Goal: Task Accomplishment & Management: Manage account settings

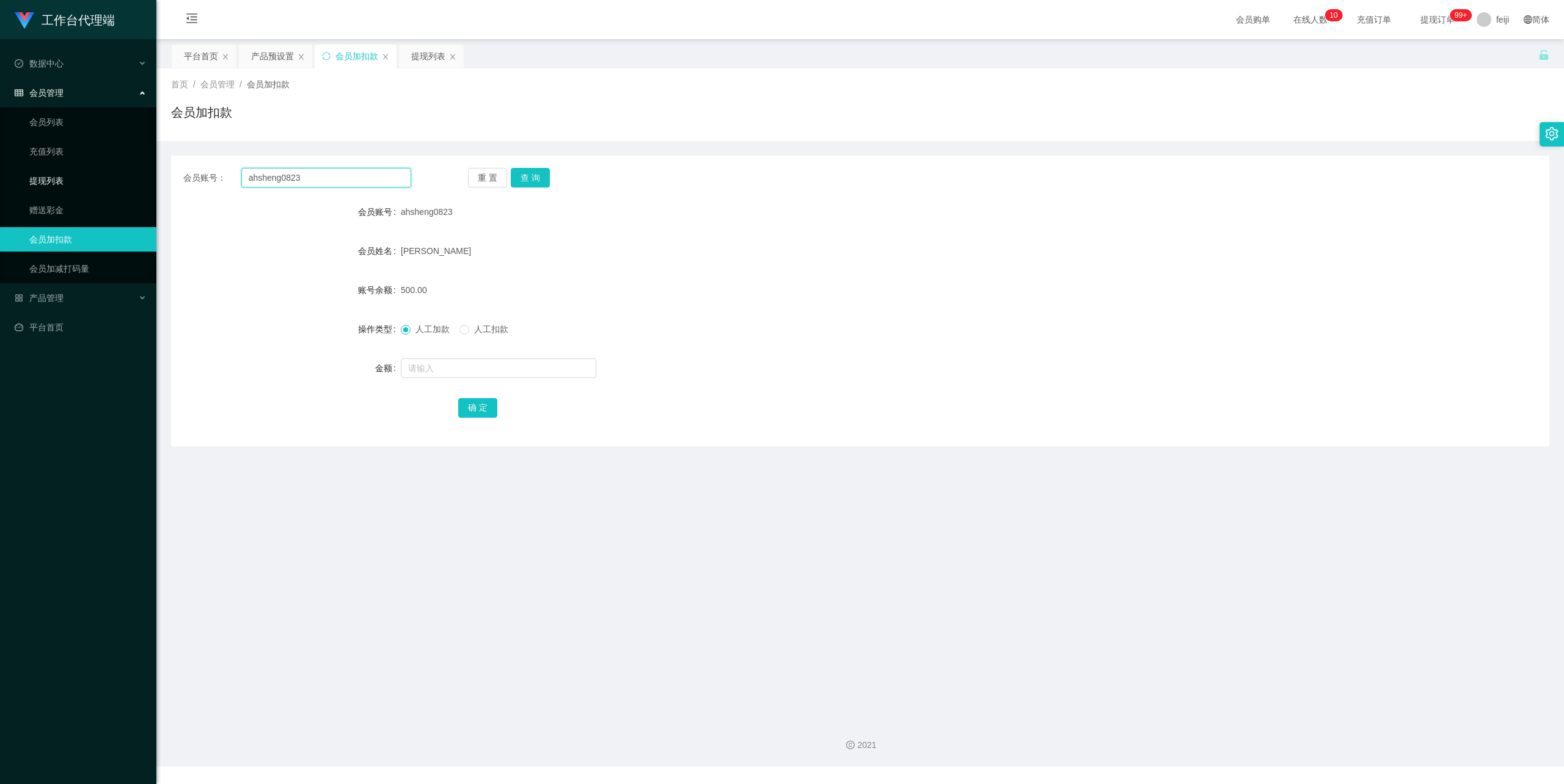
drag, startPoint x: 319, startPoint y: 181, endPoint x: 118, endPoint y: 174, distance: 201.1
click at [118, 174] on section "工作台代理端 数据中心 会员管理 会员列表 充值列表 提现列表 赠送彩金 会员加扣款 会员加减打码量 产品管理 平台首页 保存配置 重置配置 整体风格设置 主…" at bounding box center [782, 383] width 1564 height 767
paste input "Magrin"
type input "Magrin"
click at [516, 174] on button "查 询" at bounding box center [530, 178] width 39 height 20
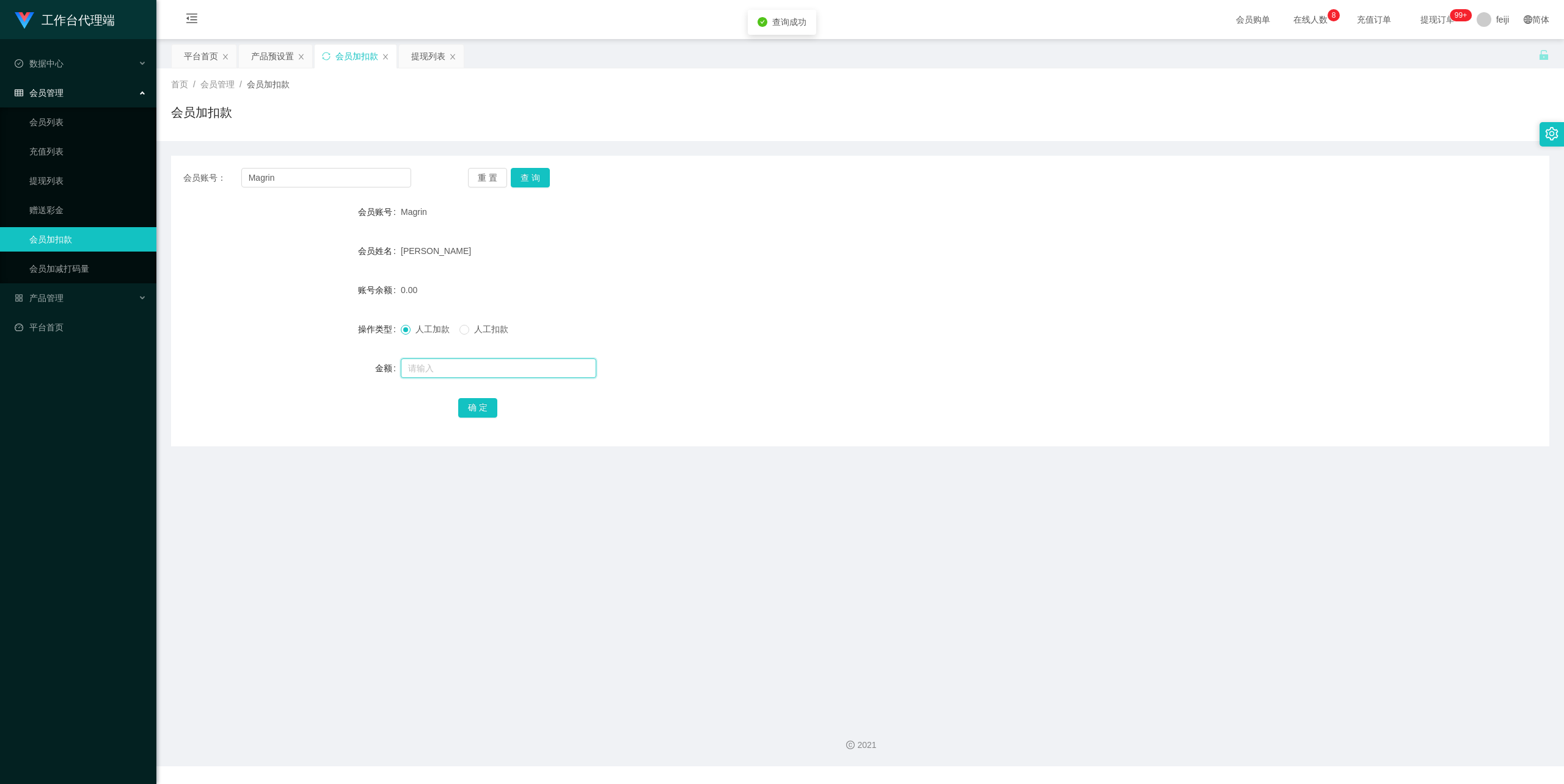
click at [463, 363] on input "text" at bounding box center [498, 368] width 195 height 20
type input "100"
click at [480, 404] on button "确 定" at bounding box center [477, 408] width 39 height 20
drag, startPoint x: 785, startPoint y: 262, endPoint x: 1374, endPoint y: 79, distance: 616.8
click at [790, 259] on div "[PERSON_NAME]" at bounding box center [803, 251] width 804 height 25
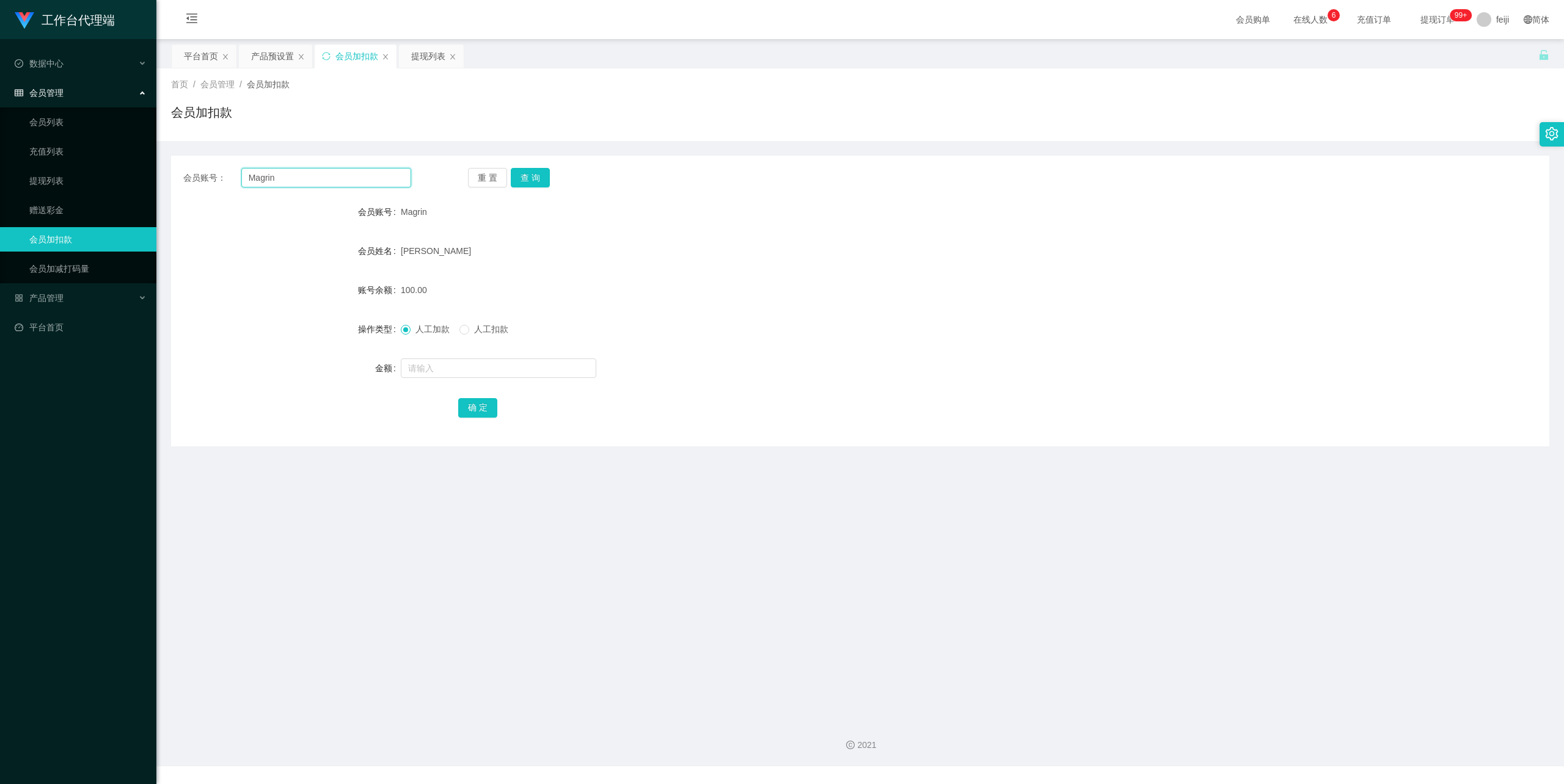
drag, startPoint x: 298, startPoint y: 174, endPoint x: 162, endPoint y: 174, distance: 136.0
click at [159, 174] on main "关闭左侧 关闭右侧 关闭其它 刷新页面 平台首页 产品预设置 会员加扣款 提现列表 首页 / 会员管理 / 会员加扣款 / 会员加扣款 会员账号： Magri…" at bounding box center [860, 374] width 1408 height 671
paste input "bluemoo"
type input "bluemoon"
click at [535, 170] on button "查 询" at bounding box center [530, 178] width 39 height 20
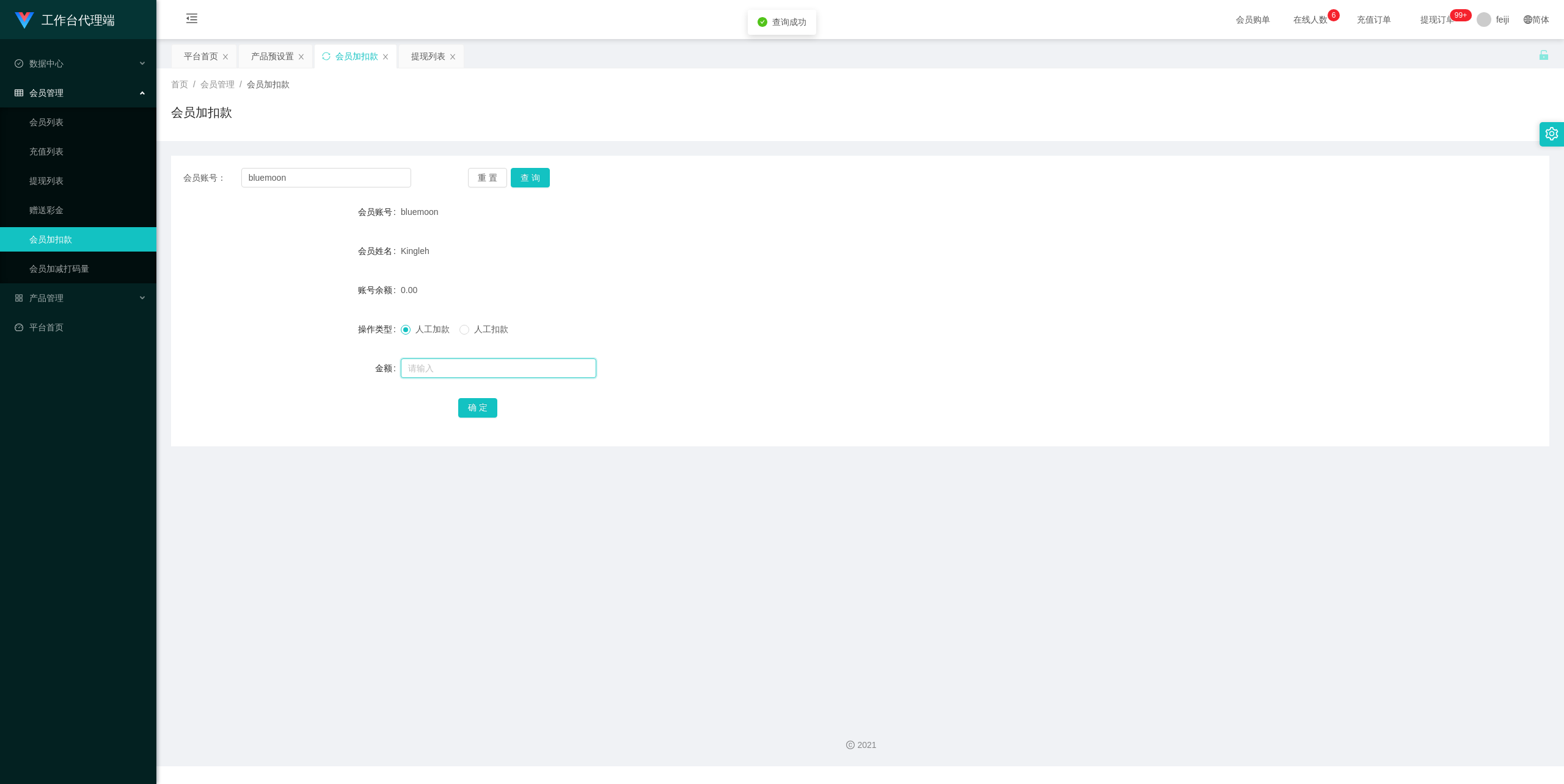
click at [468, 370] on input "text" at bounding box center [498, 368] width 195 height 20
type input "300"
click at [482, 405] on button "确 定" at bounding box center [477, 408] width 39 height 20
click at [66, 118] on link "会员列表" at bounding box center [88, 122] width 118 height 25
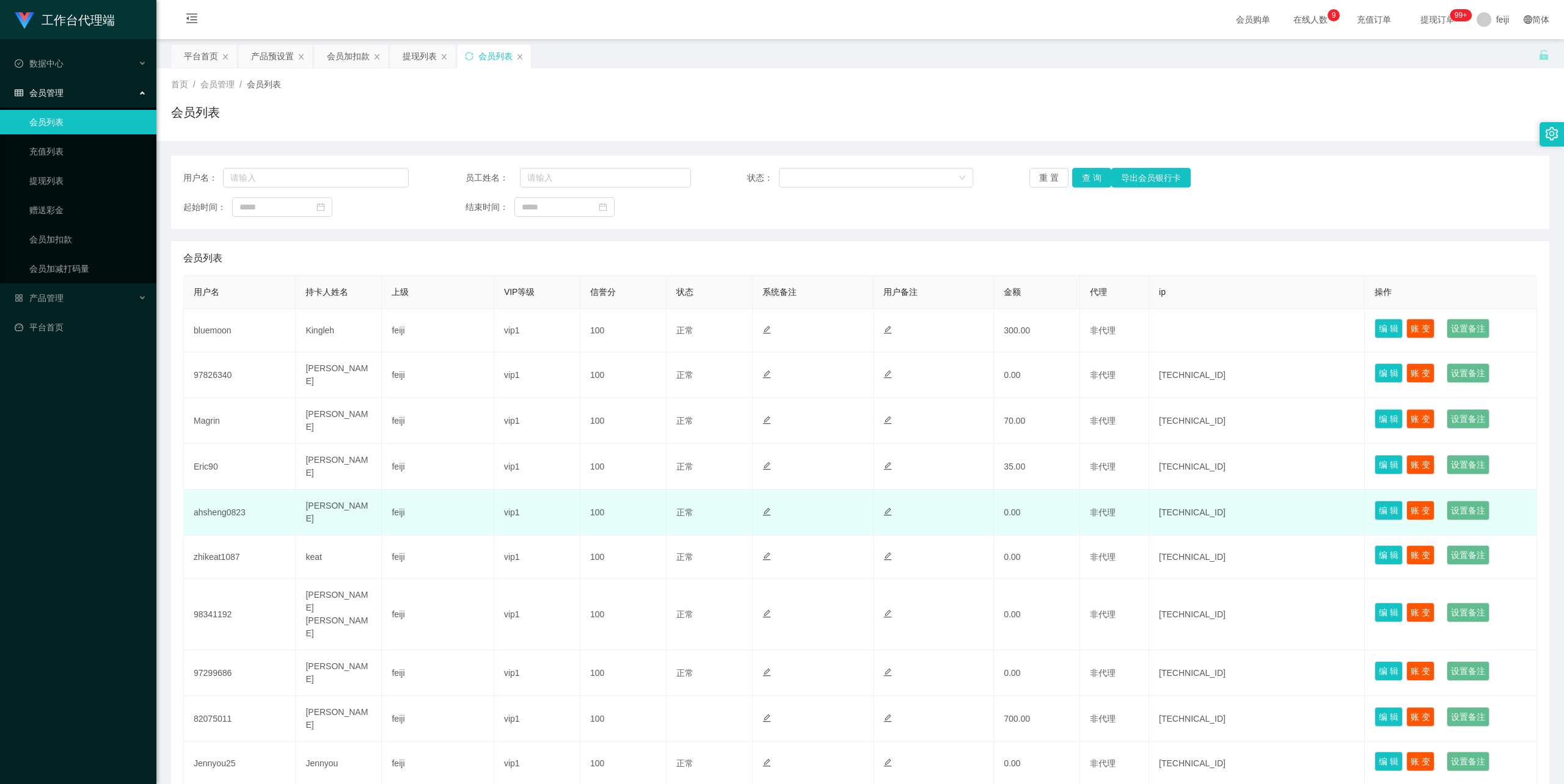
scroll to position [62, 0]
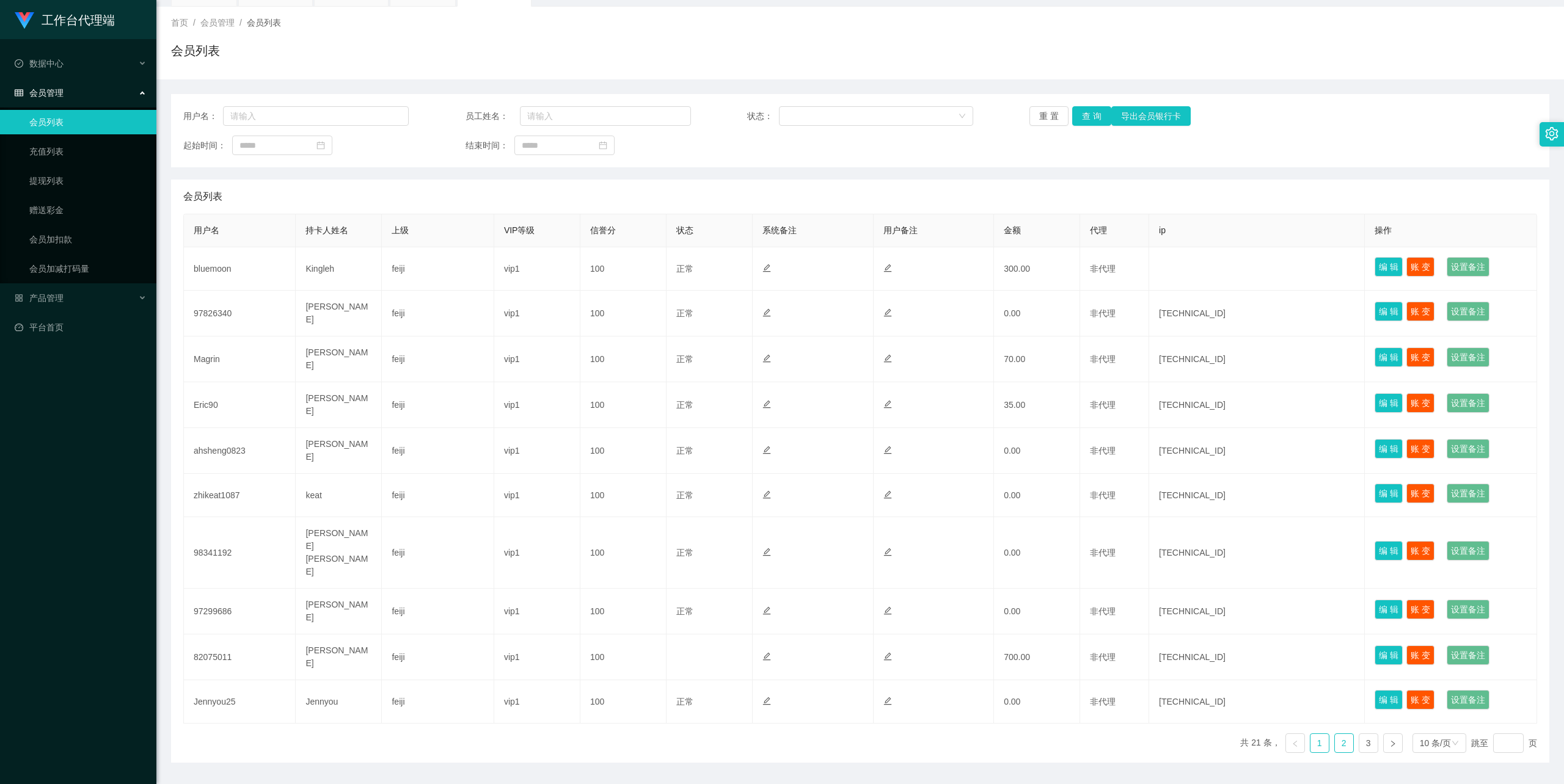
click at [1341, 734] on link "2" at bounding box center [1344, 743] width 18 height 18
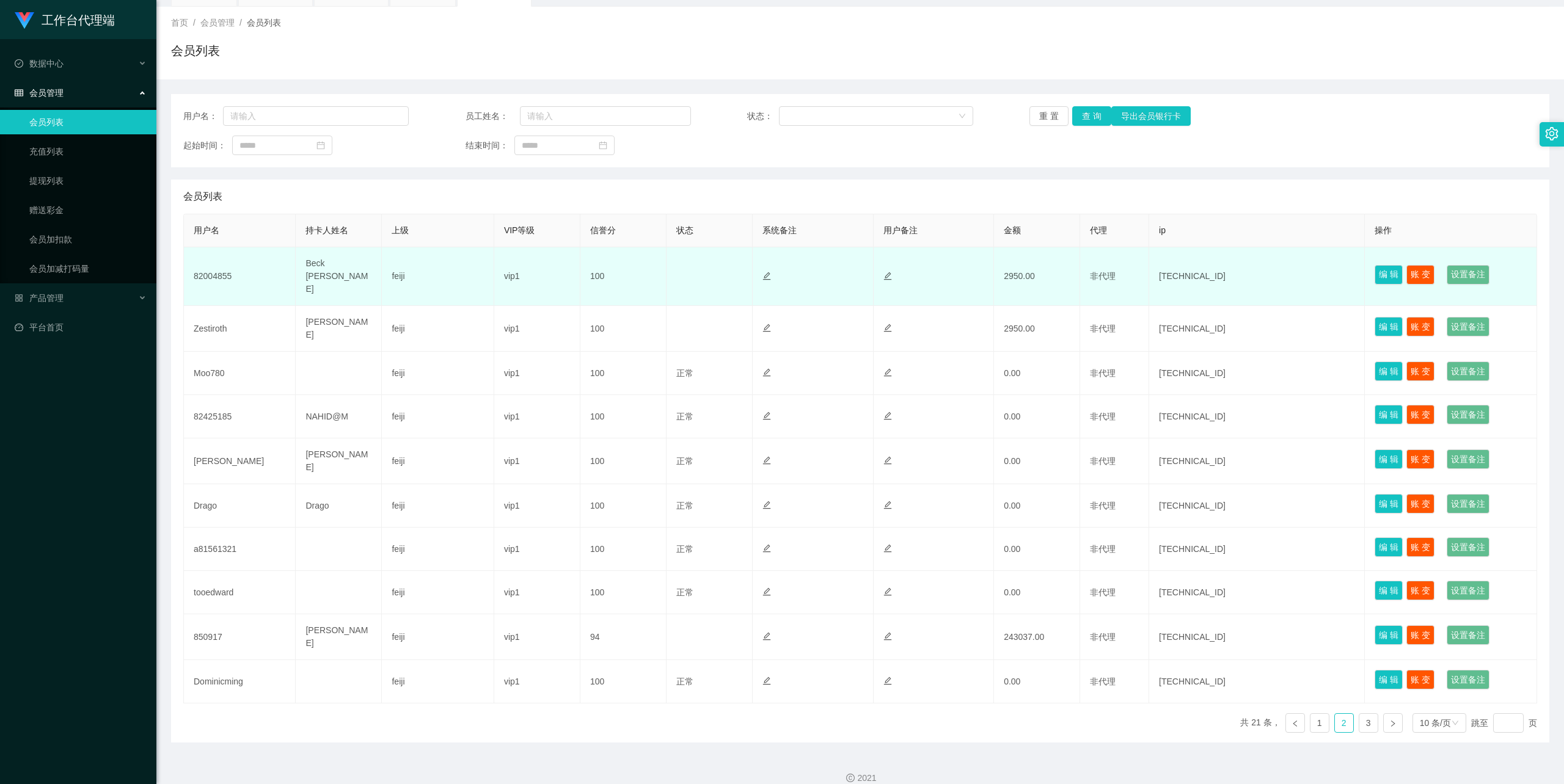
click at [207, 269] on td "82004855" at bounding box center [239, 276] width 112 height 59
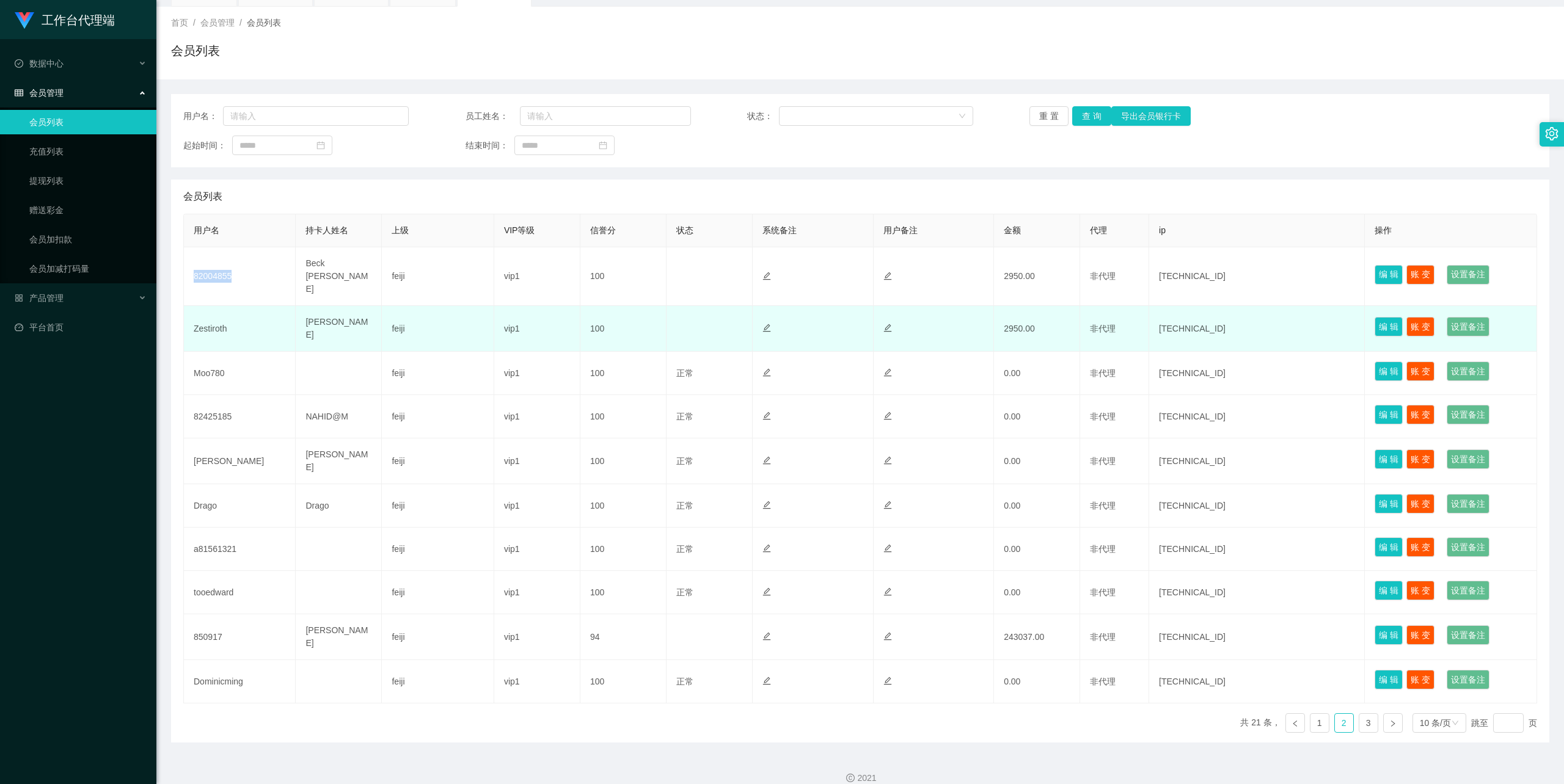
copy td "82004855"
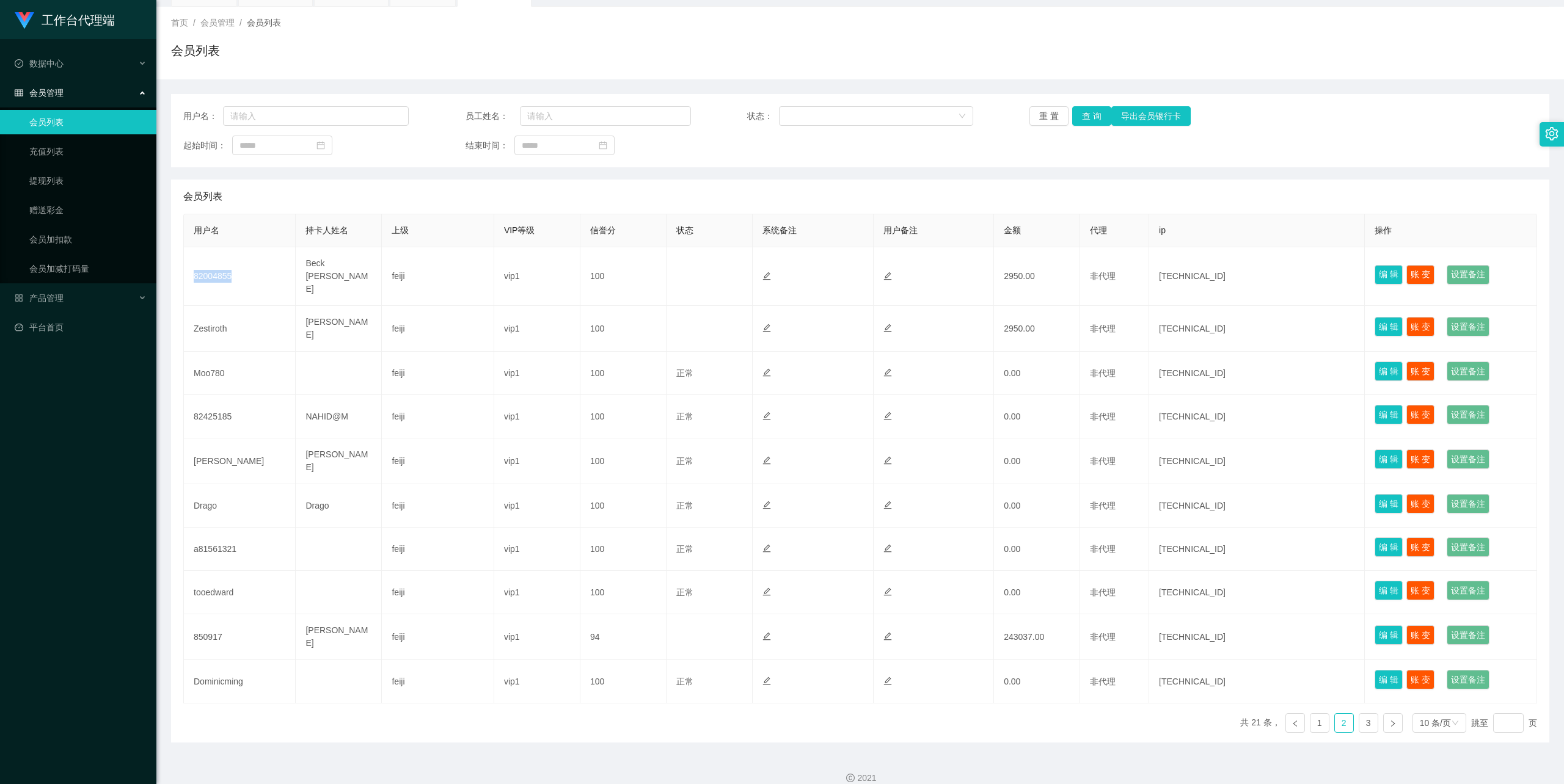
scroll to position [0, 0]
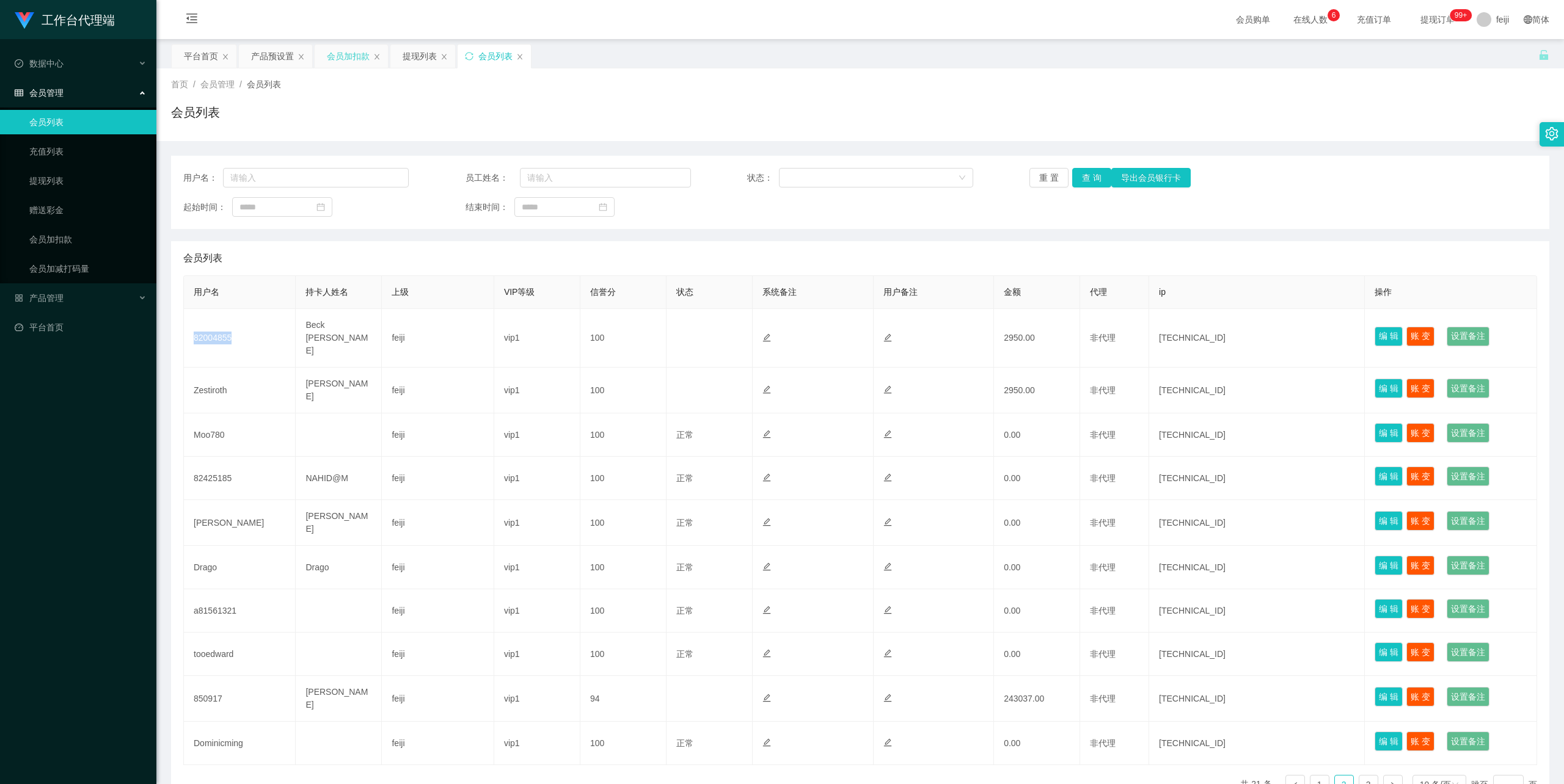
click at [353, 59] on div "会员加扣款" at bounding box center [348, 56] width 43 height 23
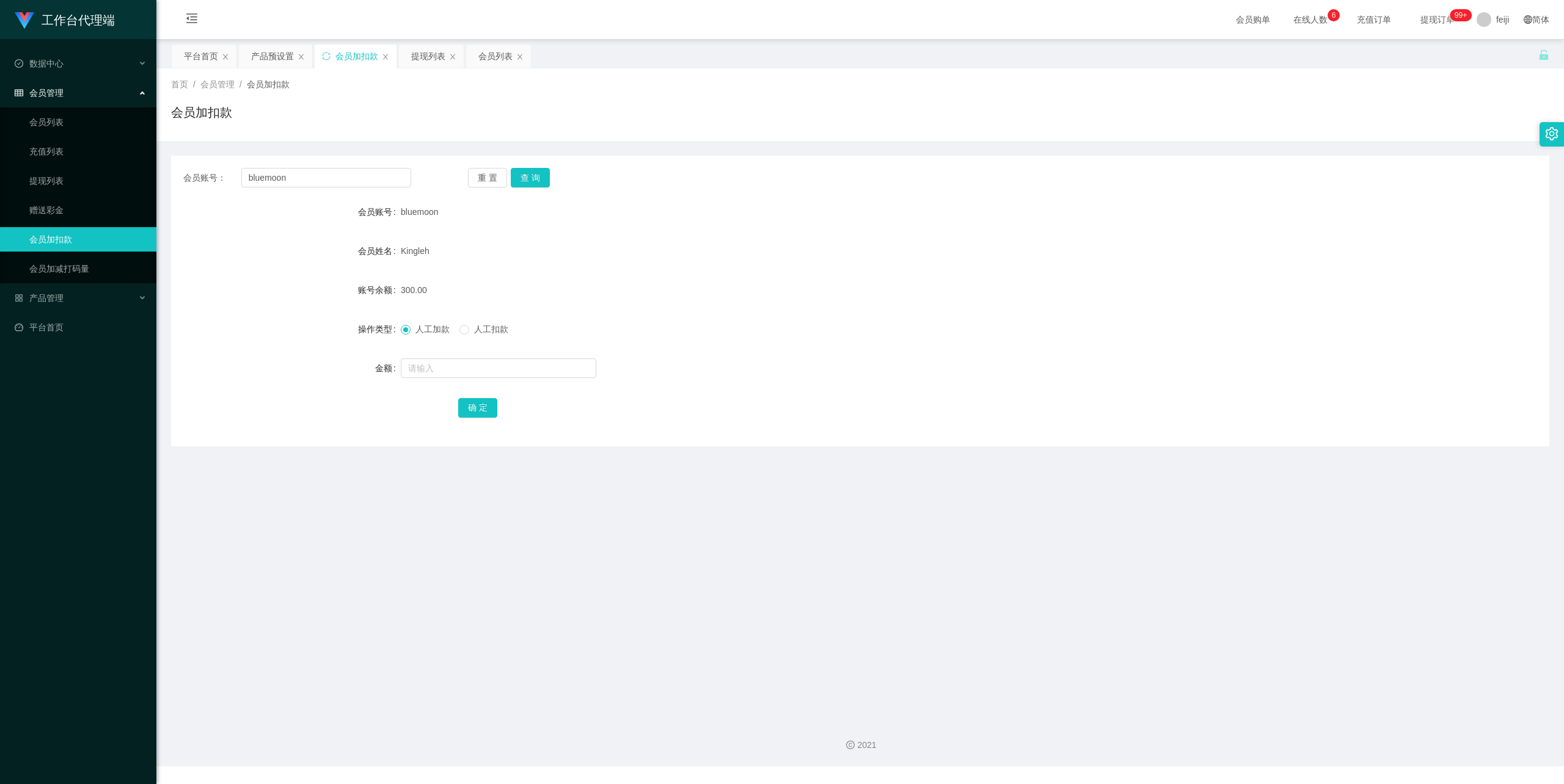
click at [675, 286] on div "300.00" at bounding box center [803, 290] width 804 height 25
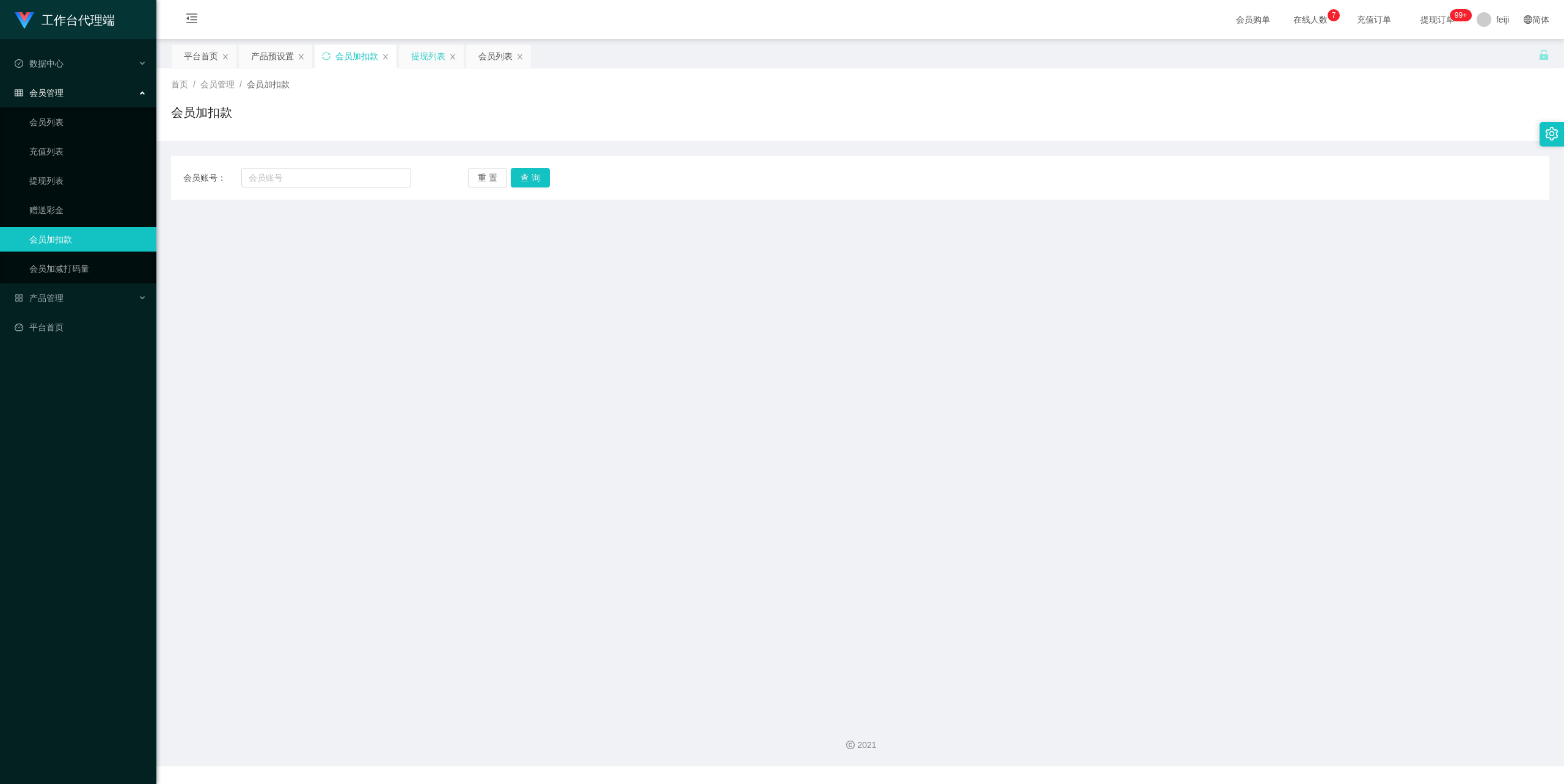
click at [419, 50] on div "提现列表" at bounding box center [428, 56] width 34 height 23
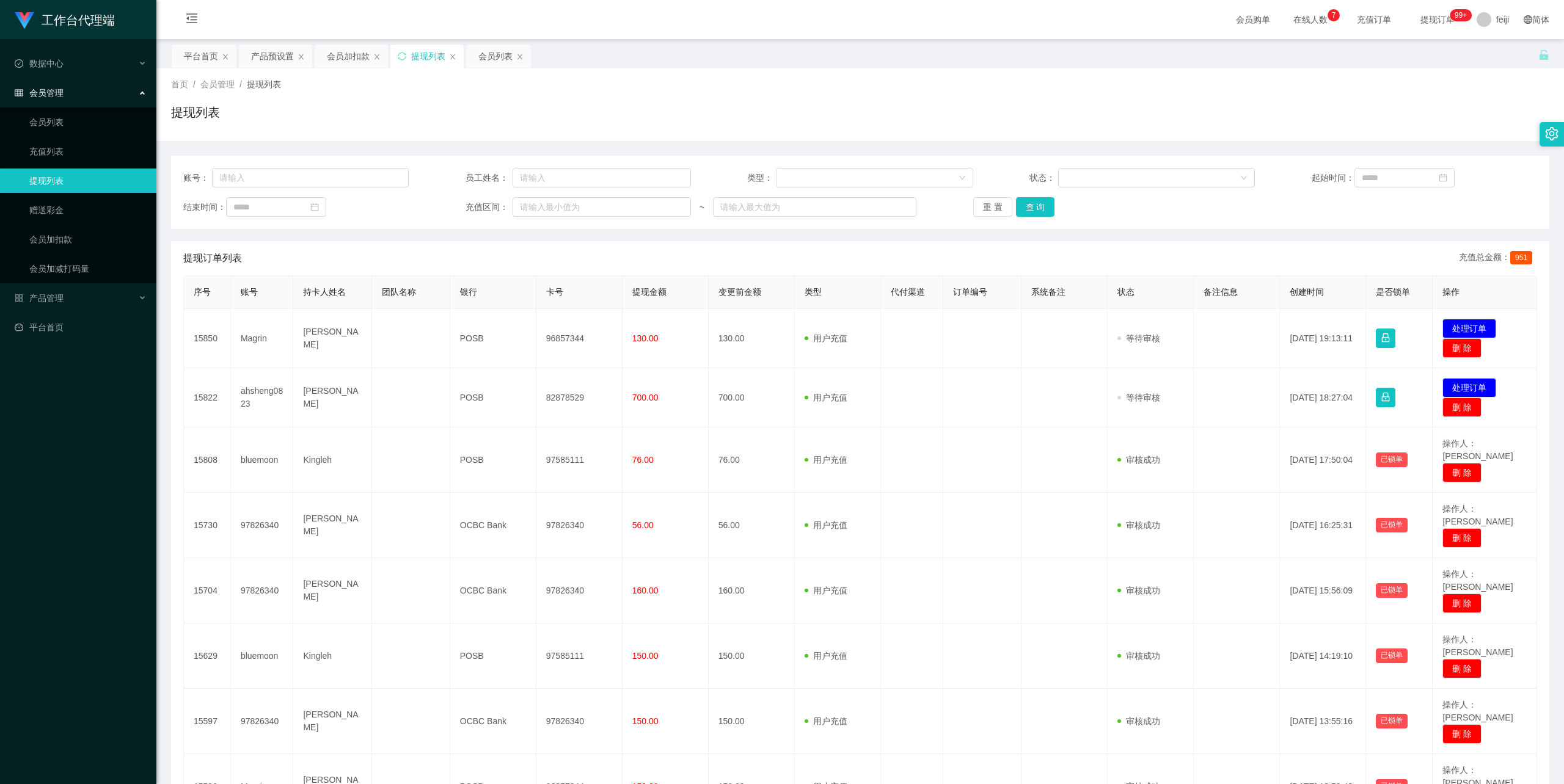
click at [678, 125] on div "提现列表" at bounding box center [861, 117] width 1379 height 28
click at [1269, 221] on div "账号： 员工姓名： 类型： 状态： 起始时间： 结束时间： 充值区间： ~ 重 置 查 询" at bounding box center [861, 192] width 1379 height 74
click at [1077, 83] on div "首页 / 会员管理 / 提现列表 /" at bounding box center [861, 85] width 1379 height 13
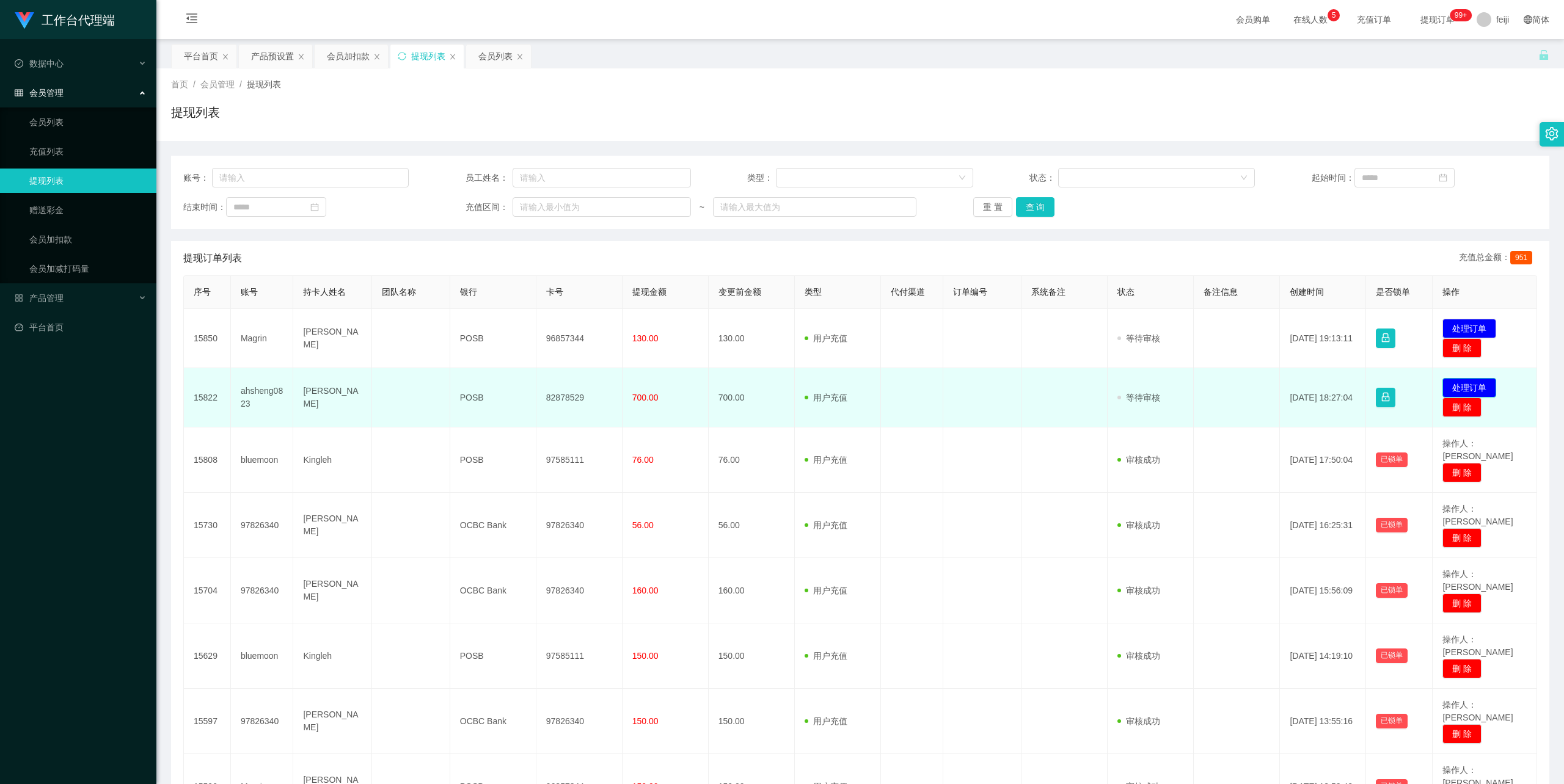
click at [1456, 381] on button "处理订单" at bounding box center [1469, 388] width 54 height 20
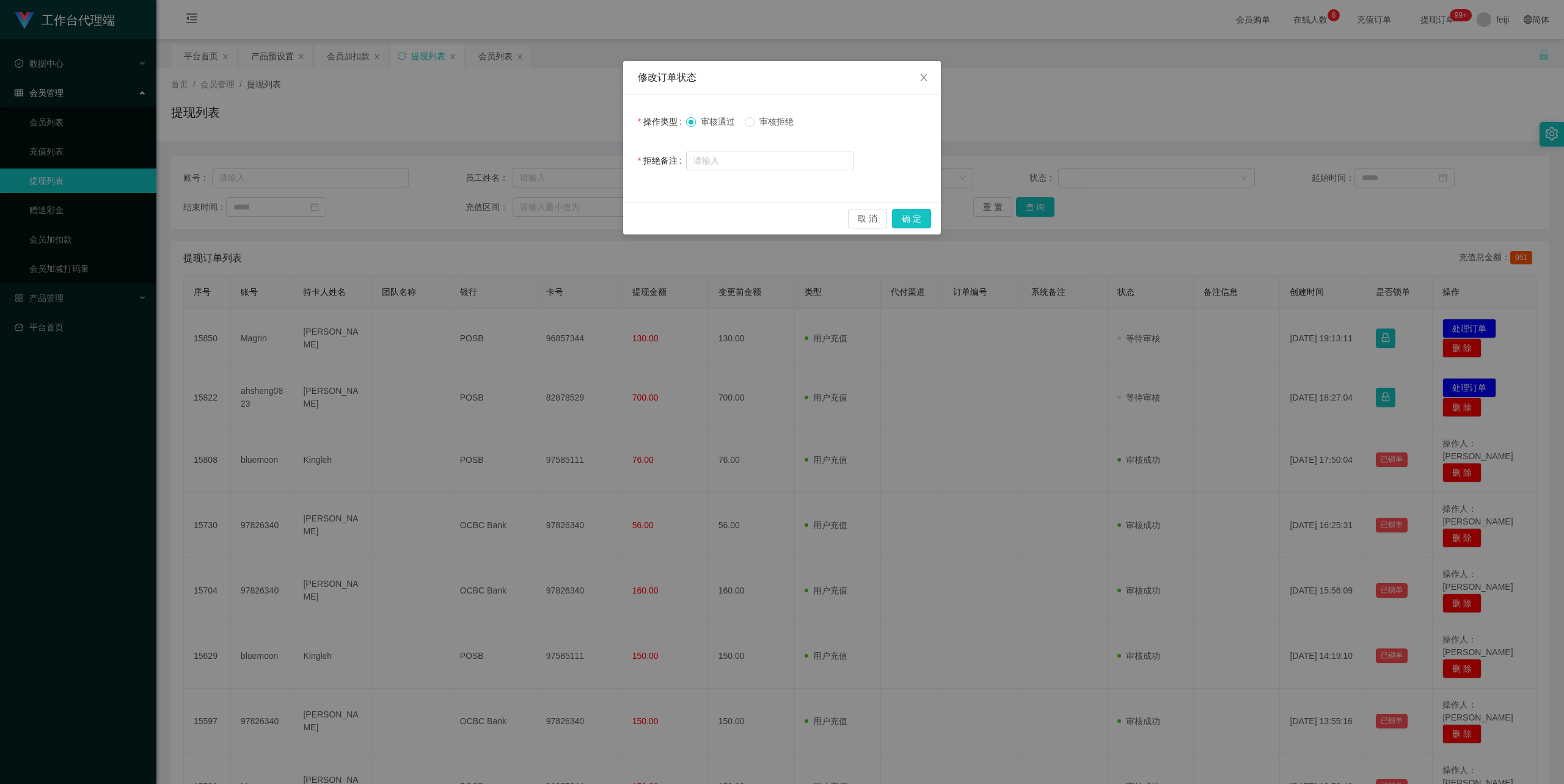
click at [761, 125] on span "审核拒绝" at bounding box center [776, 122] width 44 height 10
click at [756, 155] on input "text" at bounding box center [770, 160] width 168 height 20
click at [798, 165] on input "请联系老师完成竞抢任务。" at bounding box center [770, 161] width 168 height 20
type input "请联系老师完成竞抢任务后再发起提现。"
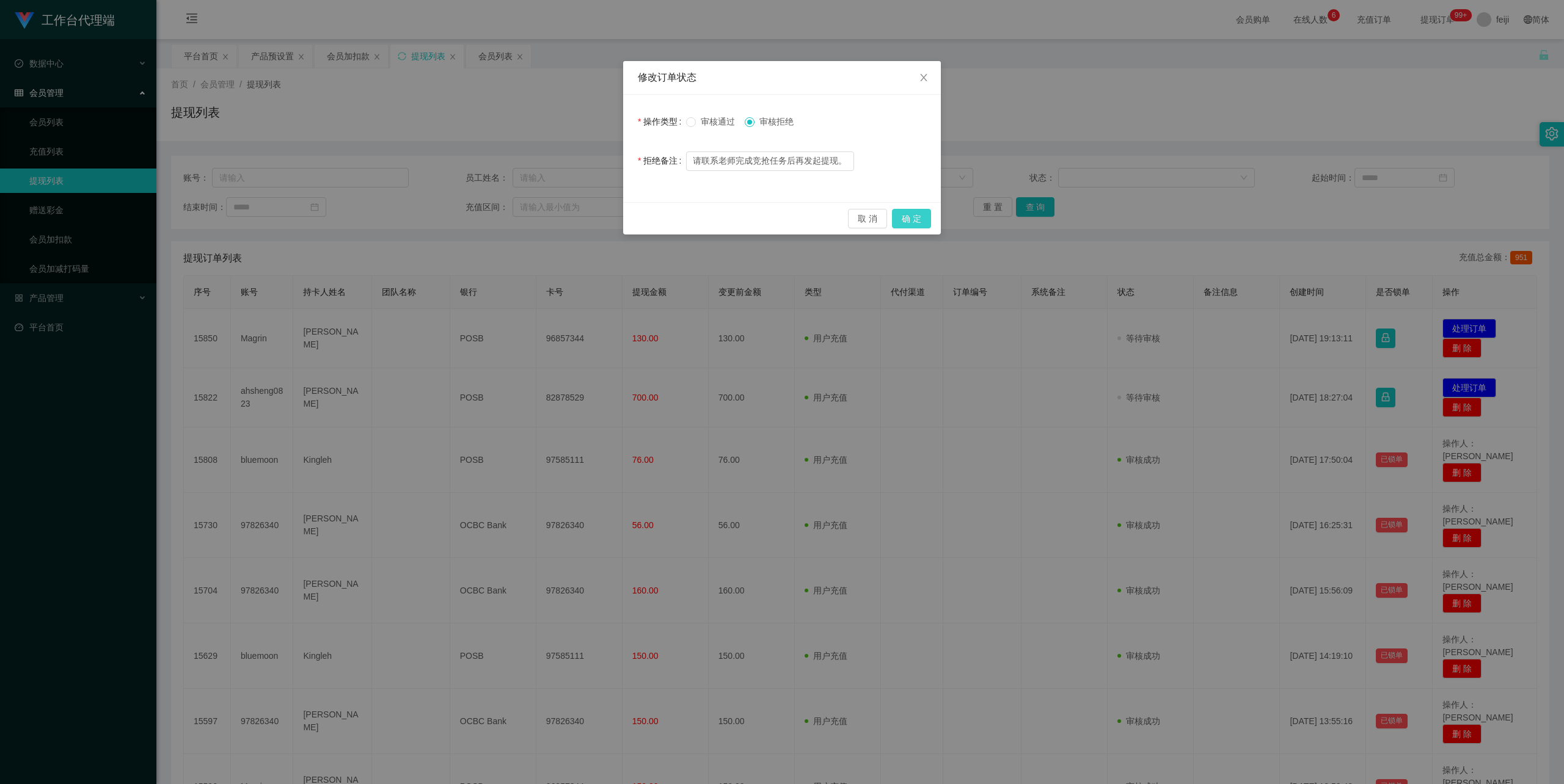
scroll to position [0, 0]
click at [919, 218] on button "确 定" at bounding box center [911, 219] width 39 height 20
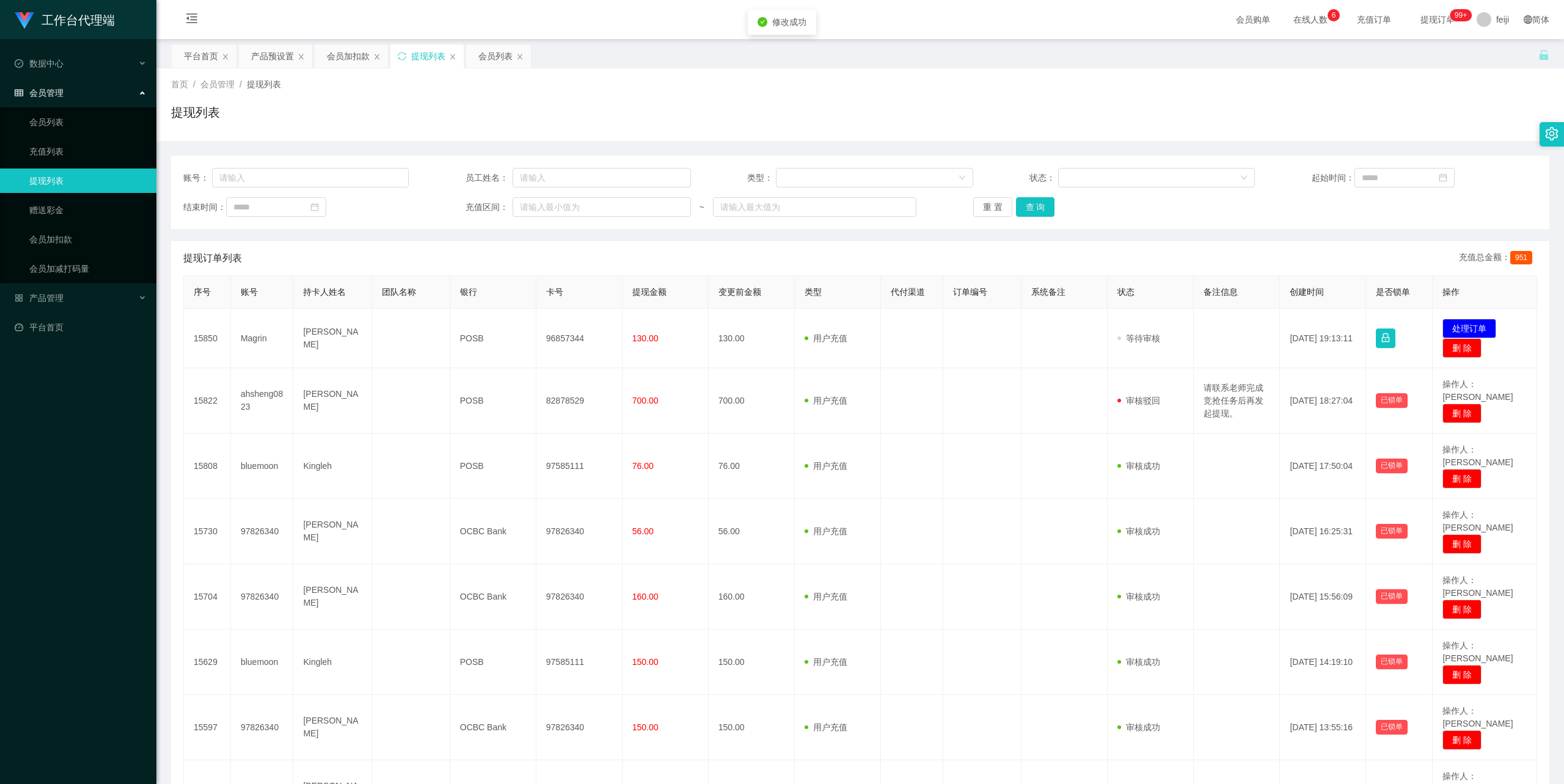
click at [1177, 221] on div "账号： 员工姓名： 类型： 状态： 起始时间： 结束时间： 充值区间： ~ 重 置 查 询" at bounding box center [861, 192] width 1379 height 74
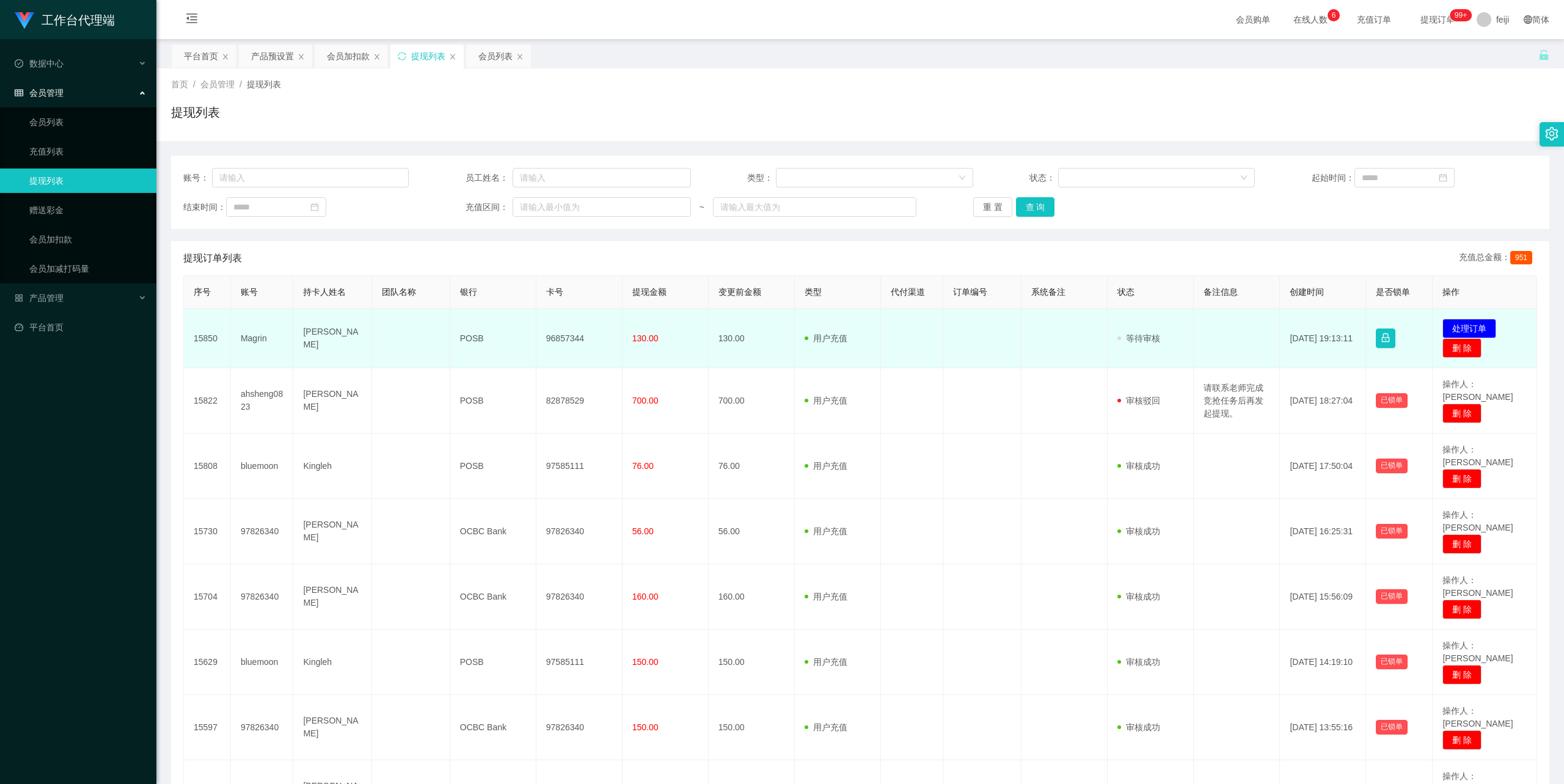
click at [314, 337] on td "[PERSON_NAME]" at bounding box center [332, 339] width 79 height 60
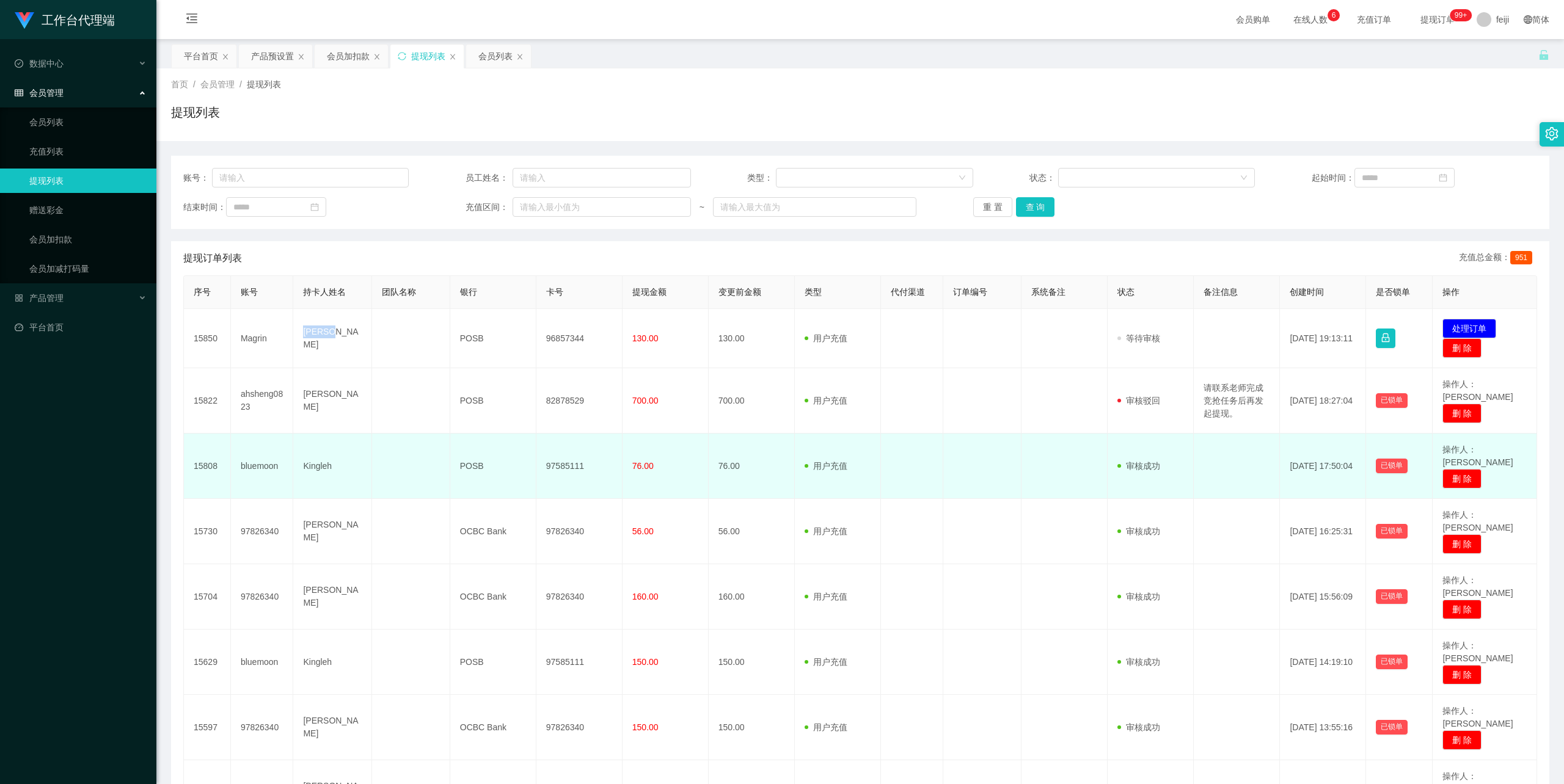
copy td "[PERSON_NAME]"
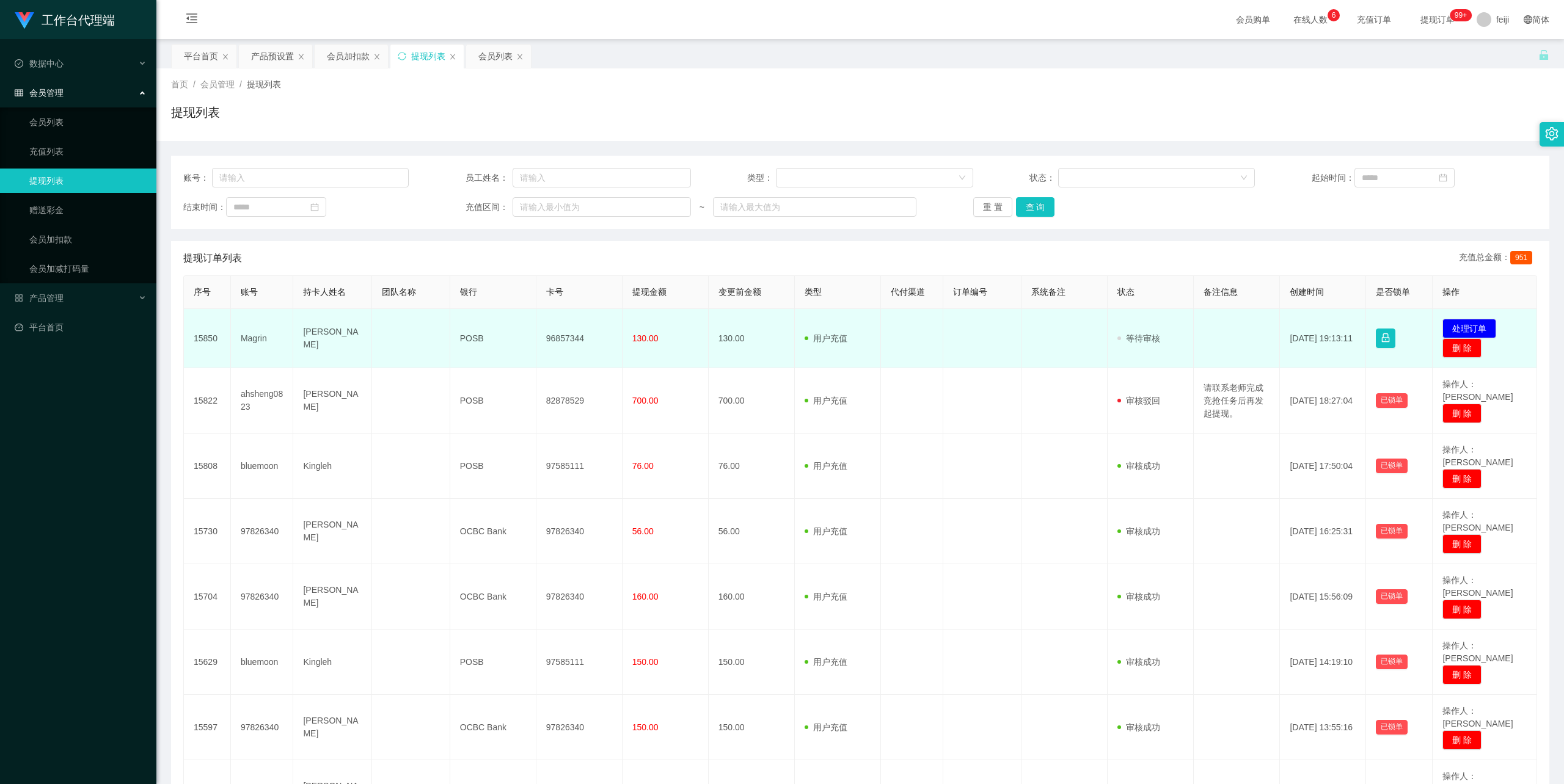
click at [563, 337] on td "96857344" at bounding box center [579, 339] width 86 height 60
copy td "96857344"
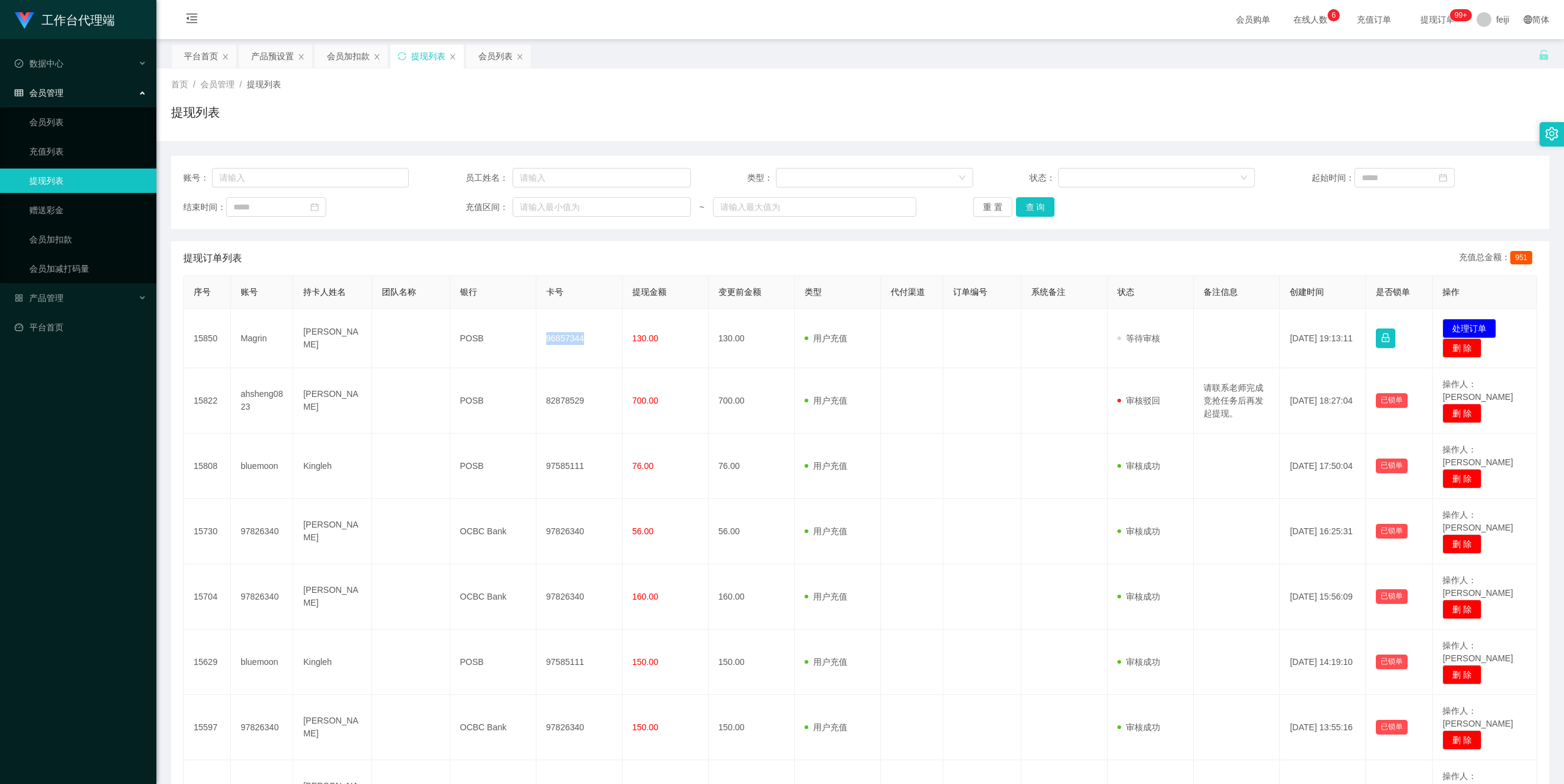
click at [1043, 84] on div "首页 / 会员管理 / 提现列表 /" at bounding box center [861, 85] width 1379 height 13
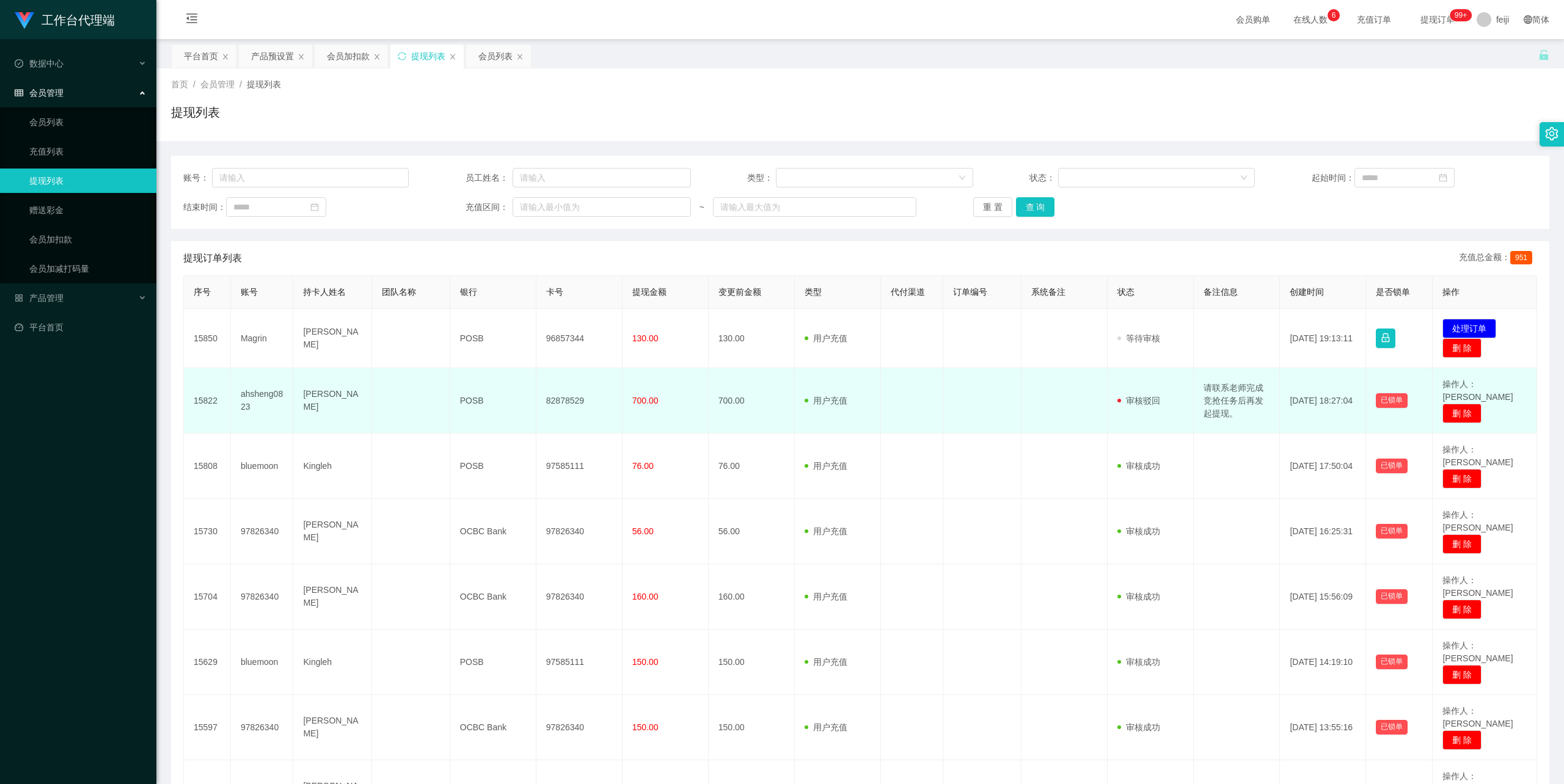
click at [257, 389] on td "ahsheng0823" at bounding box center [262, 400] width 63 height 65
click at [256, 389] on td "ahsheng0823" at bounding box center [262, 400] width 63 height 65
copy td "ahsheng0823"
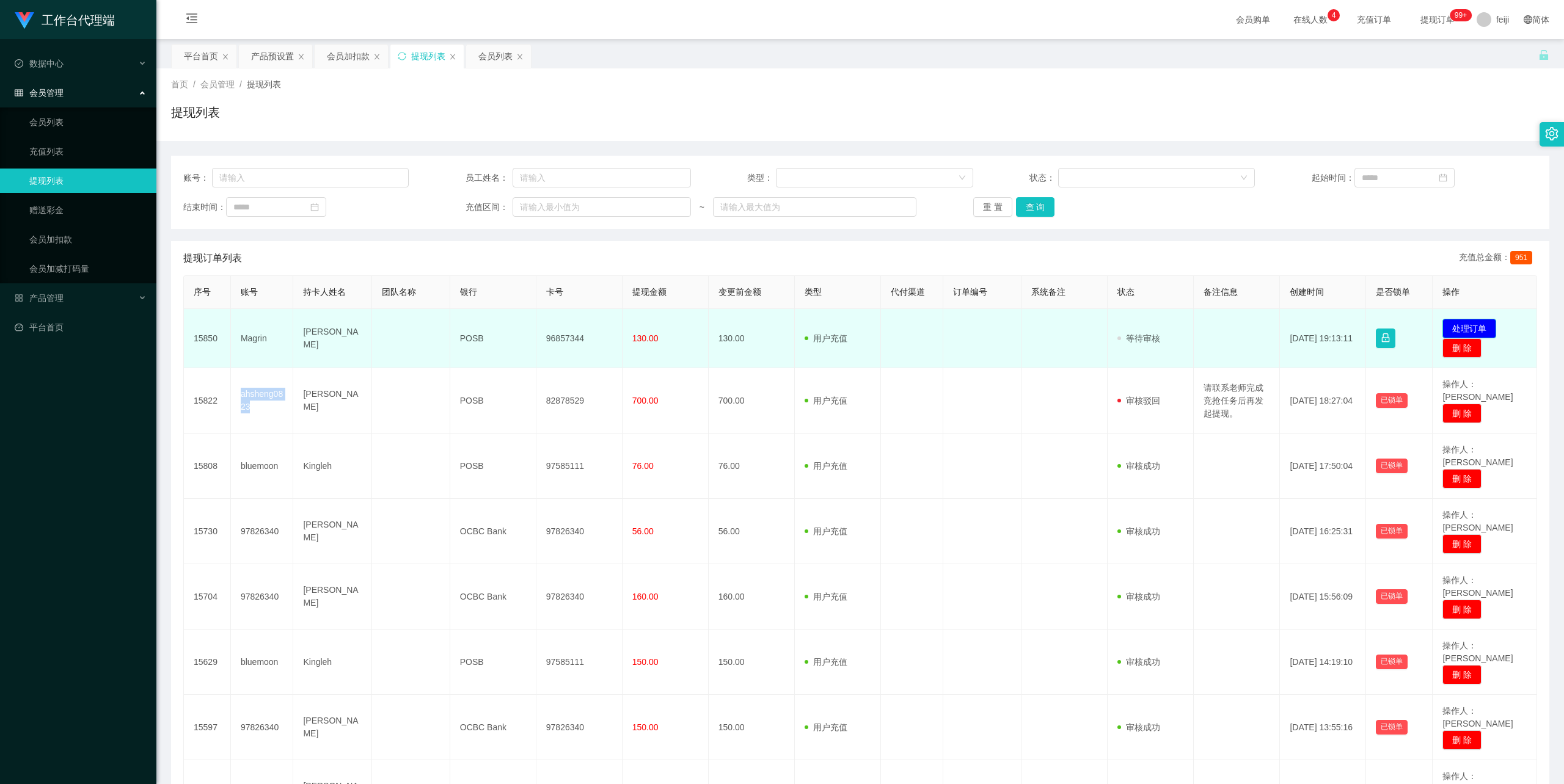
click at [1475, 326] on button "处理订单" at bounding box center [1469, 328] width 54 height 20
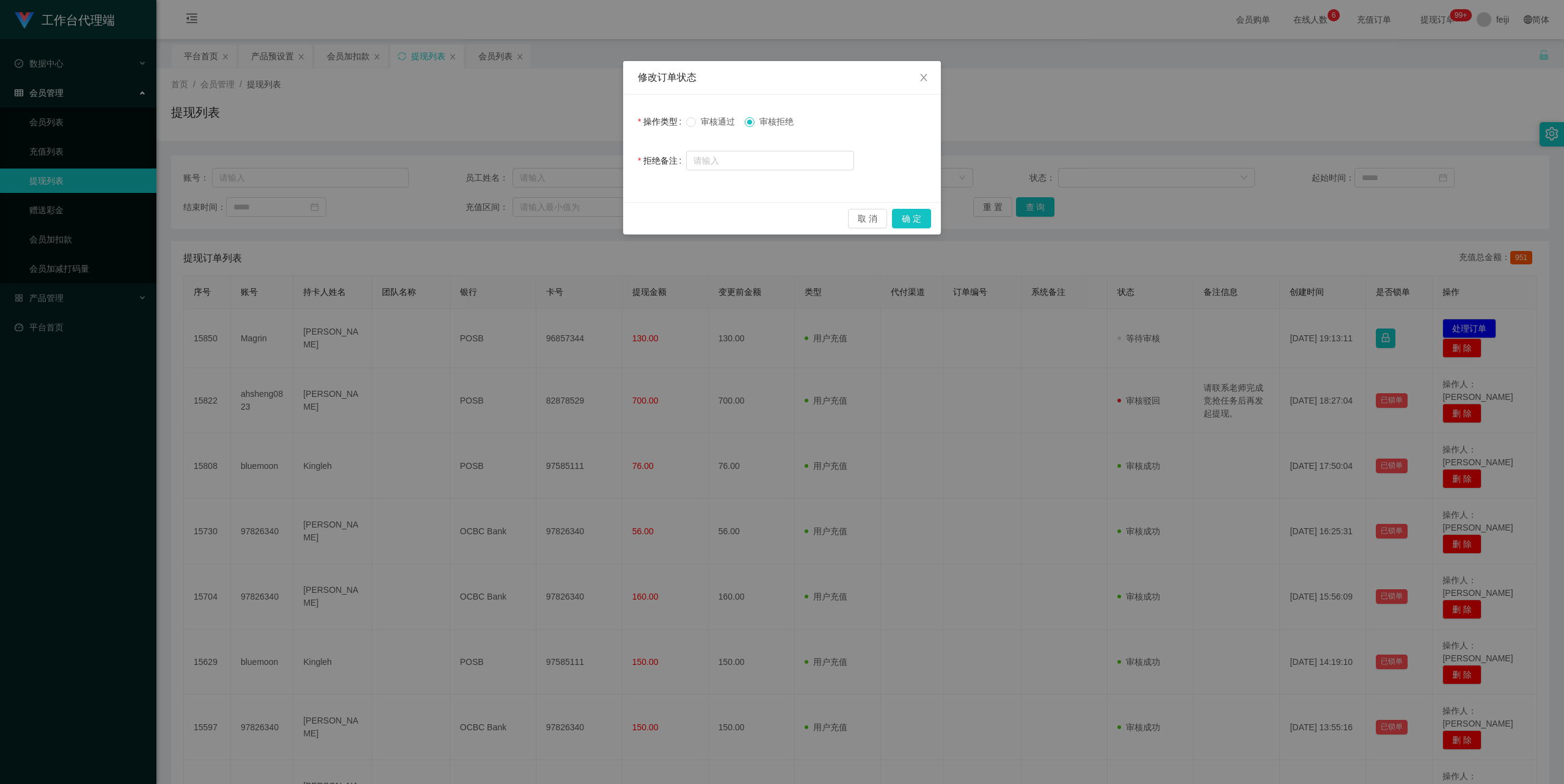
click at [694, 123] on span at bounding box center [691, 122] width 10 height 10
click at [909, 220] on button "确 定" at bounding box center [911, 219] width 39 height 20
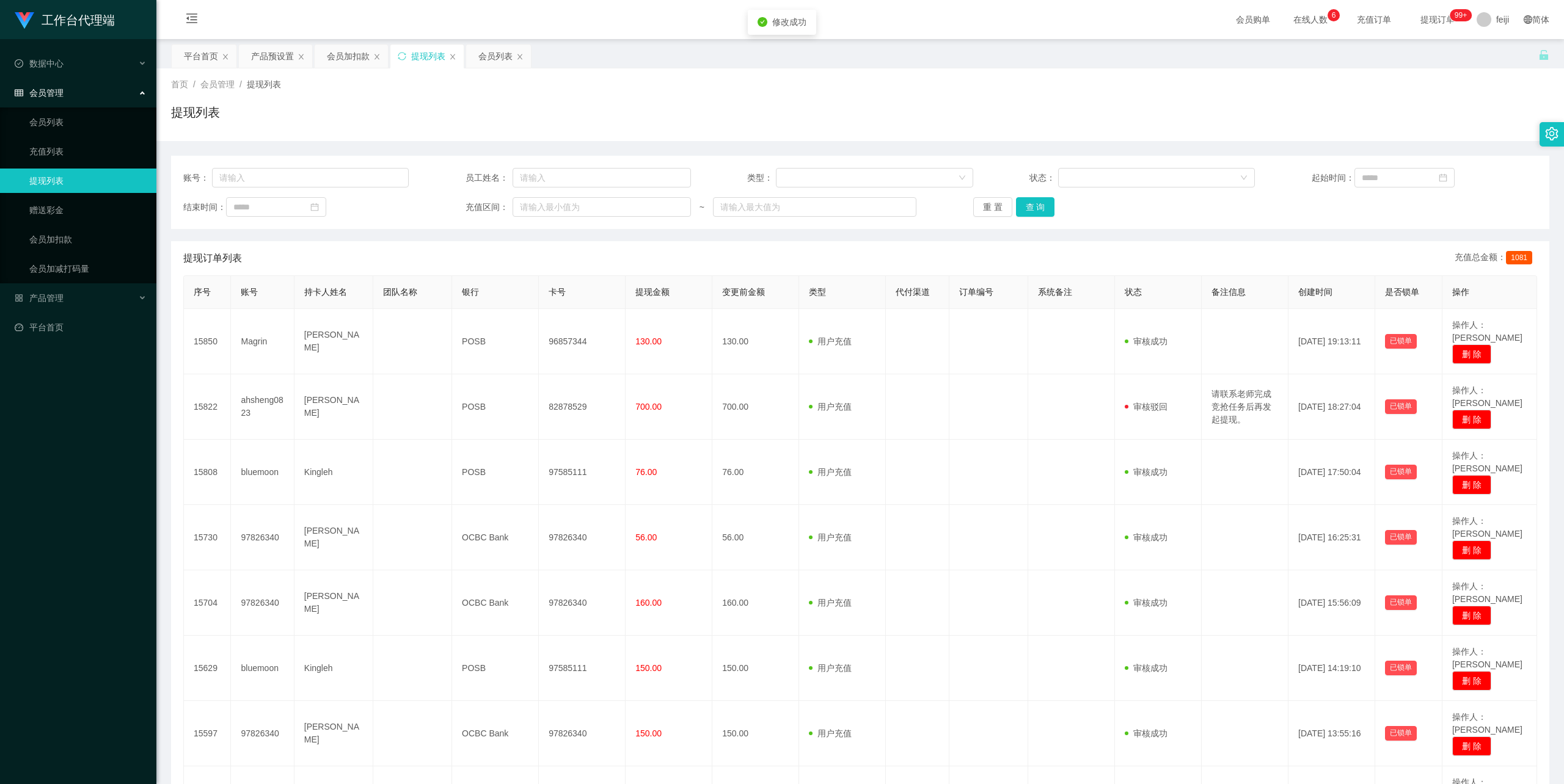
drag, startPoint x: 1066, startPoint y: 84, endPoint x: 1220, endPoint y: 8, distance: 171.7
click at [1067, 83] on div "首页 / 会员管理 / 提现列表 /" at bounding box center [861, 85] width 1379 height 13
click at [1108, 95] on div "首页 / 会员管理 / 提现列表 / 提现列表" at bounding box center [861, 105] width 1379 height 53
click at [847, 77] on div "首页 / 会员管理 / 提现列表 / 提现列表" at bounding box center [860, 105] width 1408 height 73
click at [558, 110] on div "提现列表" at bounding box center [861, 117] width 1379 height 28
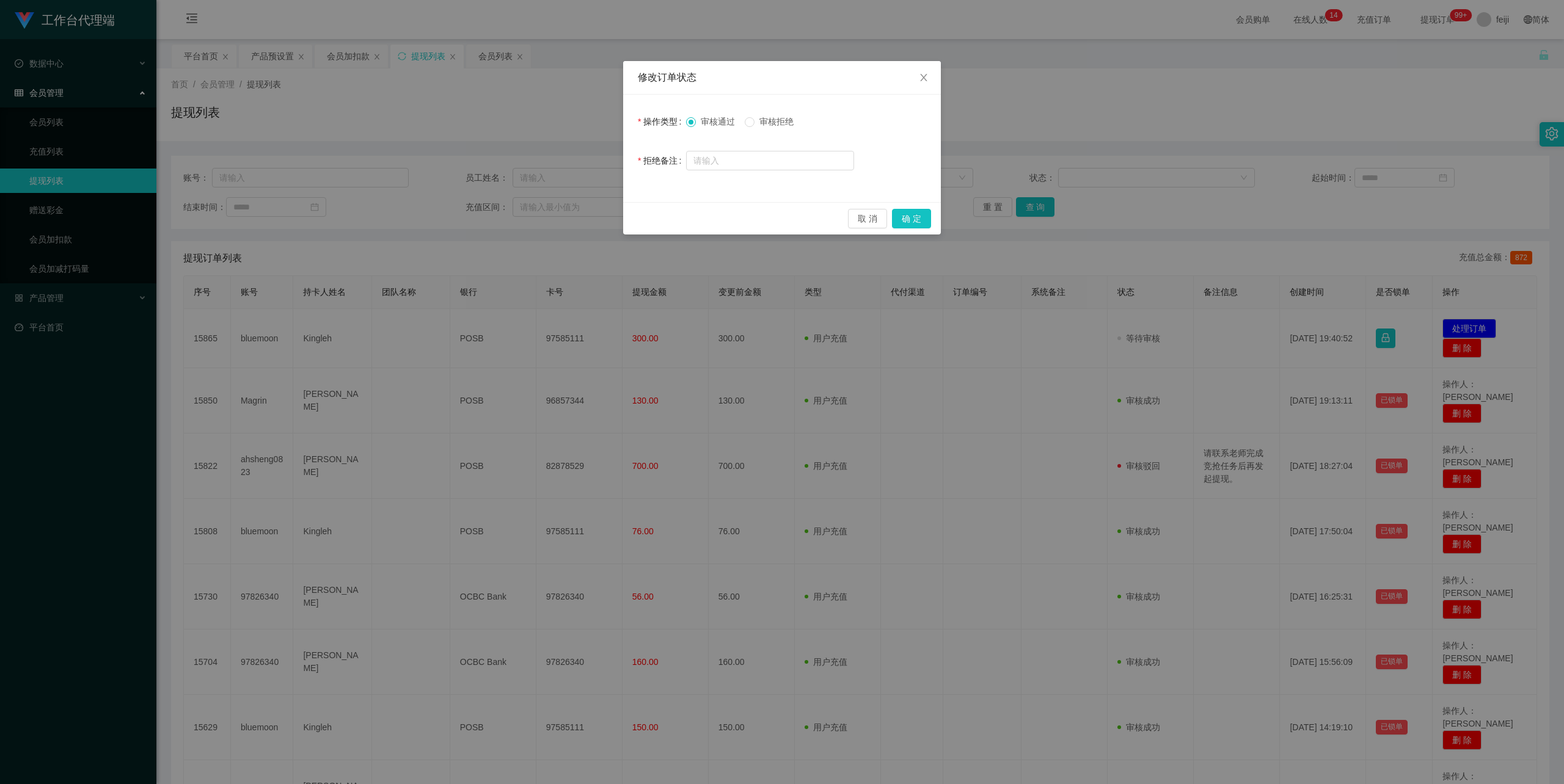
click at [775, 120] on span "审核拒绝" at bounding box center [776, 122] width 44 height 10
click at [749, 155] on input "text" at bounding box center [770, 160] width 168 height 20
type input "跟"
type input "联系老师完成任务后提现。"
click at [908, 221] on button "确 定" at bounding box center [911, 219] width 39 height 20
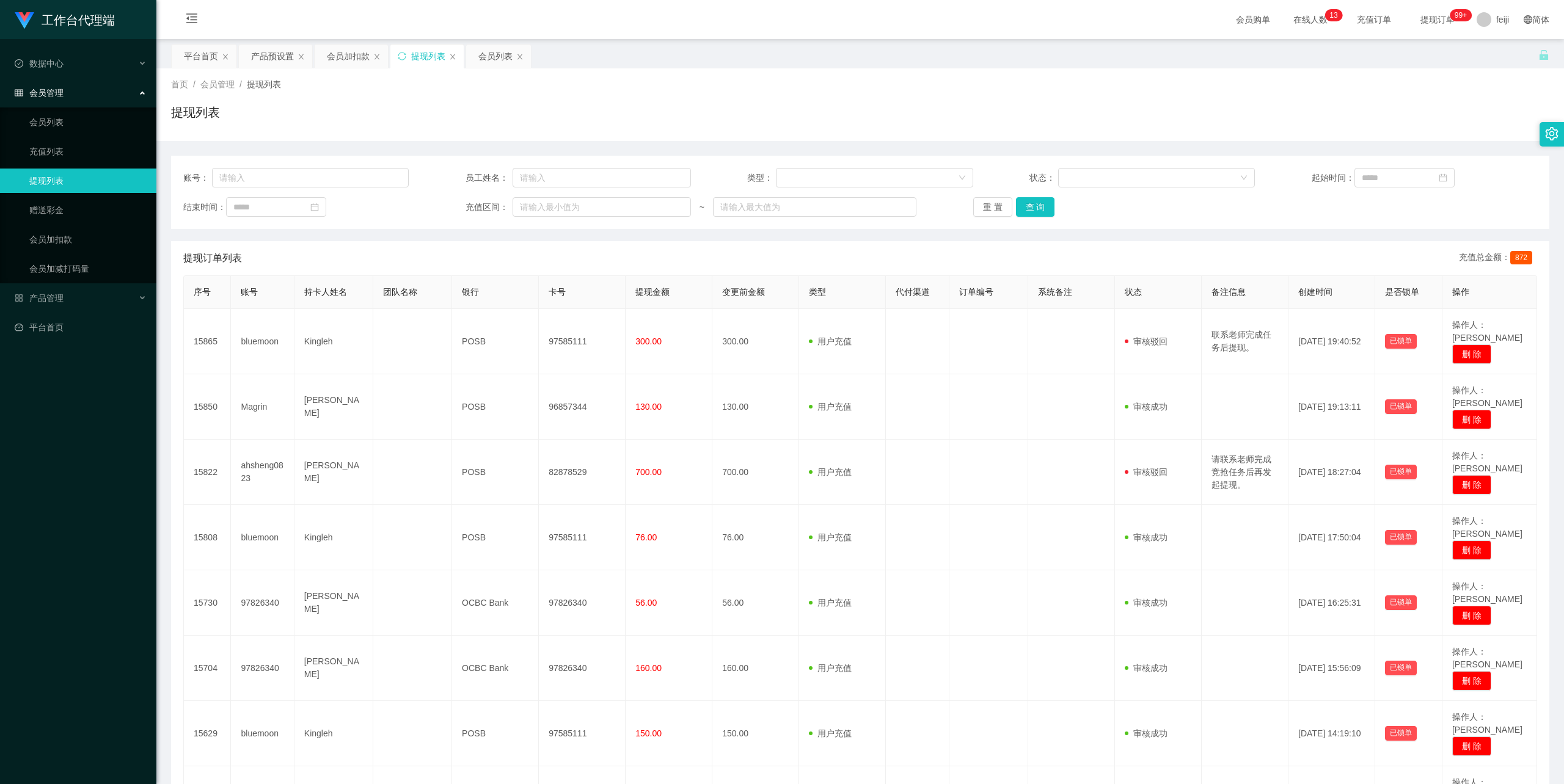
click at [1061, 82] on div "首页 / 会员管理 / 提现列表 /" at bounding box center [861, 85] width 1379 height 13
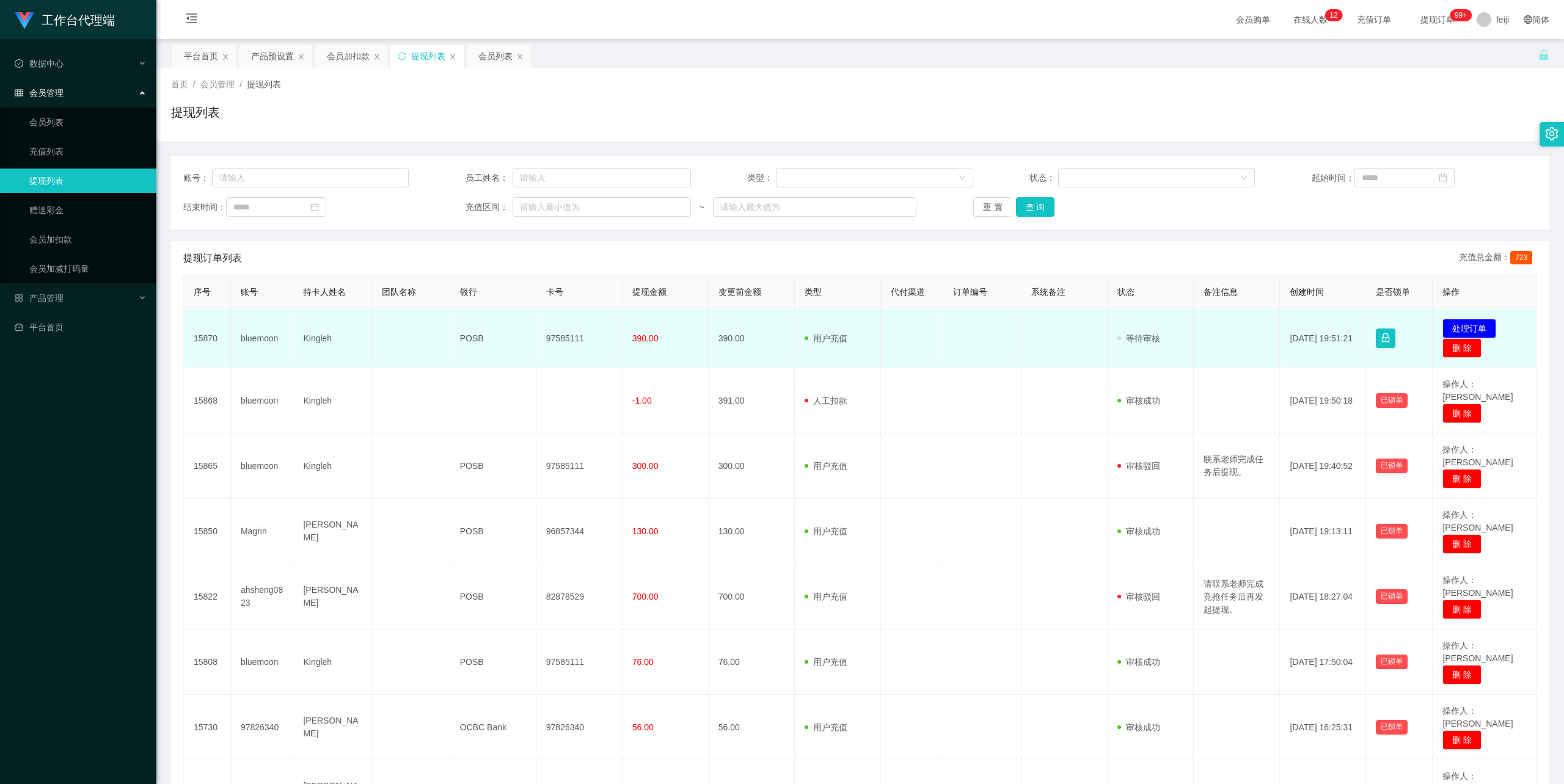
click at [321, 337] on td "Kingleh" at bounding box center [332, 339] width 79 height 60
click at [574, 336] on td "97585111" at bounding box center [579, 339] width 86 height 60
copy td "97585111"
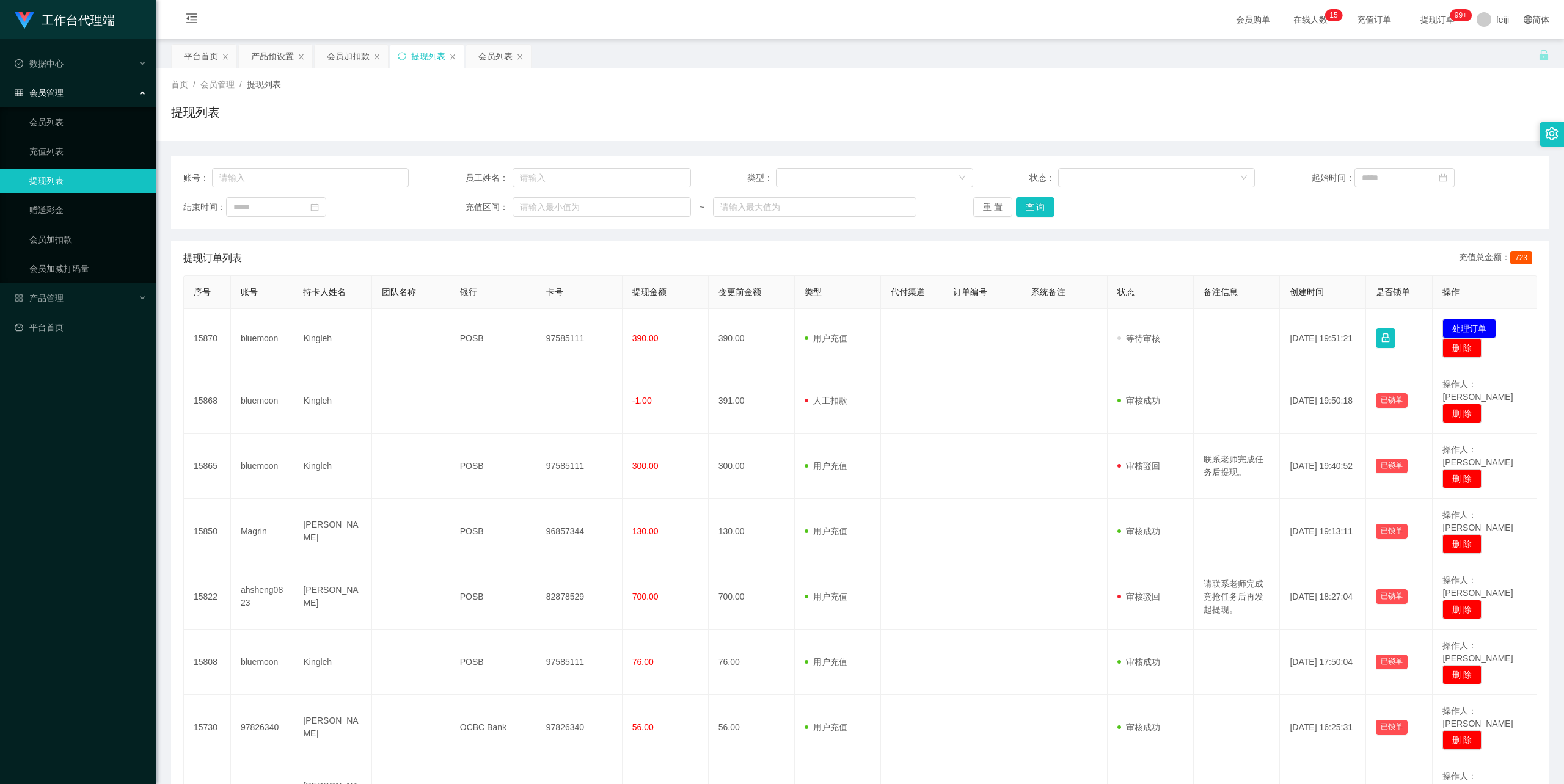
click at [1095, 85] on div "首页 / 会员管理 / 提现列表 /" at bounding box center [861, 85] width 1379 height 13
click at [856, 99] on div "首页 / 会员管理 / 提现列表 / 提现列表" at bounding box center [861, 105] width 1379 height 53
click at [844, 99] on div "首页 / 会员管理 / 提现列表 / 提现列表" at bounding box center [861, 105] width 1379 height 53
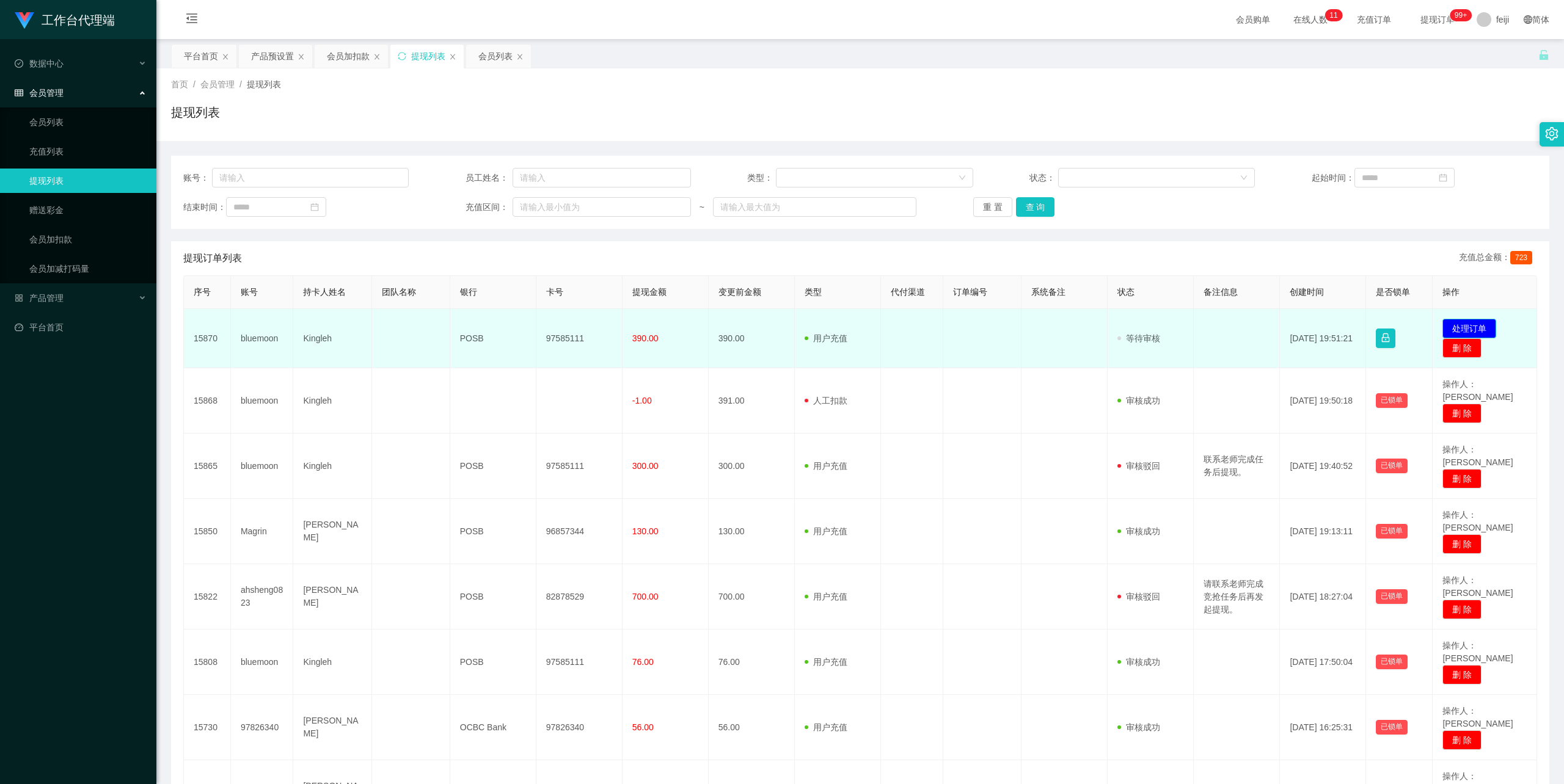
click at [1463, 326] on button "处理订单" at bounding box center [1469, 328] width 54 height 20
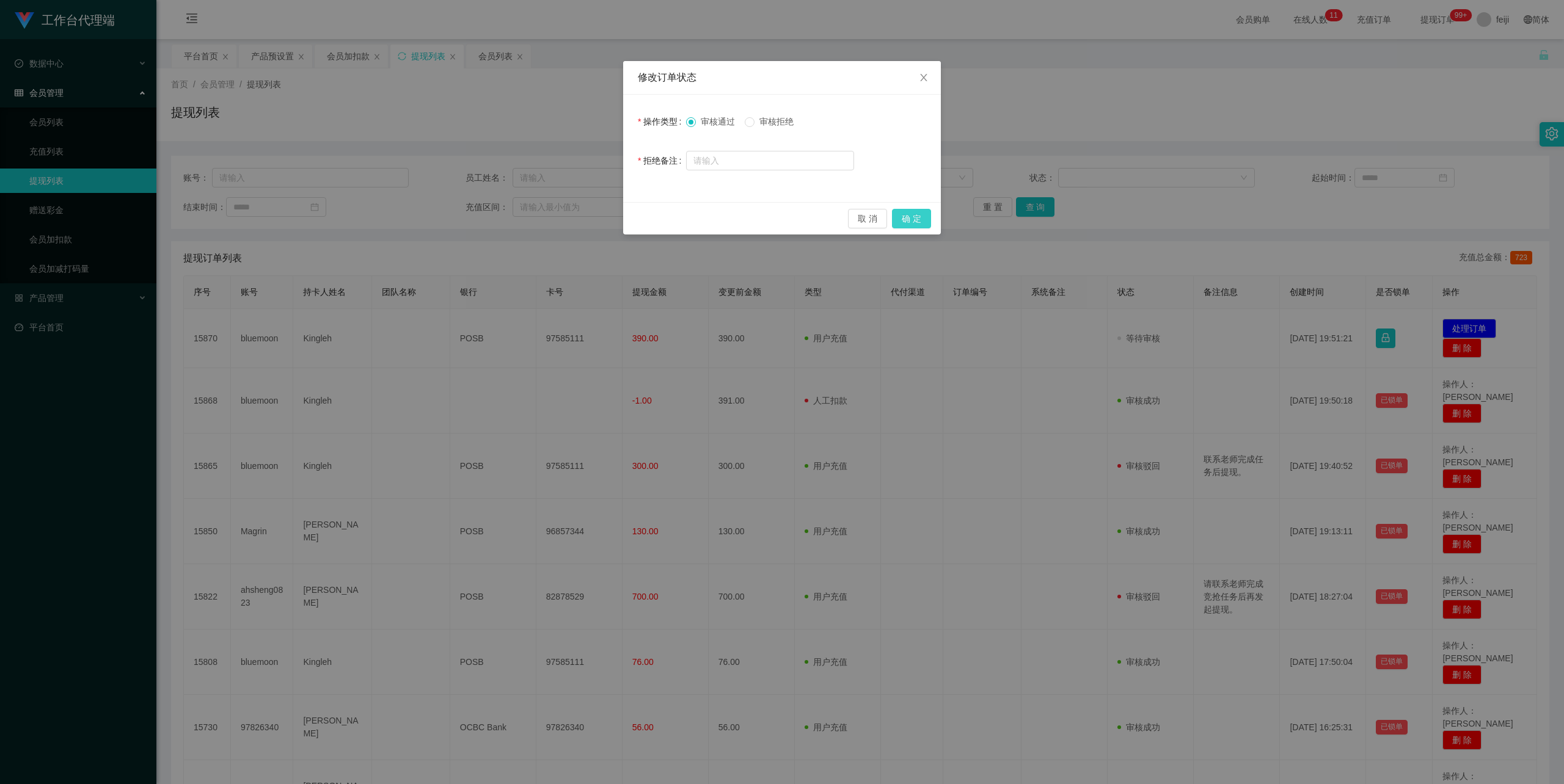
click at [905, 213] on button "确 定" at bounding box center [911, 219] width 39 height 20
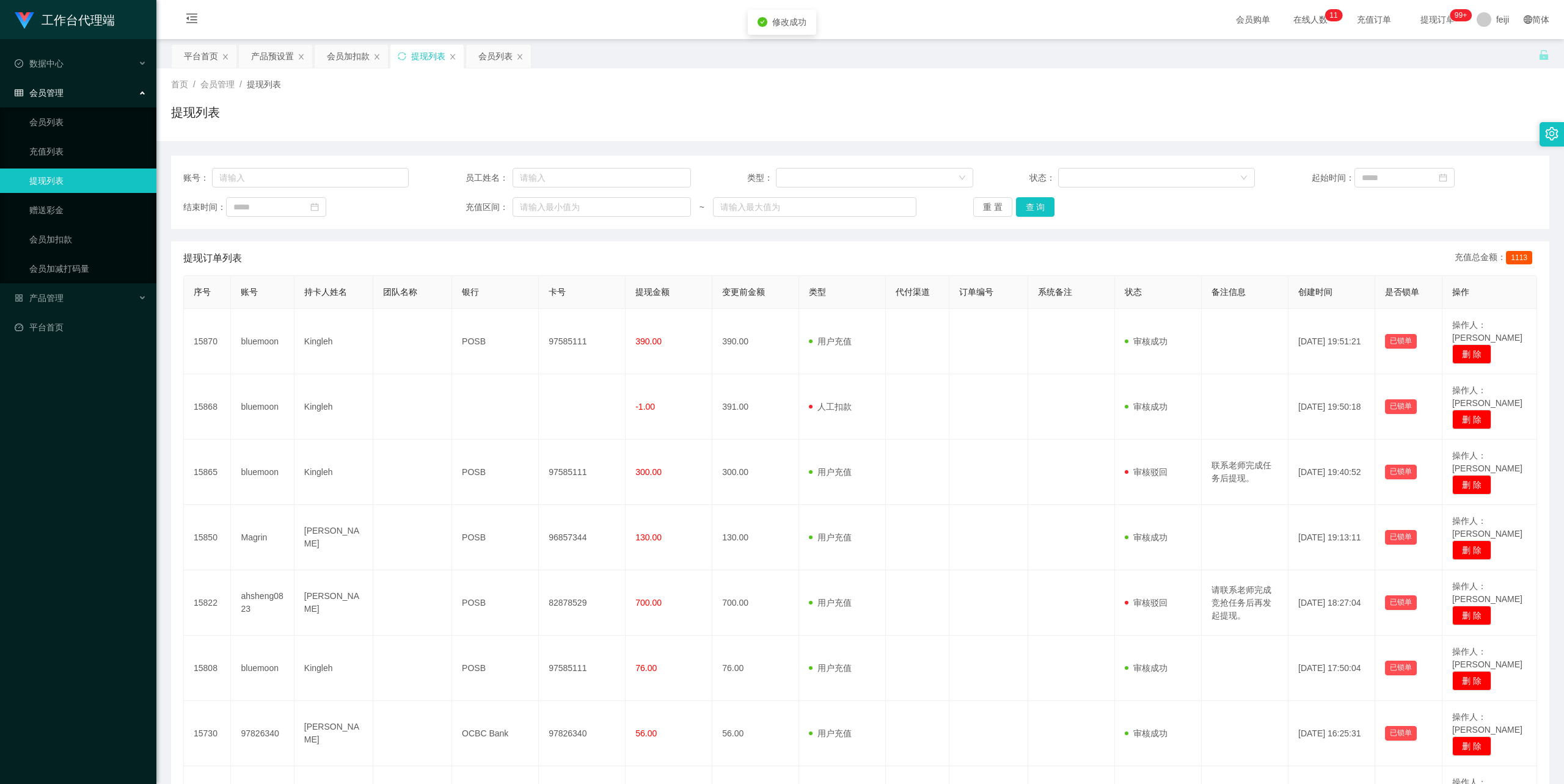
drag, startPoint x: 1199, startPoint y: 83, endPoint x: 1205, endPoint y: 80, distance: 6.7
click at [1200, 83] on div "首页 / 会员管理 / 提现列表 /" at bounding box center [861, 85] width 1379 height 13
click at [785, 92] on div "首页 / 会员管理 / 提现列表 / 提现列表" at bounding box center [861, 105] width 1379 height 53
click at [353, 56] on div "会员加扣款" at bounding box center [348, 56] width 43 height 23
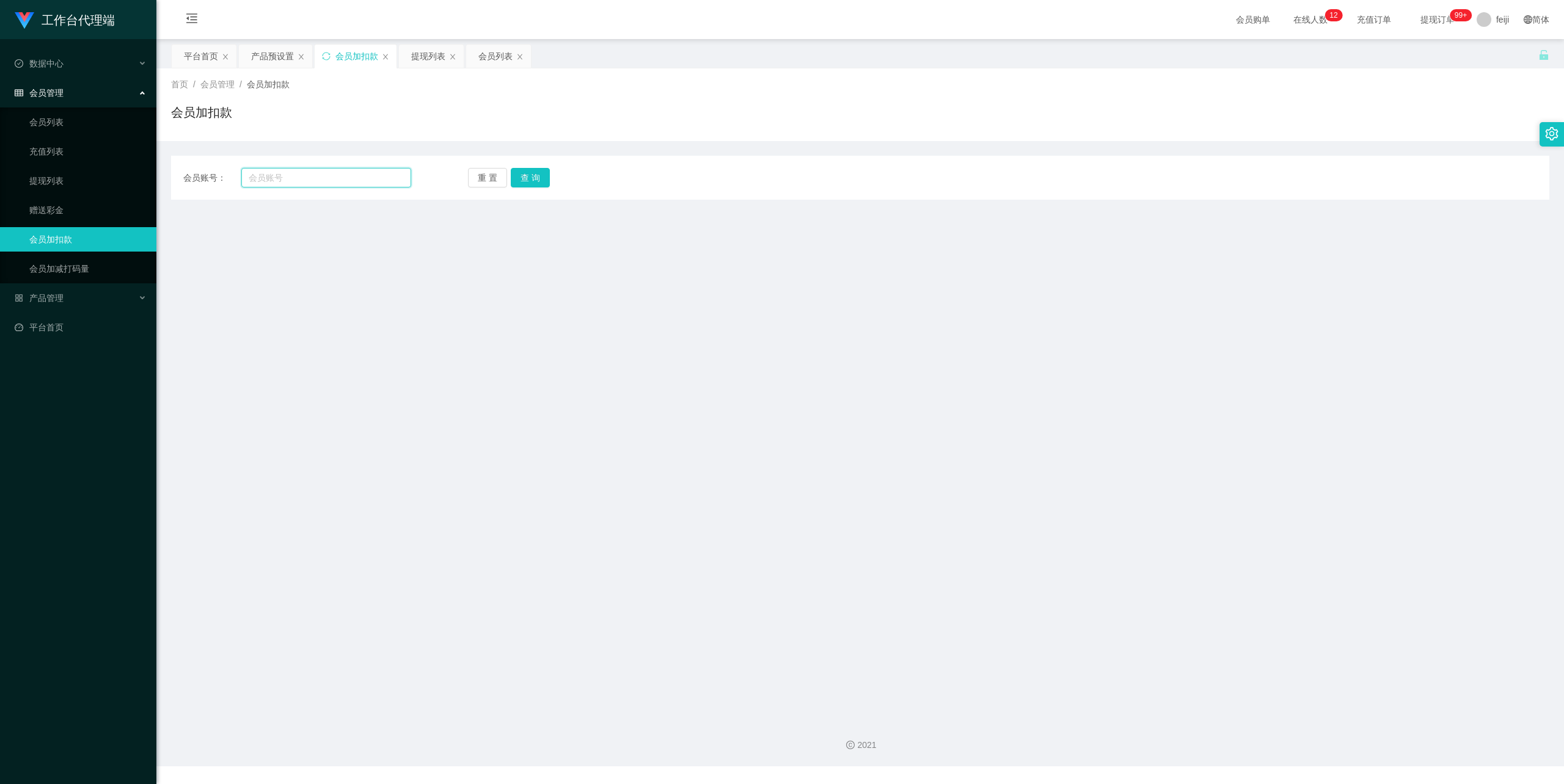
drag, startPoint x: 326, startPoint y: 179, endPoint x: 336, endPoint y: 181, distance: 10.2
click at [326, 179] on input "text" at bounding box center [326, 178] width 170 height 20
paste input "Eric90"
type input "Eric90"
click at [522, 179] on button "查 询" at bounding box center [530, 178] width 39 height 20
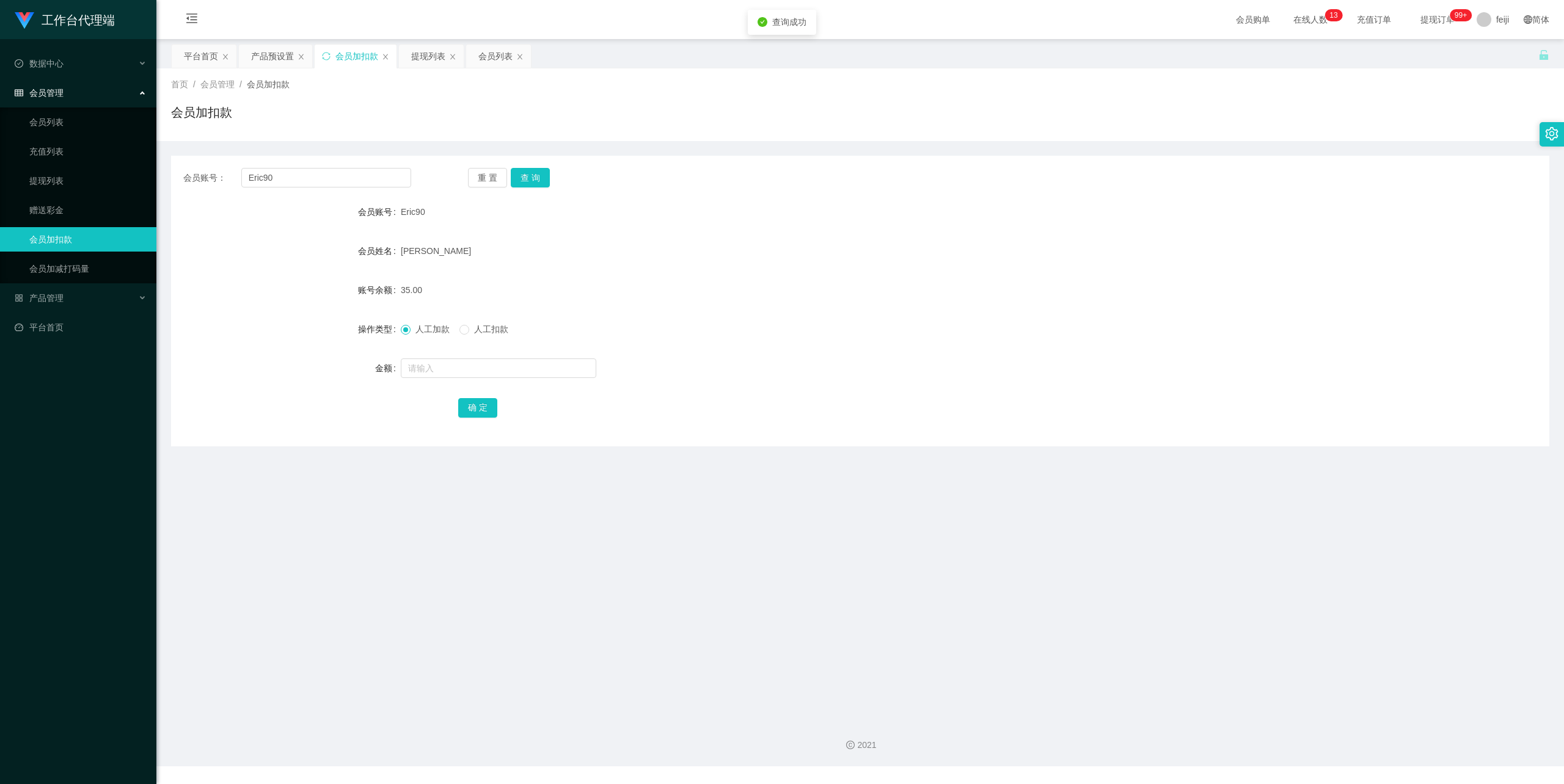
drag, startPoint x: 808, startPoint y: 289, endPoint x: 1031, endPoint y: 198, distance: 240.9
click at [808, 289] on div "35.00" at bounding box center [803, 290] width 804 height 25
click at [501, 363] on input "text" at bounding box center [498, 368] width 195 height 20
paste input "Eric90"
type input "E"
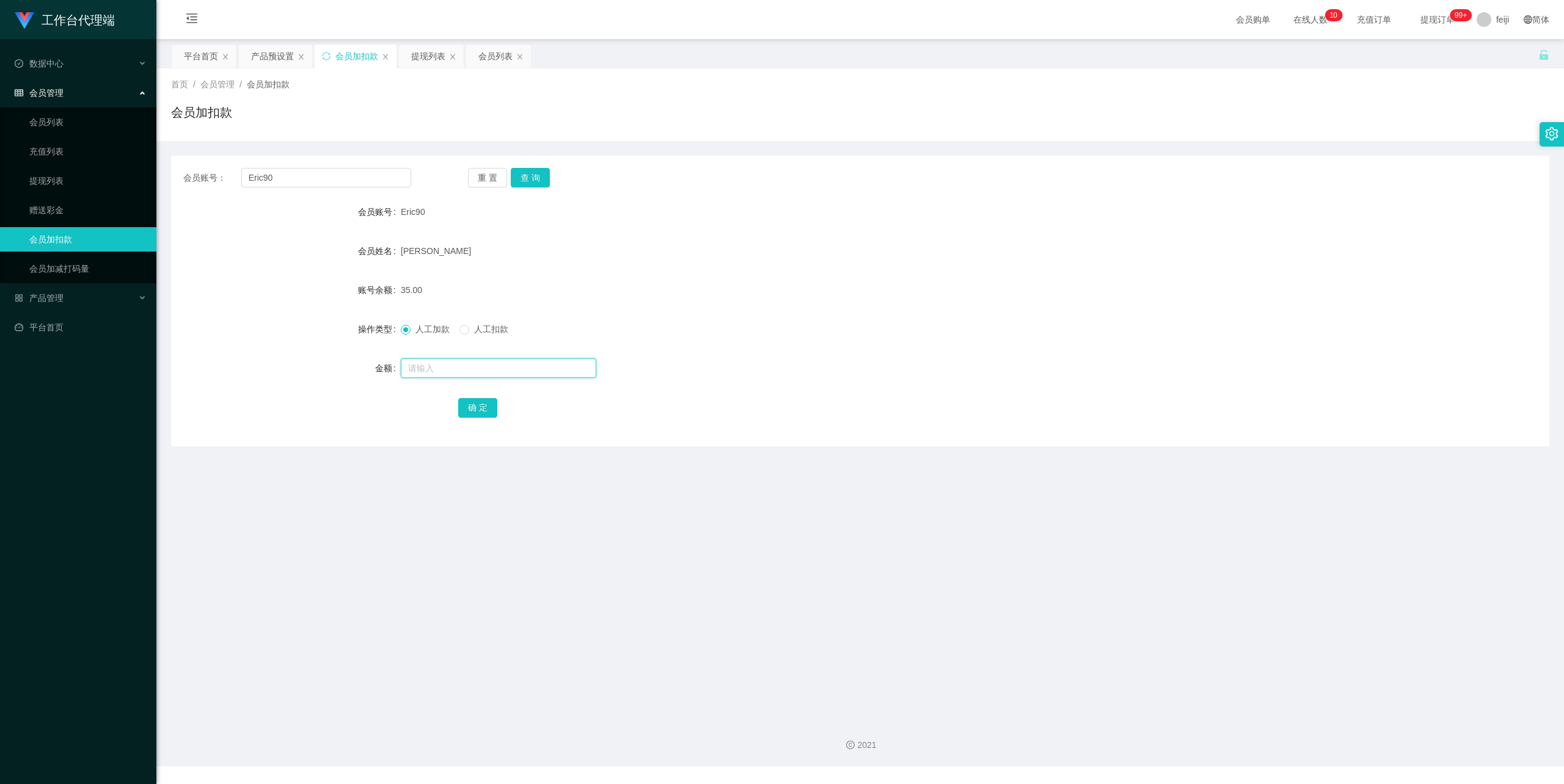
click at [501, 372] on input "text" at bounding box center [498, 368] width 195 height 20
type input "40"
drag, startPoint x: 477, startPoint y: 411, endPoint x: 489, endPoint y: 395, distance: 20.0
click at [477, 411] on button "确 定" at bounding box center [477, 408] width 39 height 20
click at [424, 55] on div "提现列表" at bounding box center [428, 56] width 34 height 23
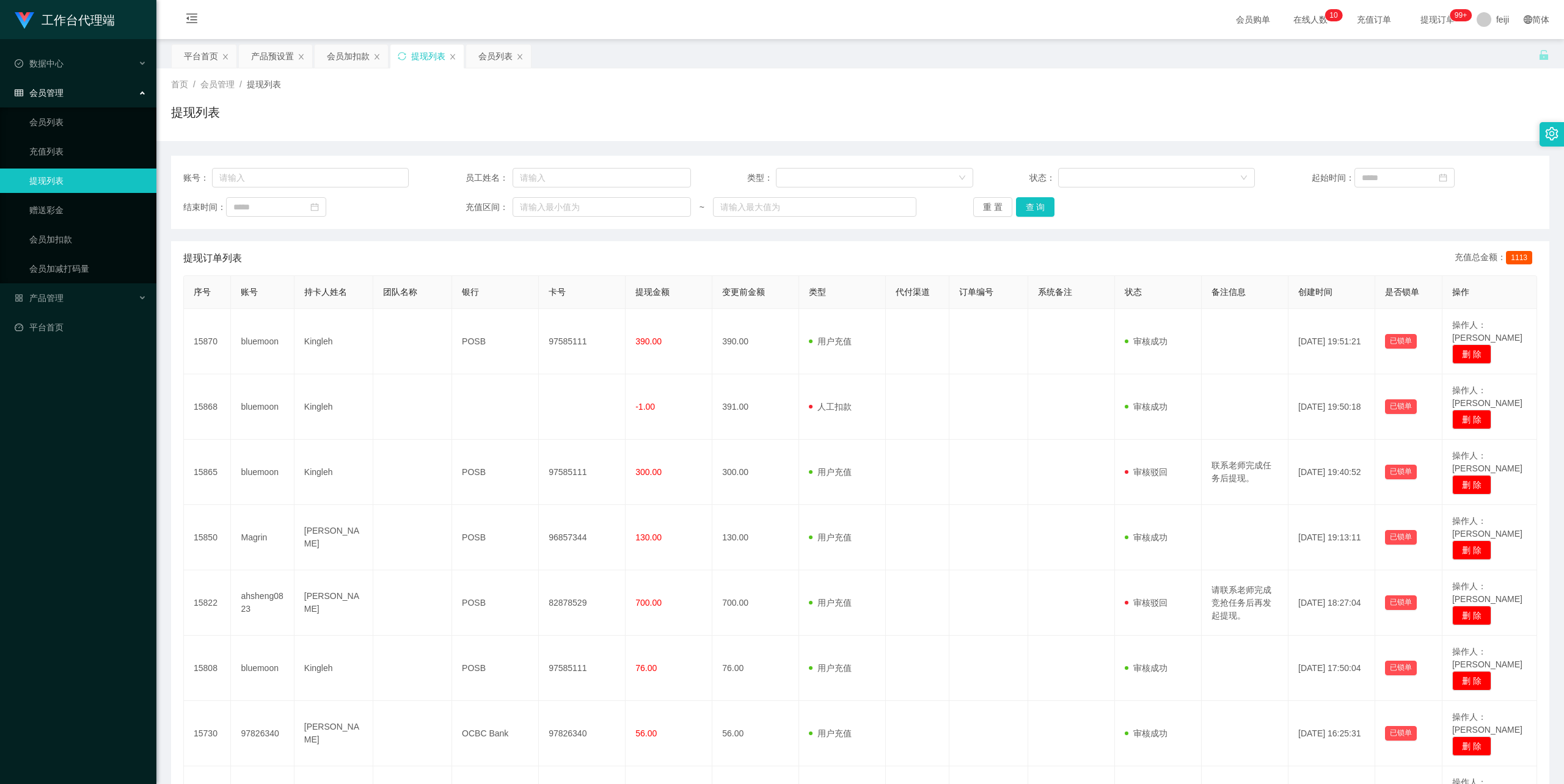
click at [693, 100] on div "首页 / 会员管理 / 提现列表 / 提现列表" at bounding box center [861, 105] width 1379 height 53
click at [1166, 104] on div "提现列表" at bounding box center [861, 117] width 1379 height 28
click at [1091, 117] on div "提现列表" at bounding box center [861, 117] width 1379 height 28
click at [867, 99] on div "首页 / 会员管理 / 提现列表 / 提现列表" at bounding box center [861, 105] width 1379 height 53
click at [357, 59] on div "会员加扣款" at bounding box center [348, 56] width 43 height 23
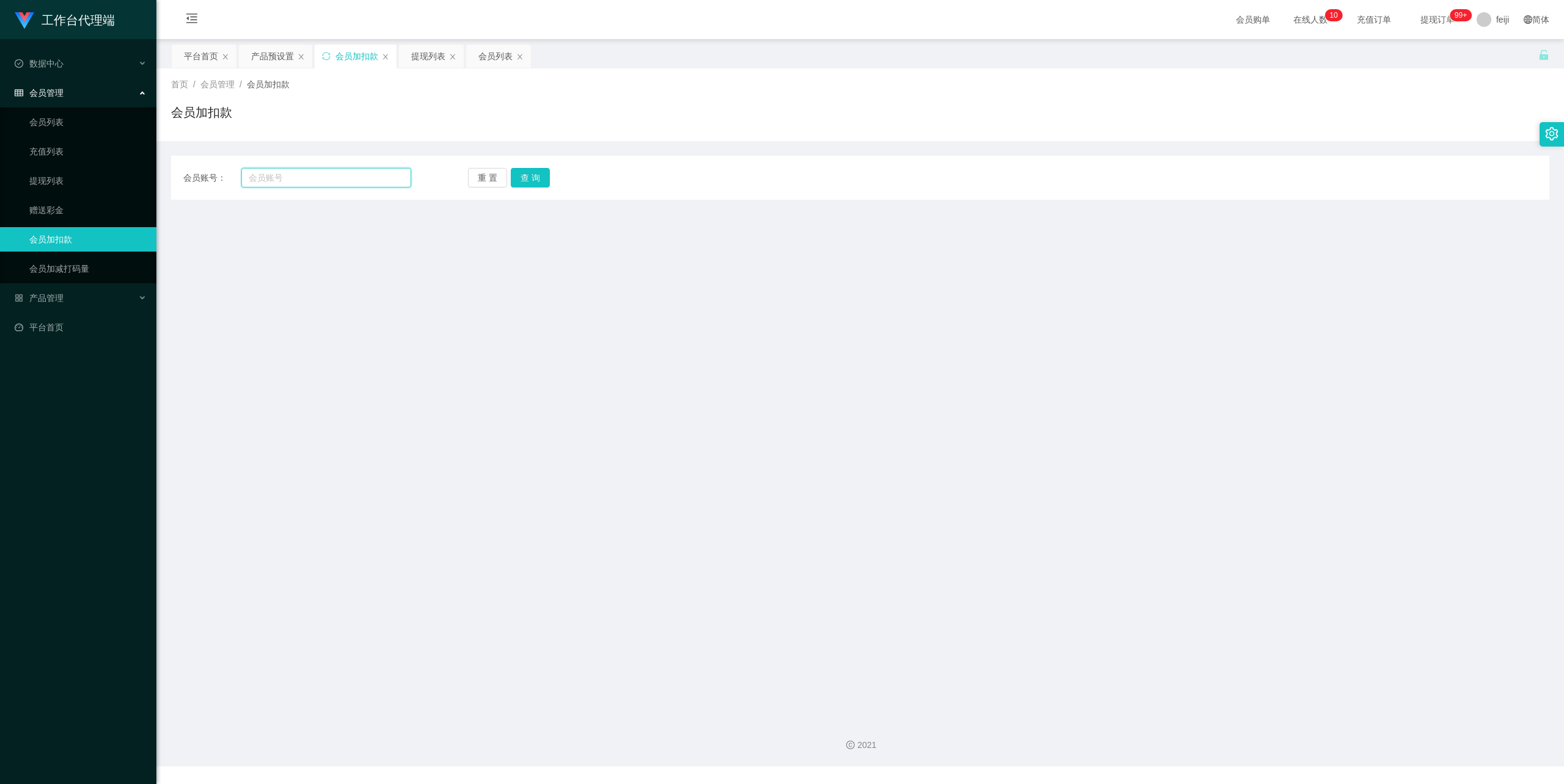
click at [326, 174] on input "text" at bounding box center [326, 178] width 170 height 20
paste input "Magrin"
type input "Magrin"
click at [446, 340] on main "关闭左侧 关闭右侧 关闭其它 刷新页面 平台首页 产品预设置 会员加扣款 提现列表 会员列表 首页 / 会员管理 / 会员加扣款 / 会员加扣款 会员账号： …" at bounding box center [860, 374] width 1408 height 671
click at [535, 177] on button "查 询" at bounding box center [530, 178] width 39 height 20
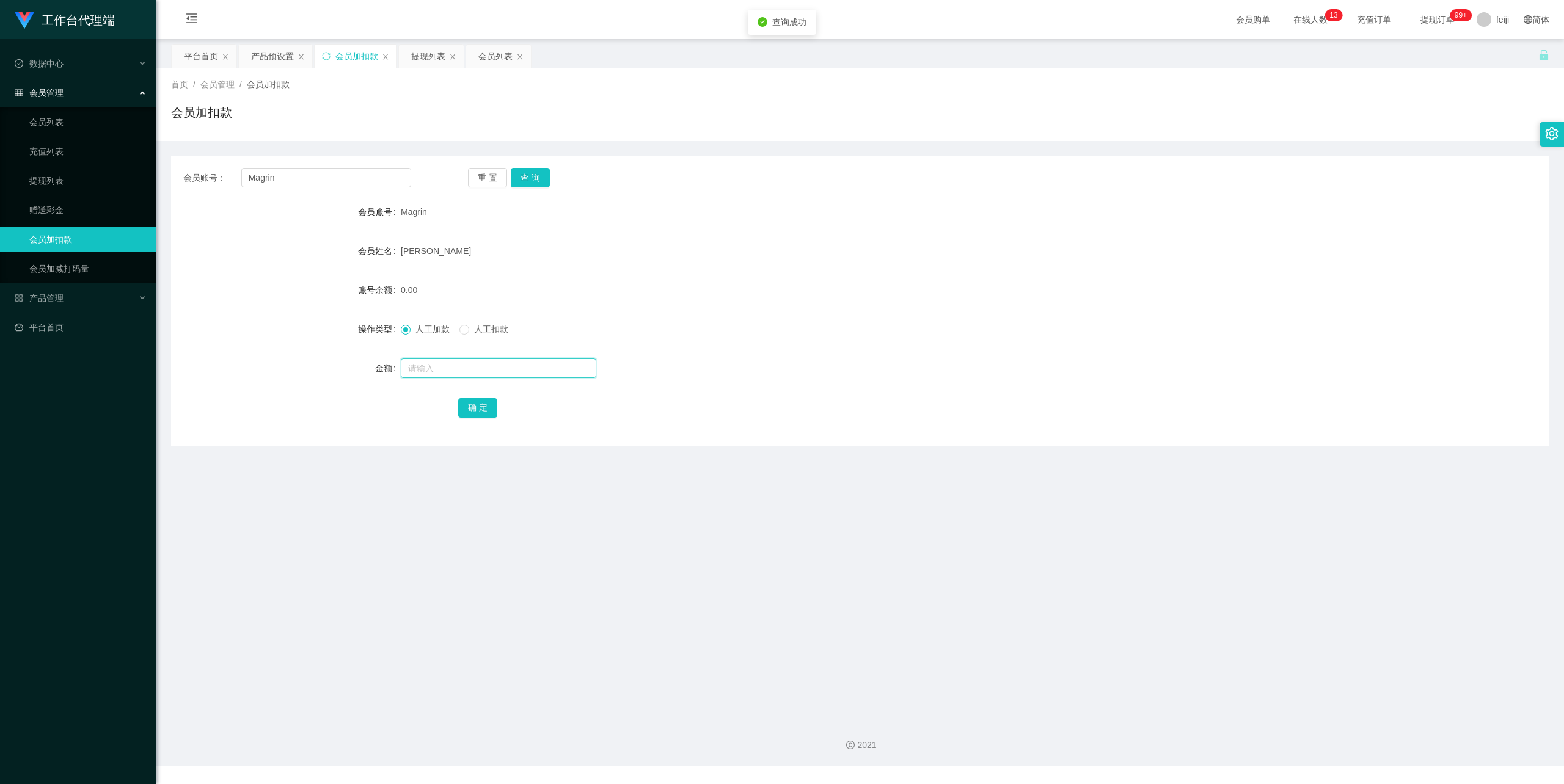
click at [470, 367] on input "text" at bounding box center [498, 368] width 195 height 20
paste input "203"
type input "203"
click at [480, 412] on button "确 定" at bounding box center [477, 408] width 39 height 20
drag, startPoint x: 754, startPoint y: 299, endPoint x: 762, endPoint y: 287, distance: 14.4
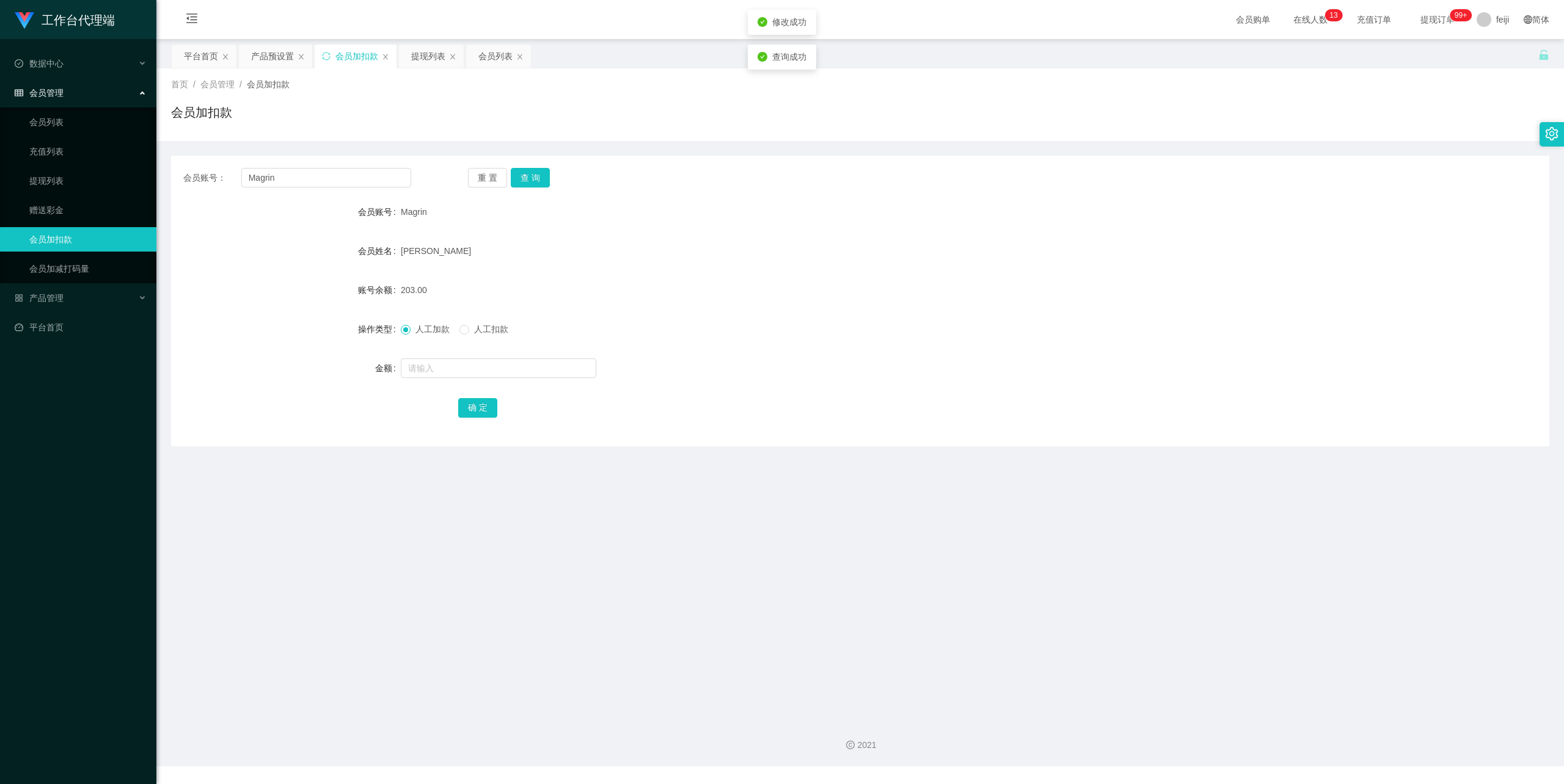
click at [754, 298] on div "203.00" at bounding box center [803, 290] width 804 height 25
drag, startPoint x: 193, startPoint y: 171, endPoint x: 159, endPoint y: 171, distance: 34.0
click at [150, 171] on section "工作台代理端 数据中心 会员管理 会员列表 充值列表 提现列表 赠送彩金 会员加扣款 会员加减打码量 产品管理 平台首页 保存配置 重置配置 整体风格设置 主…" at bounding box center [782, 383] width 1564 height 767
paste input "97826340"
type input "97826340"
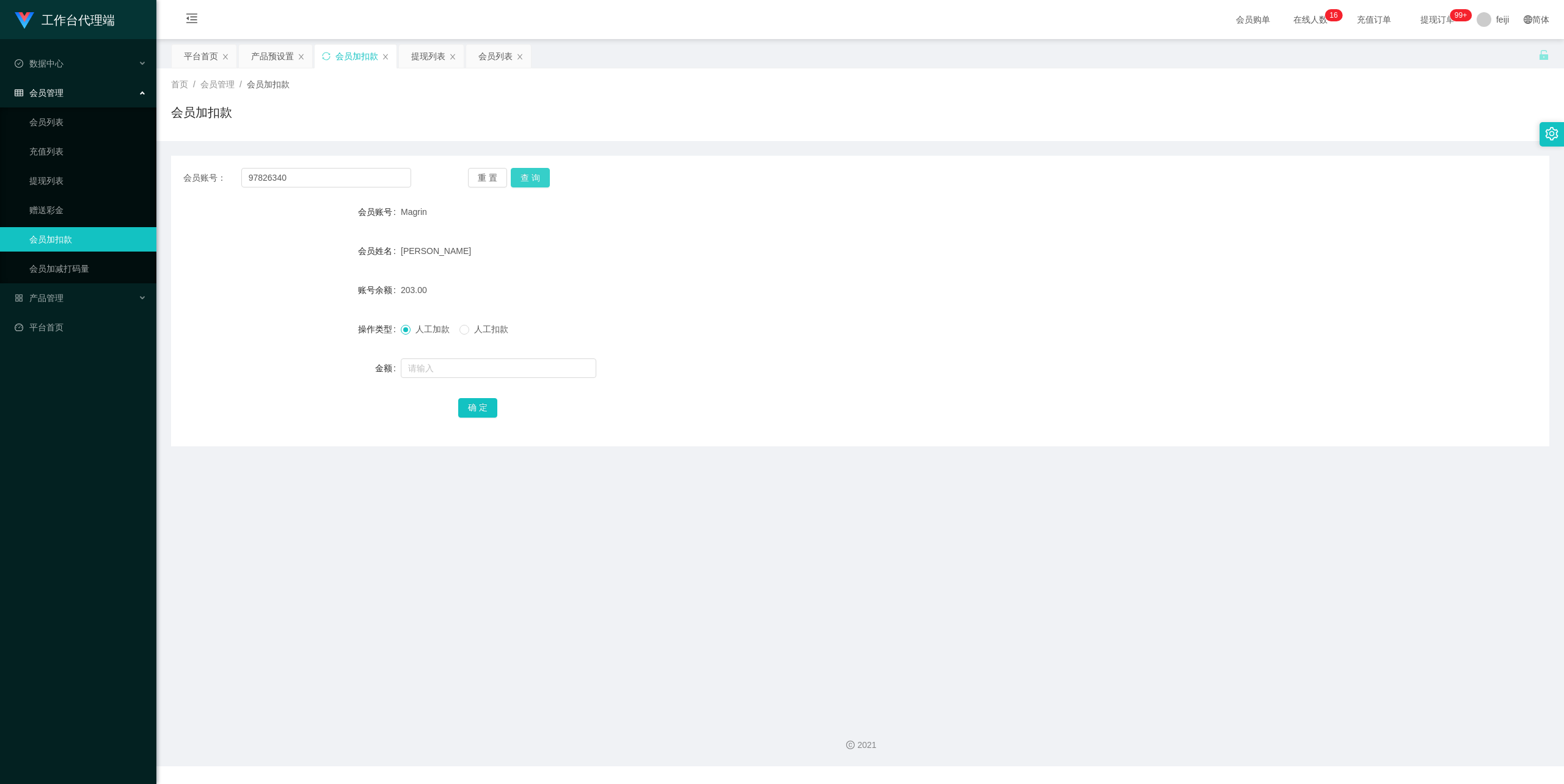
click at [534, 179] on button "查 询" at bounding box center [530, 178] width 39 height 20
click at [484, 366] on input "text" at bounding box center [498, 368] width 195 height 20
type input "88"
drag, startPoint x: 482, startPoint y: 400, endPoint x: 497, endPoint y: 398, distance: 15.1
click at [482, 400] on button "确 定" at bounding box center [477, 408] width 39 height 20
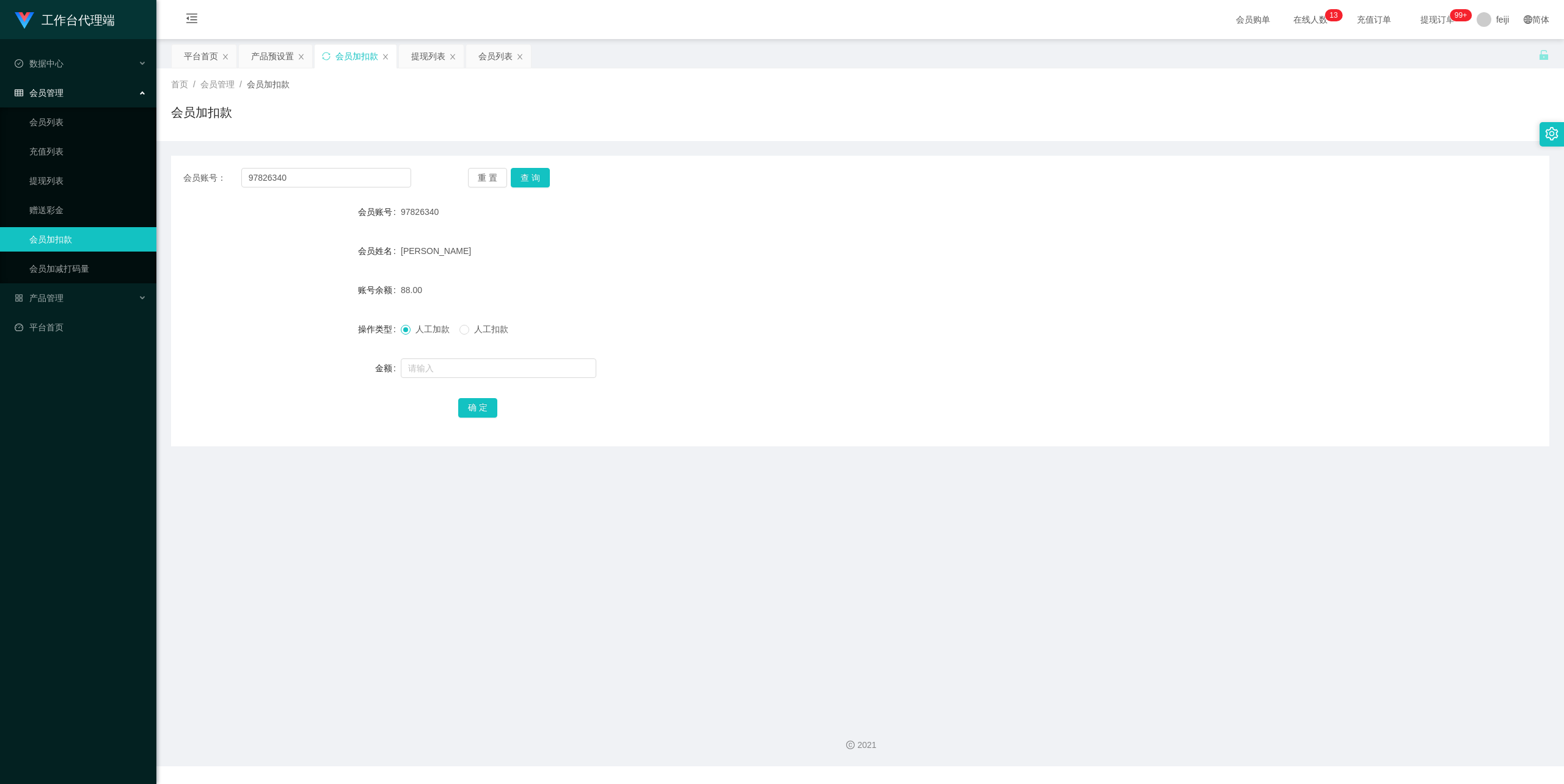
click at [602, 106] on div "会员加扣款" at bounding box center [861, 117] width 1379 height 28
click at [426, 59] on div "提现列表" at bounding box center [428, 56] width 34 height 23
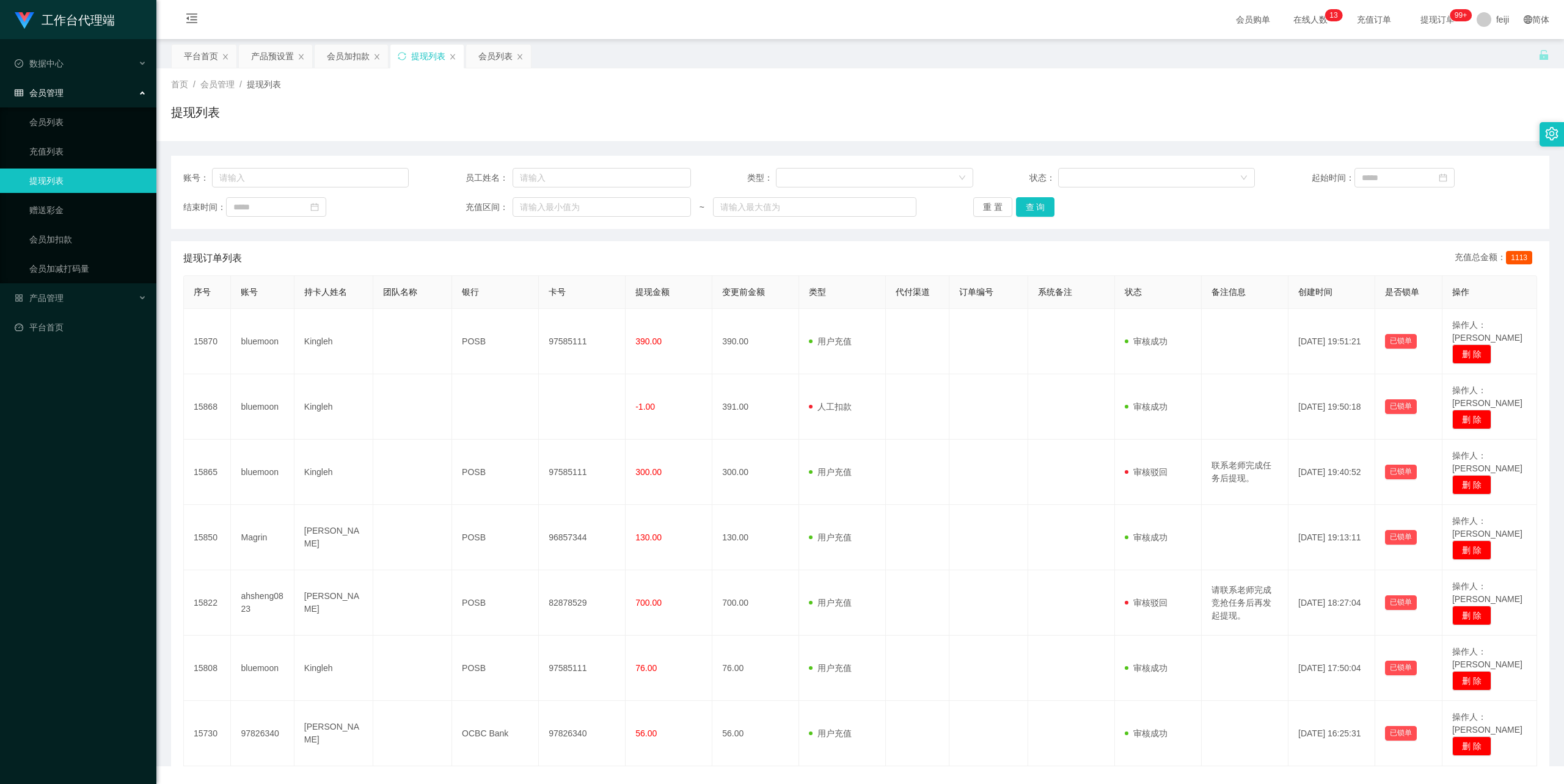
click at [713, 103] on div "提现列表" at bounding box center [861, 117] width 1379 height 28
click at [349, 57] on div "会员加扣款" at bounding box center [348, 56] width 43 height 23
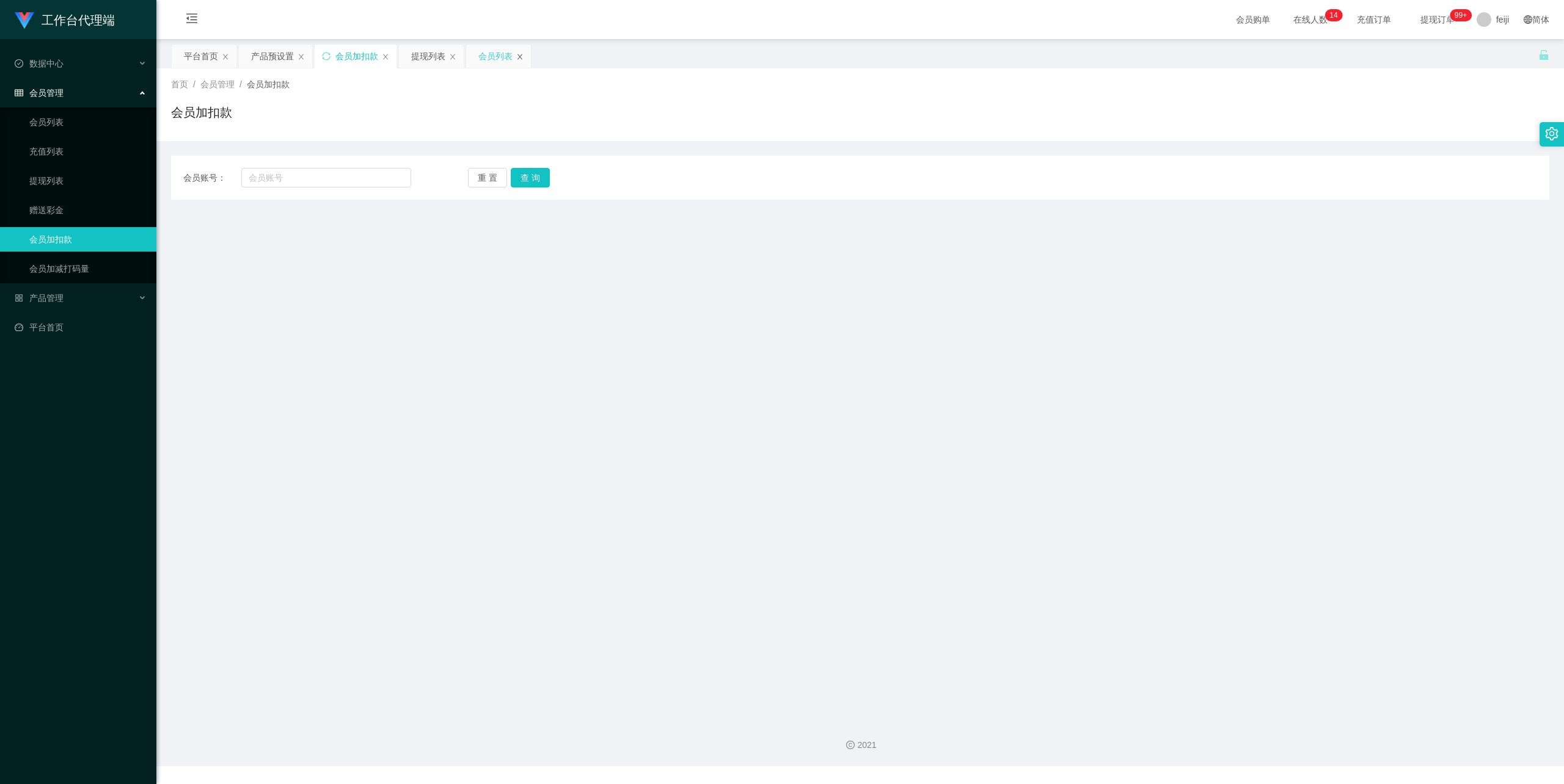
click at [521, 55] on icon "图标: close" at bounding box center [520, 56] width 7 height 7
click at [521, 95] on div "首页 / 会员管理 / 会员加扣款 / 会员加扣款" at bounding box center [861, 105] width 1379 height 53
click at [345, 172] on input "text" at bounding box center [326, 178] width 170 height 20
paste input "bluemoon"
type input "bluemoon"
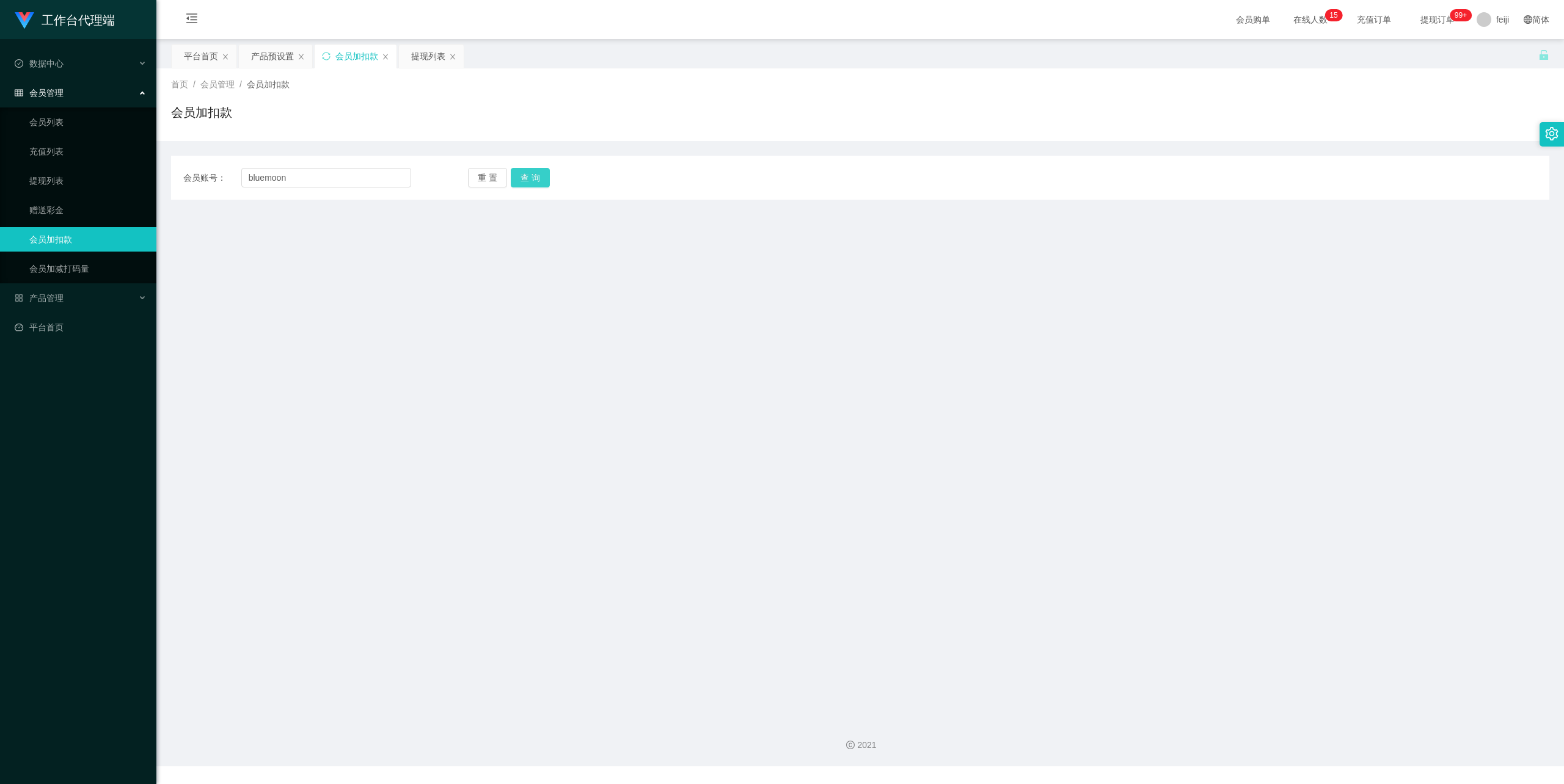
click at [535, 174] on button "查 询" at bounding box center [530, 178] width 39 height 20
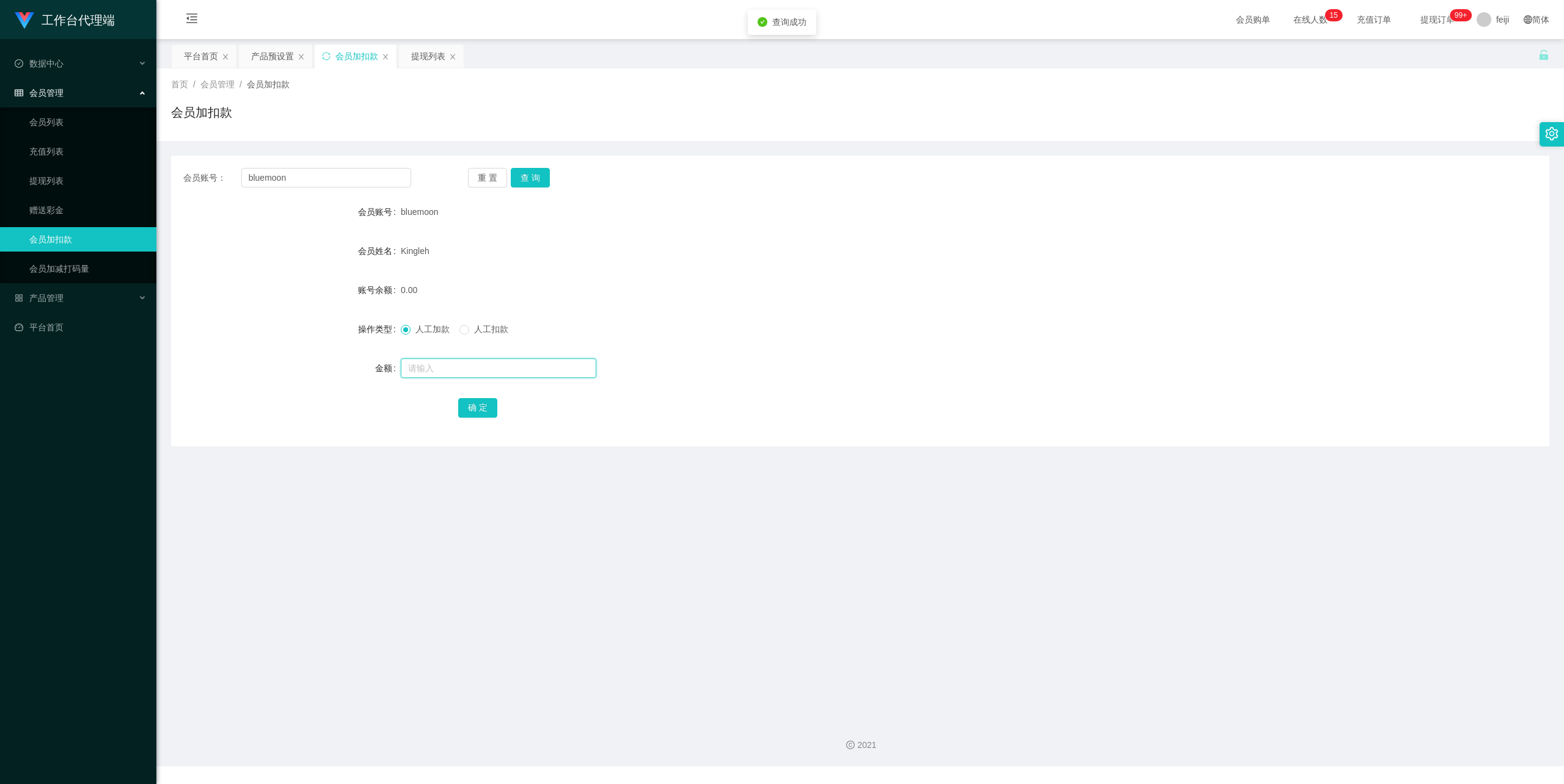
click at [441, 363] on input "text" at bounding box center [498, 368] width 195 height 20
type input "72"
click at [470, 399] on button "确 定" at bounding box center [477, 408] width 39 height 20
drag, startPoint x: 718, startPoint y: 335, endPoint x: 570, endPoint y: 181, distance: 213.6
click at [722, 323] on div "人工加款 人工扣款" at bounding box center [803, 329] width 804 height 25
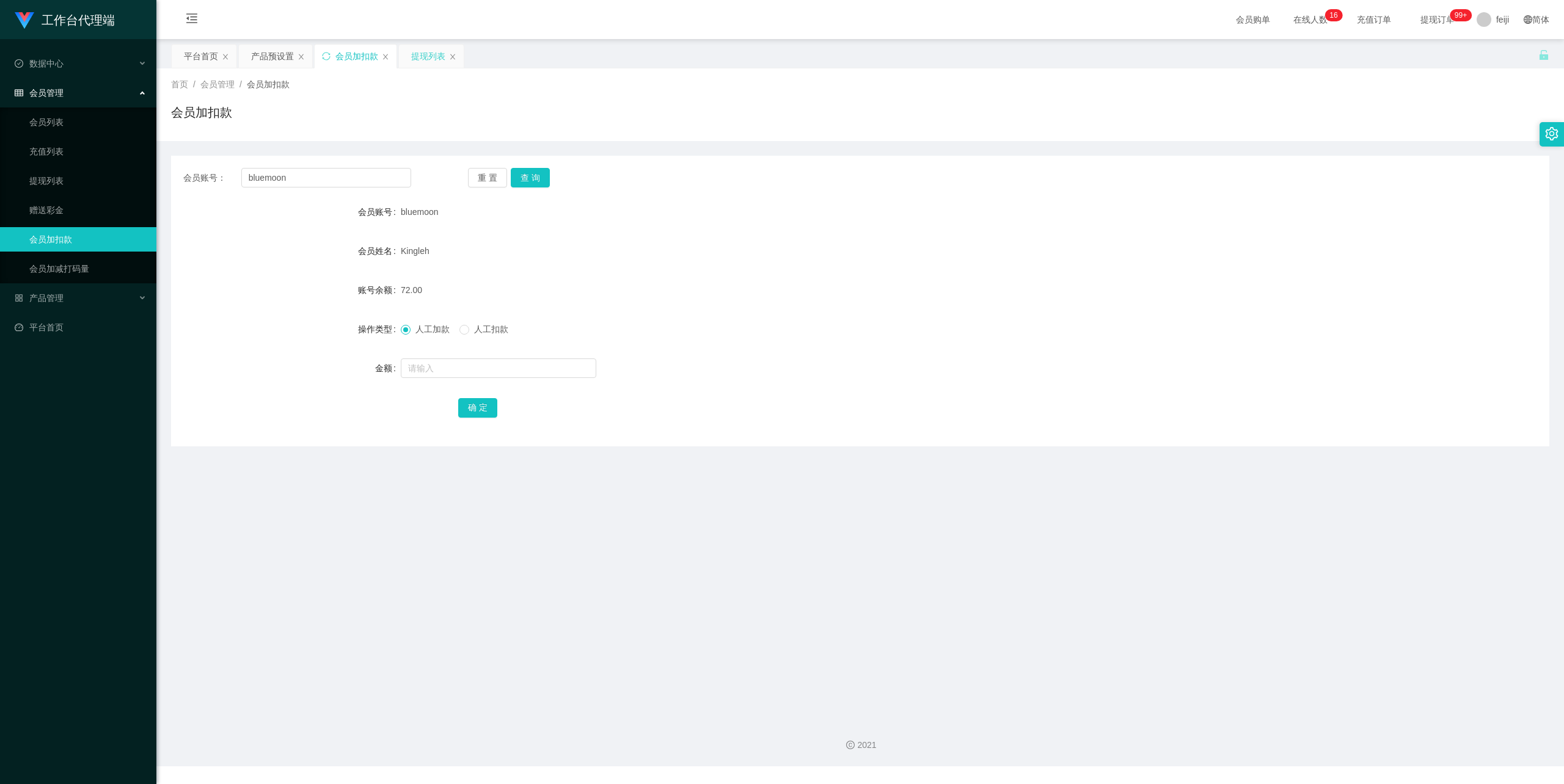
click at [426, 55] on div "提现列表" at bounding box center [428, 56] width 34 height 23
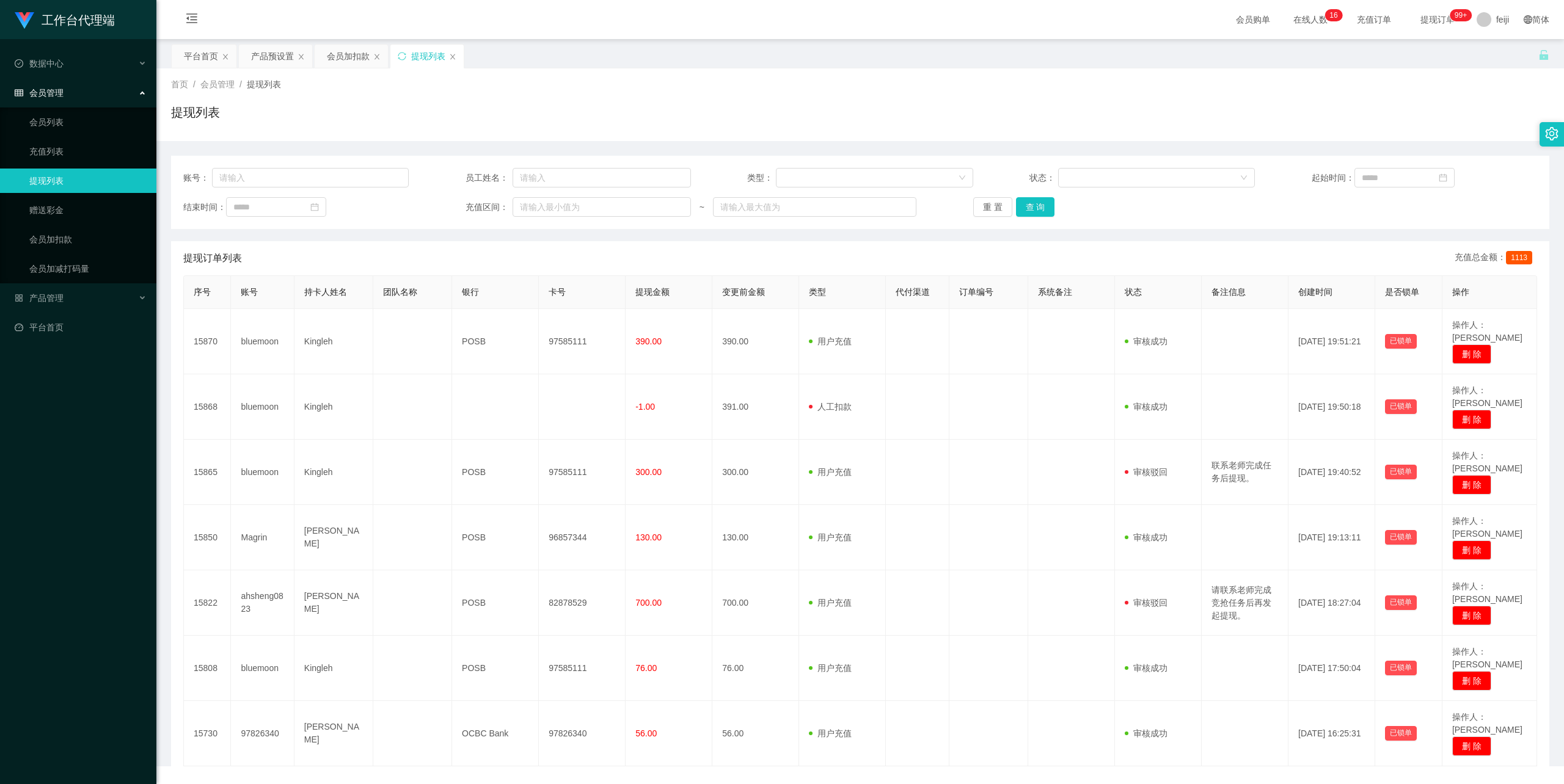
click at [748, 135] on div "首页 / 会员管理 / 提现列表 / 提现列表" at bounding box center [860, 105] width 1408 height 73
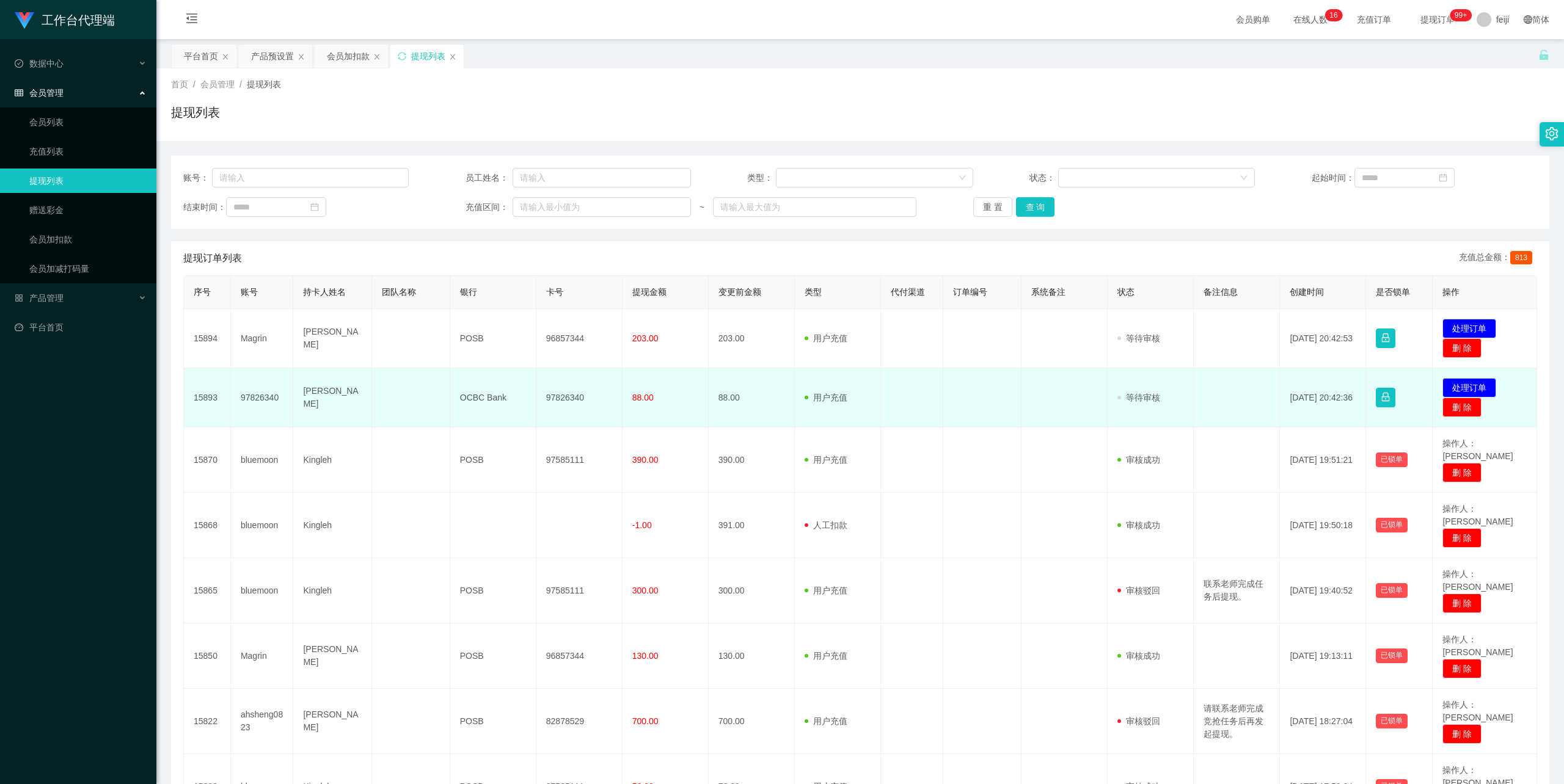
click at [321, 394] on td "[PERSON_NAME]" at bounding box center [332, 398] width 79 height 60
copy td "[PERSON_NAME]"
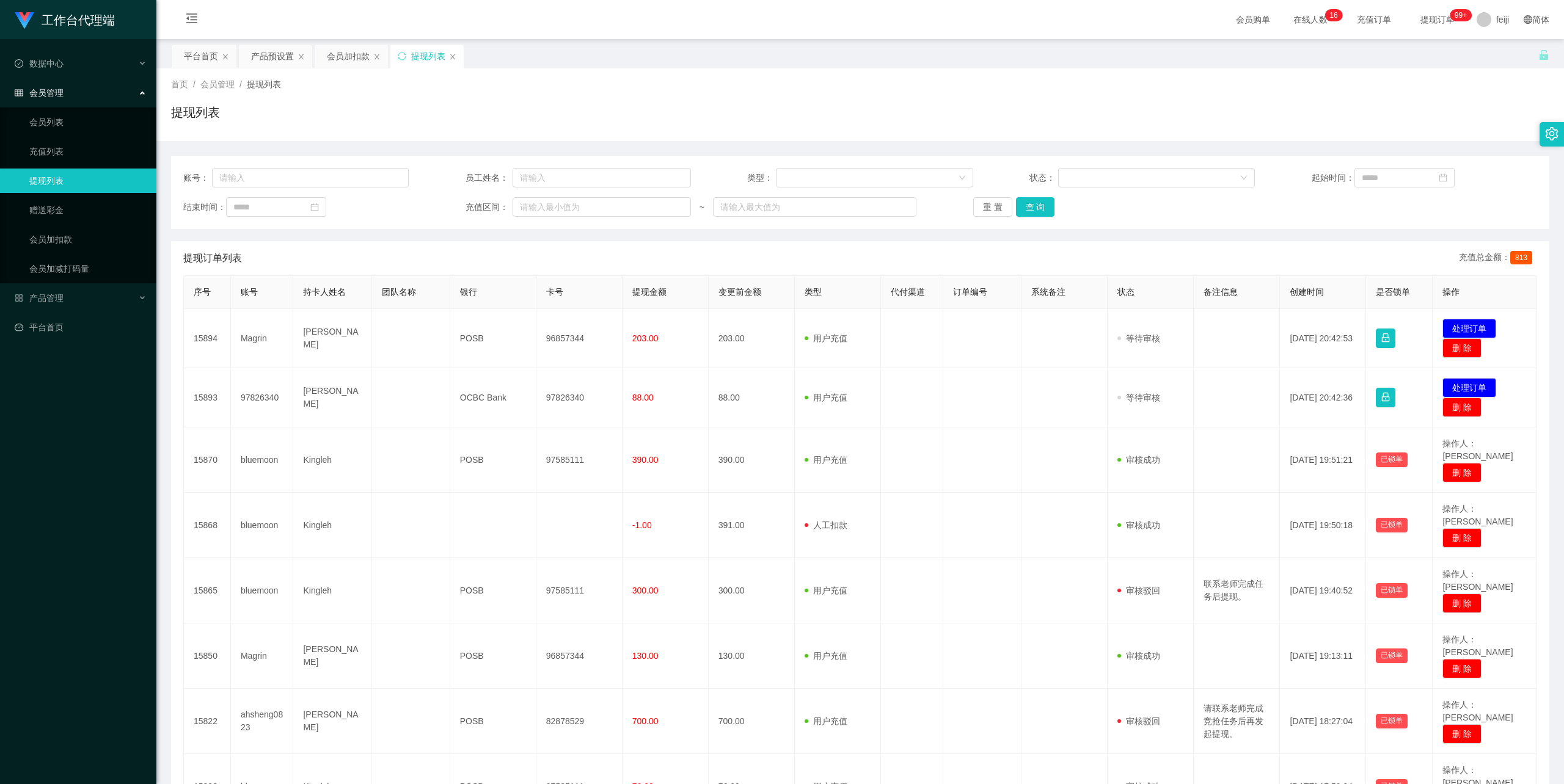
click at [1089, 79] on div "首页 / 会员管理 / 提现列表 /" at bounding box center [861, 85] width 1379 height 13
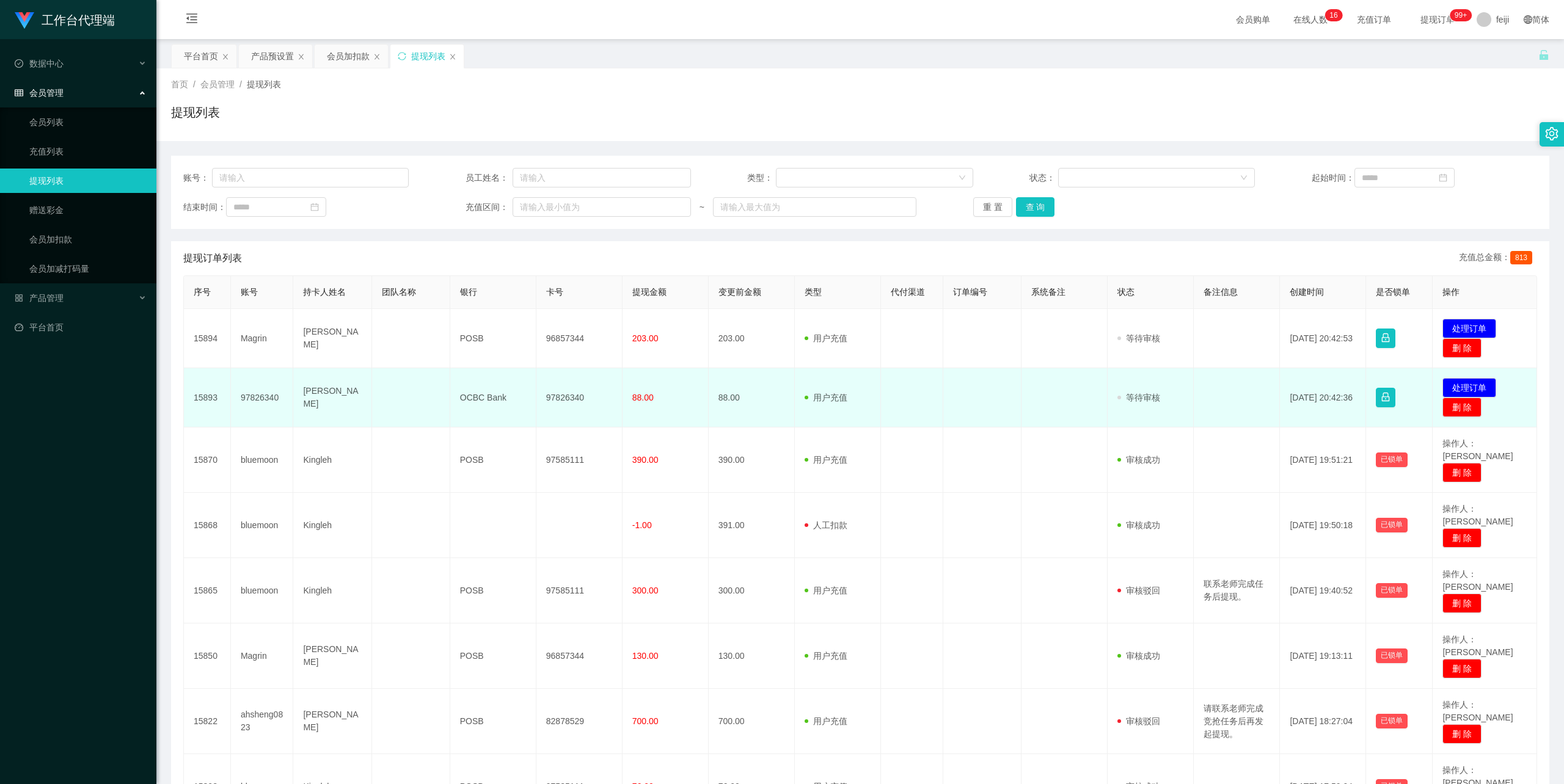
click at [569, 397] on td "97826340" at bounding box center [579, 398] width 86 height 60
copy td "97826340"
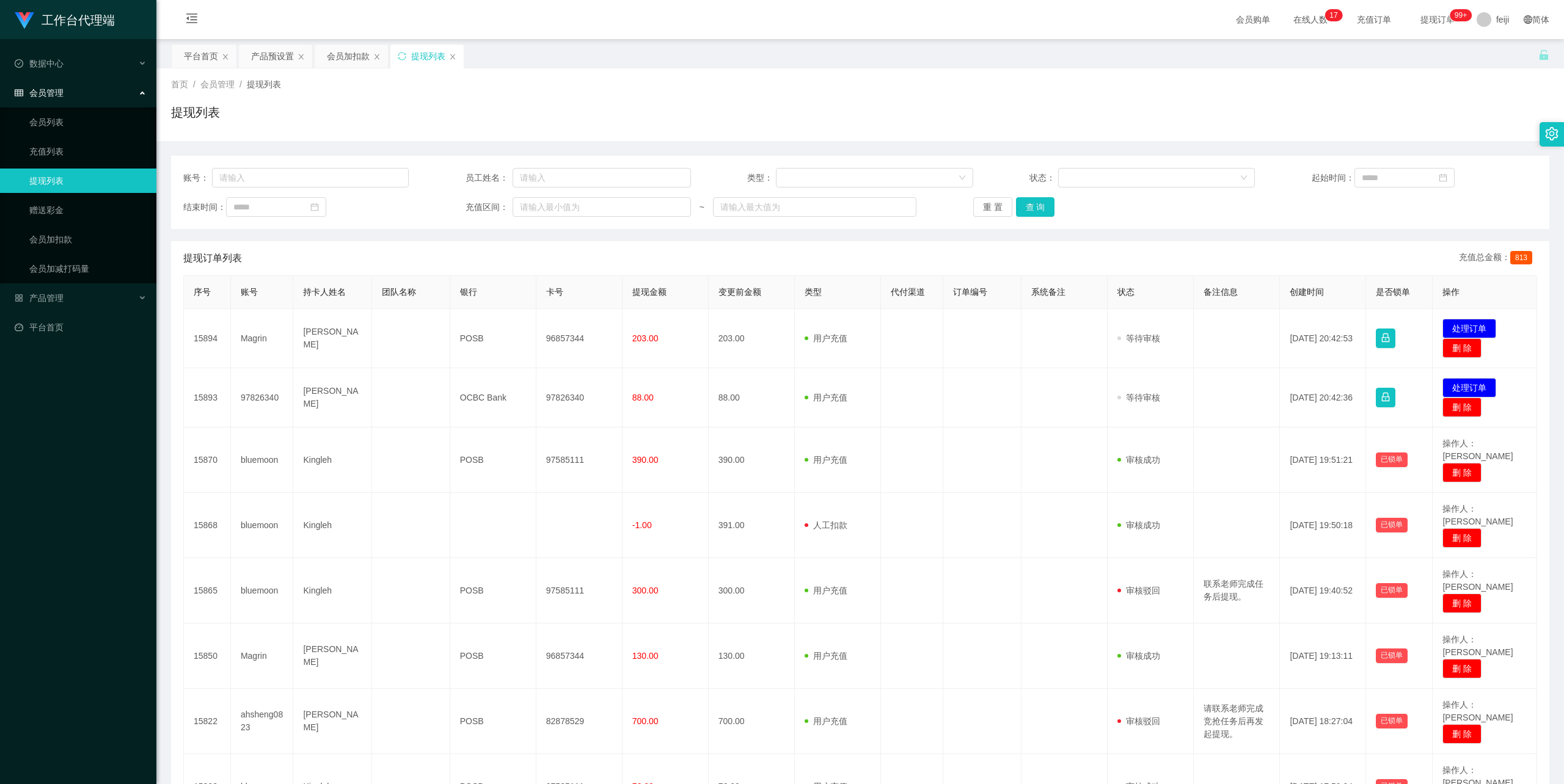
click at [1054, 80] on div "首页 / 会员管理 / 提现列表 /" at bounding box center [861, 85] width 1379 height 13
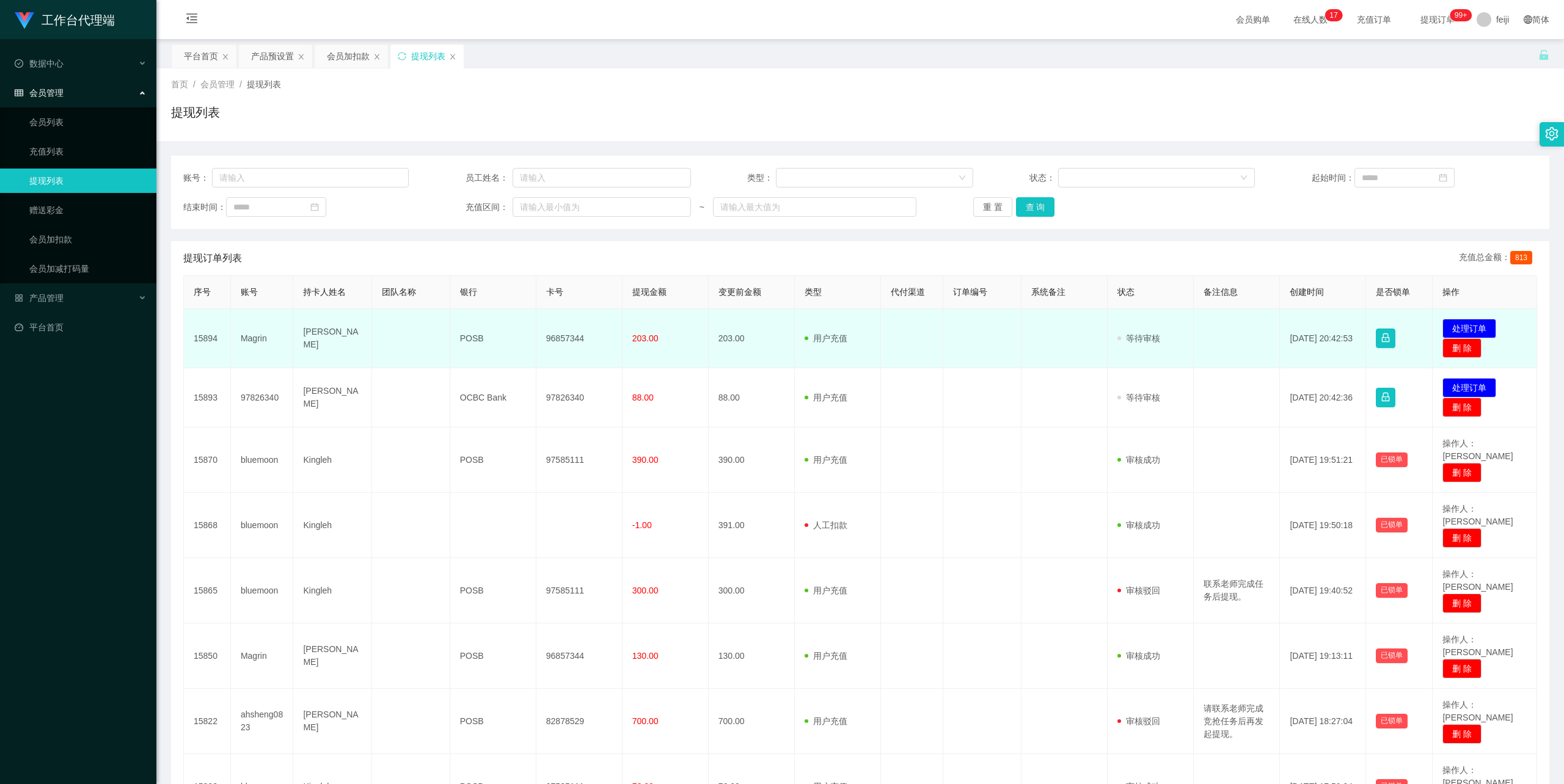
click at [314, 338] on td "[PERSON_NAME]" at bounding box center [332, 339] width 79 height 60
copy td "[PERSON_NAME]"
click at [568, 327] on td "96857344" at bounding box center [579, 339] width 86 height 60
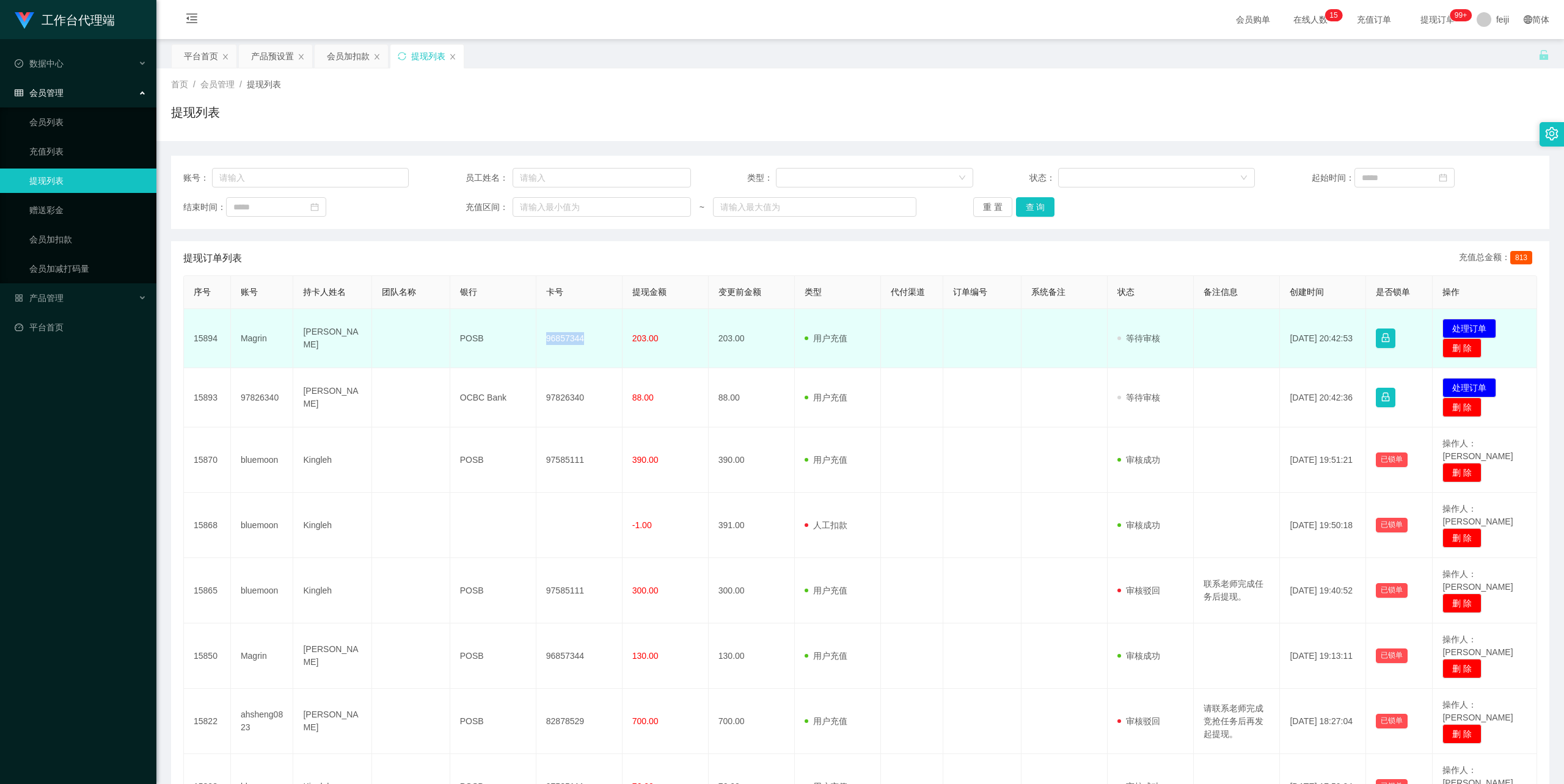
copy td "96857344"
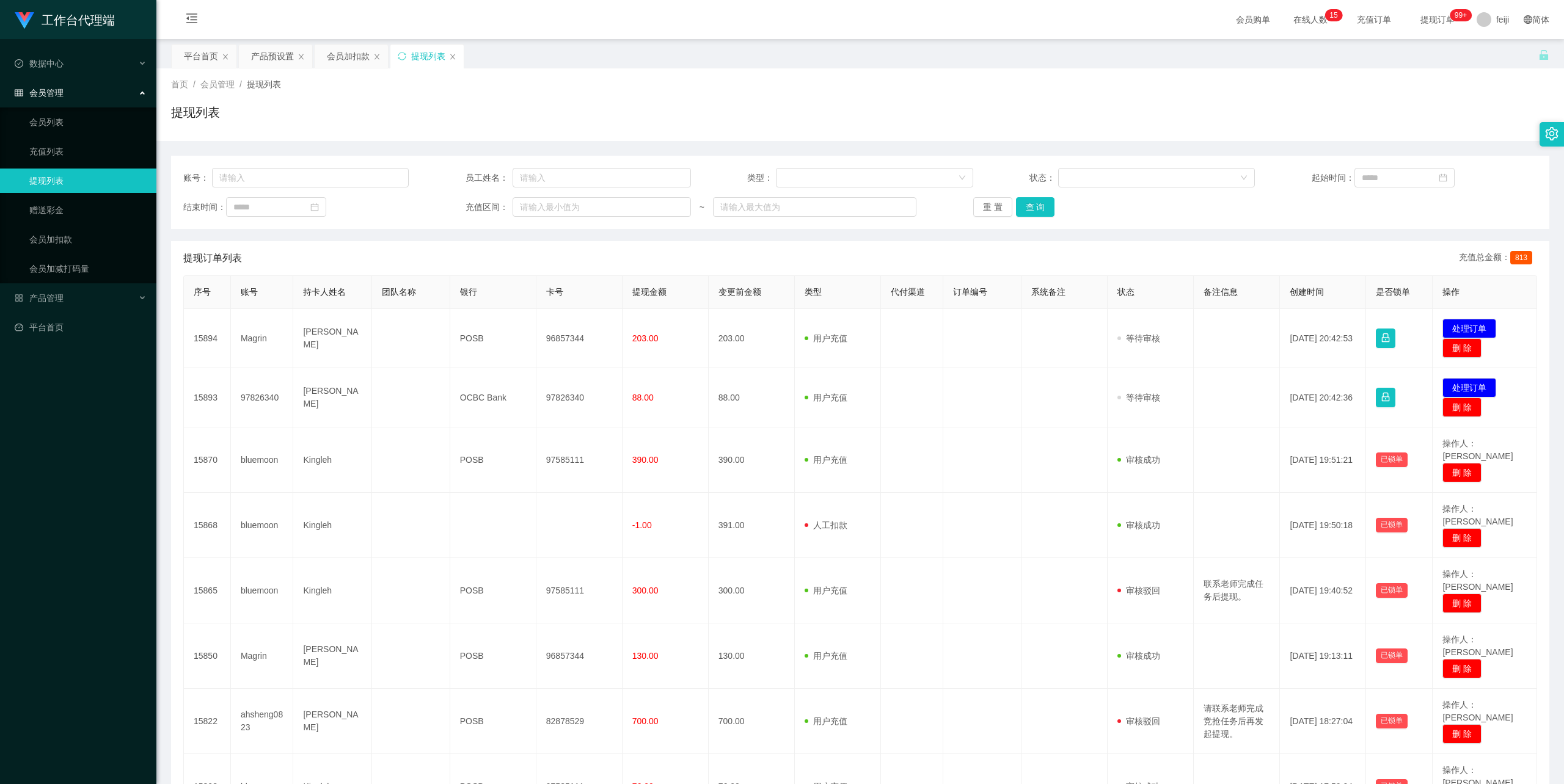
click at [695, 241] on div "提现订单列表 充值总金额： 813" at bounding box center [860, 258] width 1354 height 34
click at [1013, 79] on div "首页 / 会员管理 / 提现列表 /" at bounding box center [861, 85] width 1379 height 13
click at [987, 98] on div "首页 / 会员管理 / 提现列表 / 提现列表" at bounding box center [861, 105] width 1379 height 53
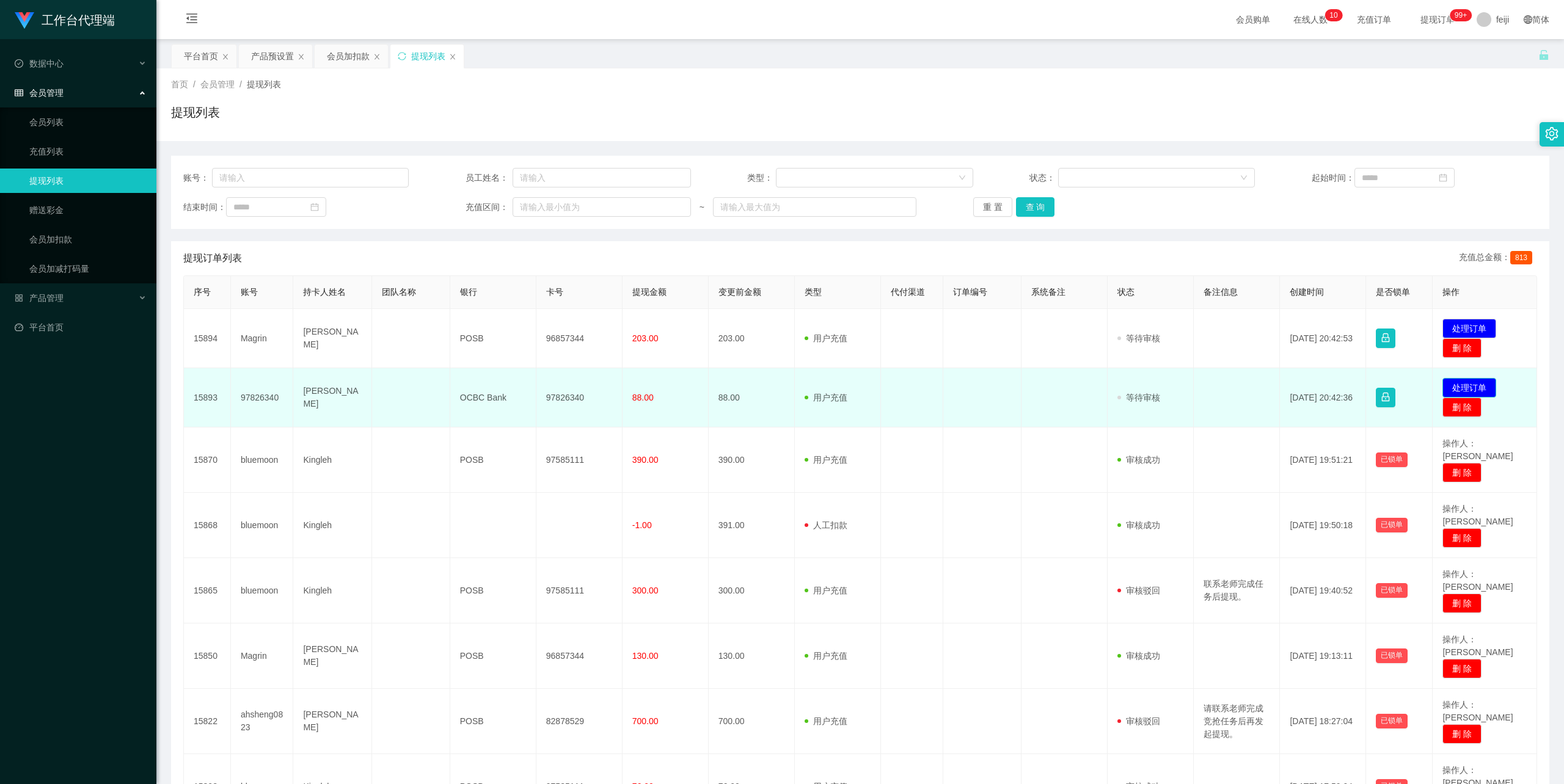
click at [1476, 384] on button "处理订单" at bounding box center [1469, 388] width 54 height 20
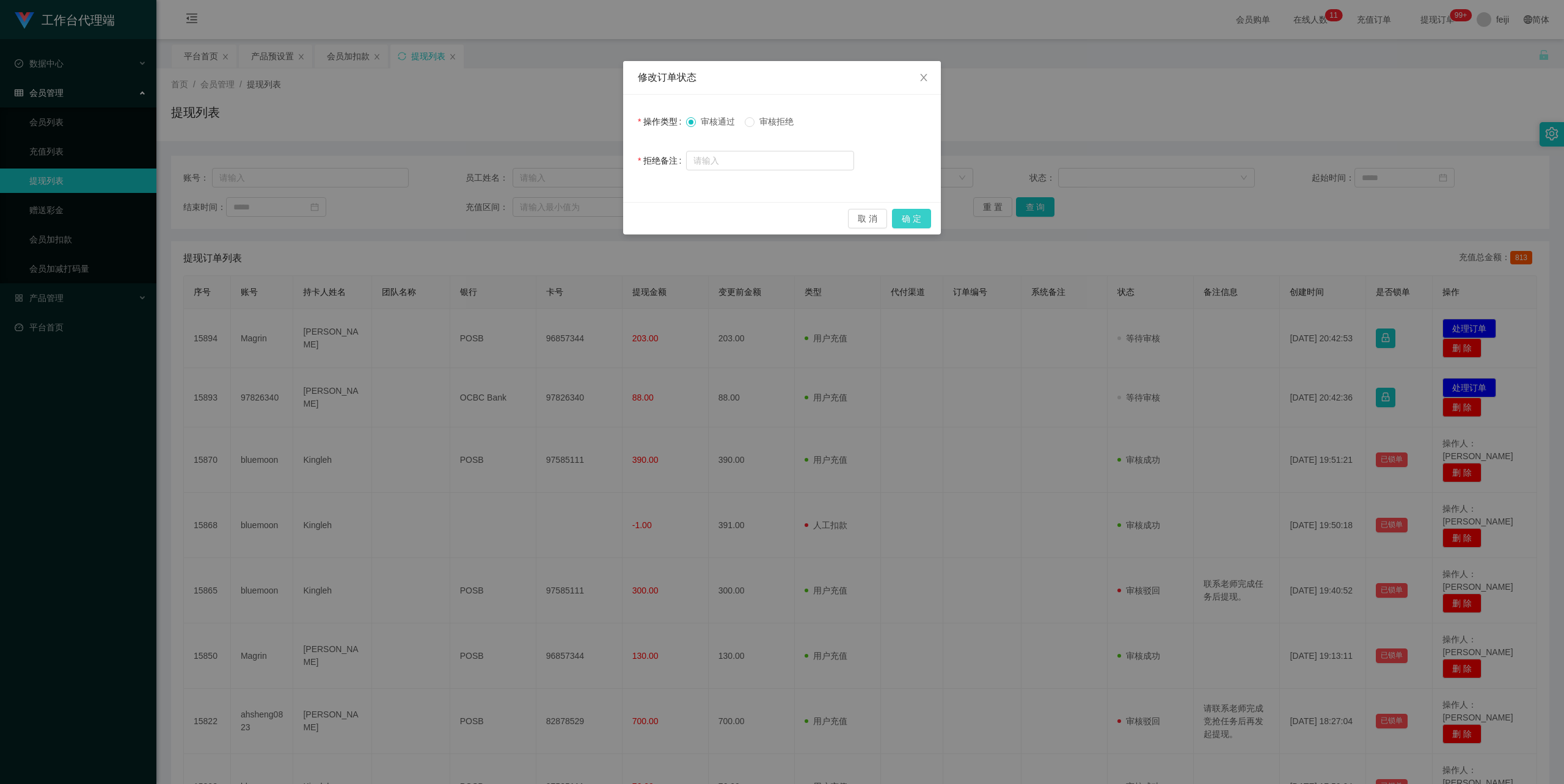
click at [919, 218] on button "确 定" at bounding box center [911, 219] width 39 height 20
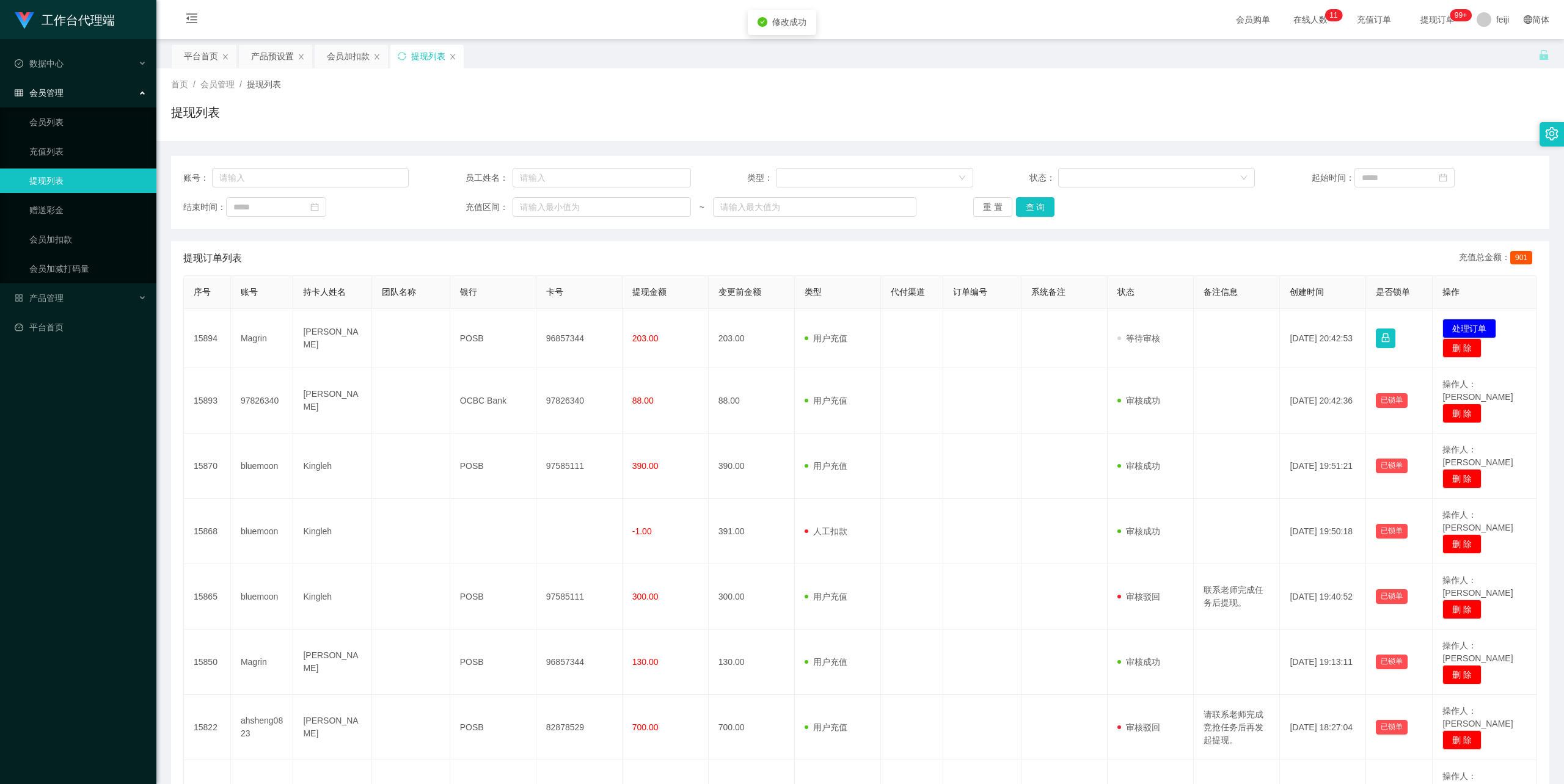
click at [952, 120] on div "提现列表" at bounding box center [861, 117] width 1379 height 28
click at [843, 79] on div "首页 / 会员管理 / 提现列表 /" at bounding box center [861, 85] width 1379 height 13
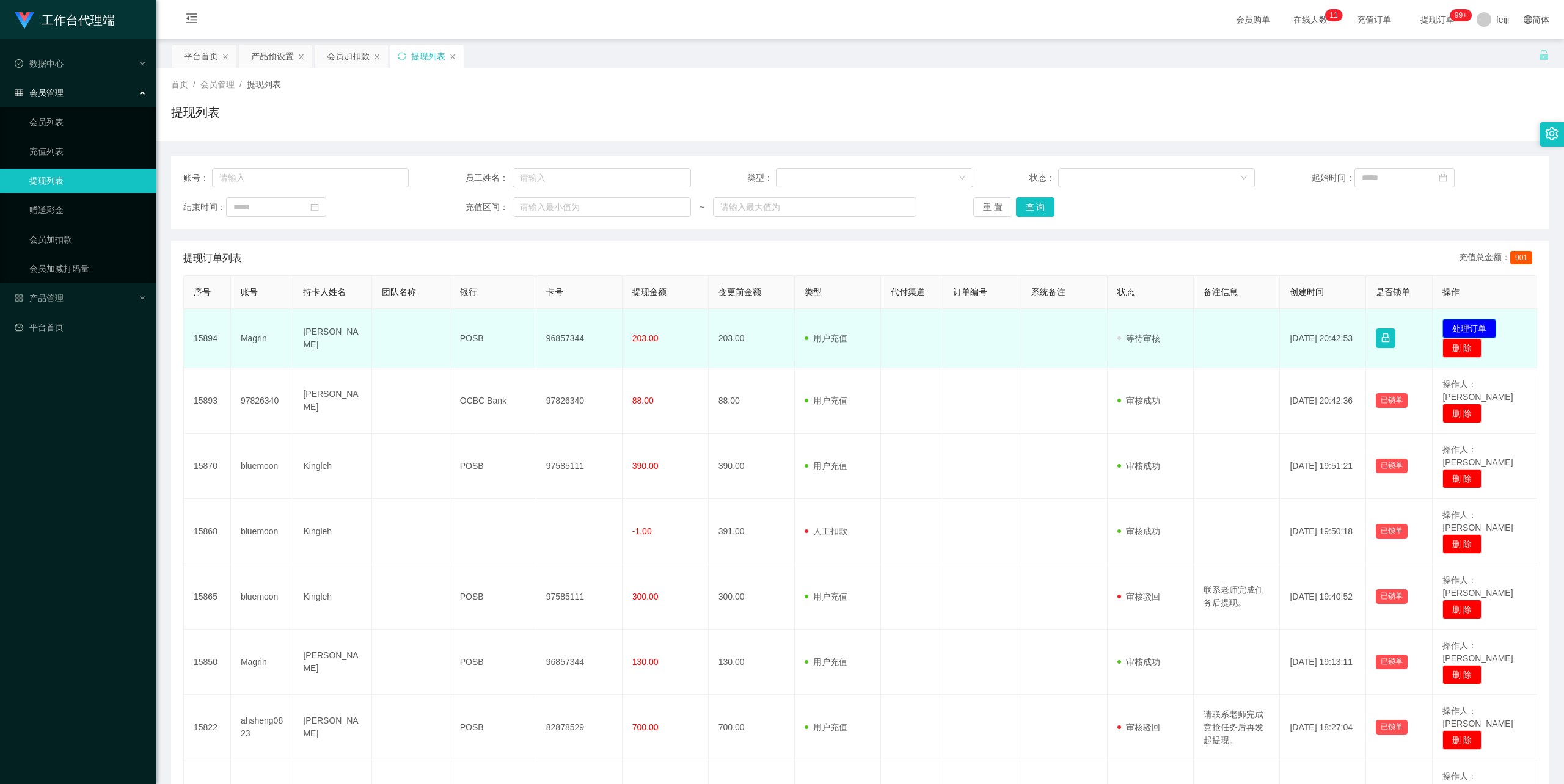
click at [1474, 323] on button "处理订单" at bounding box center [1469, 328] width 54 height 20
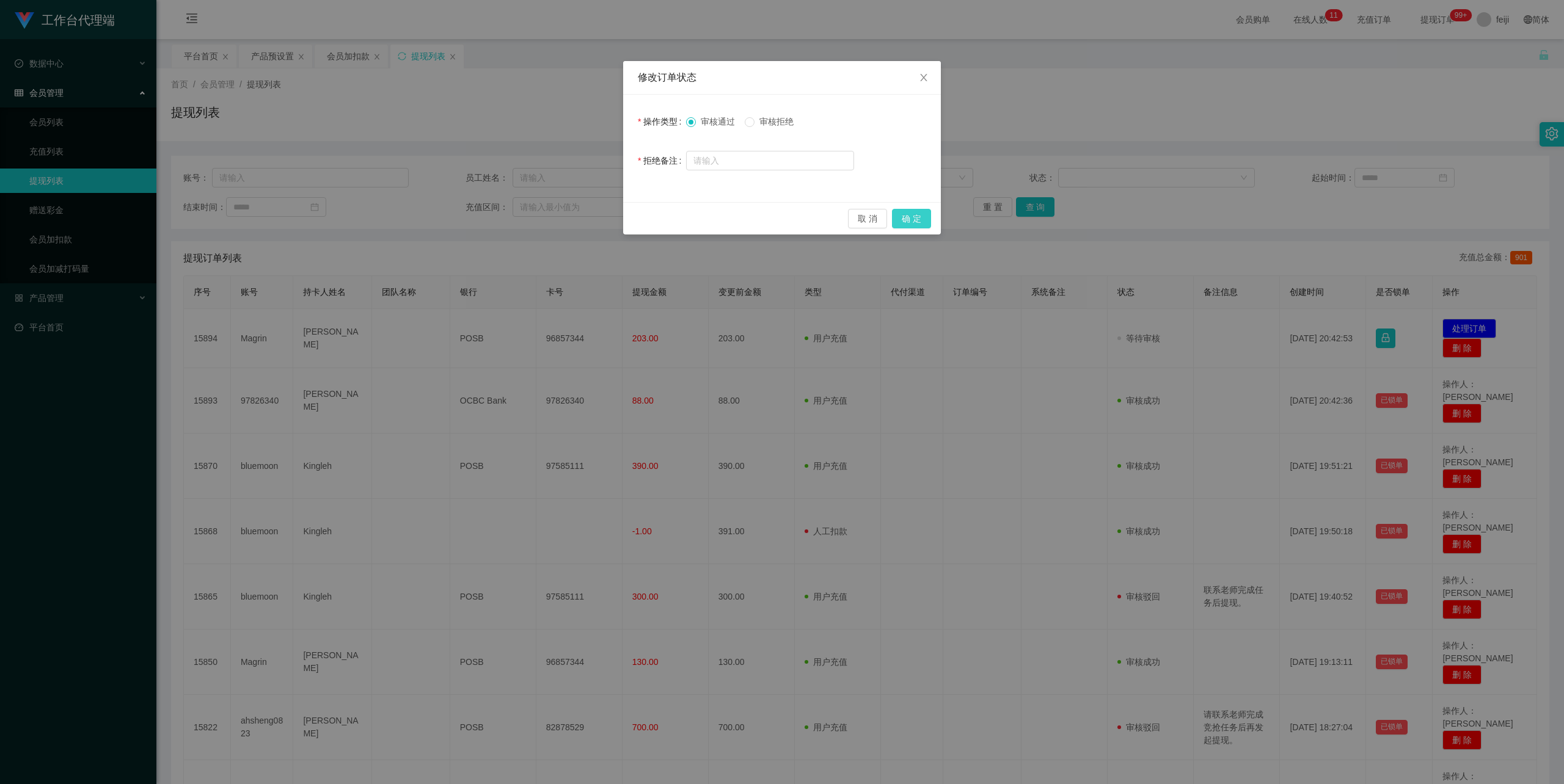
click at [914, 218] on button "确 定" at bounding box center [911, 219] width 39 height 20
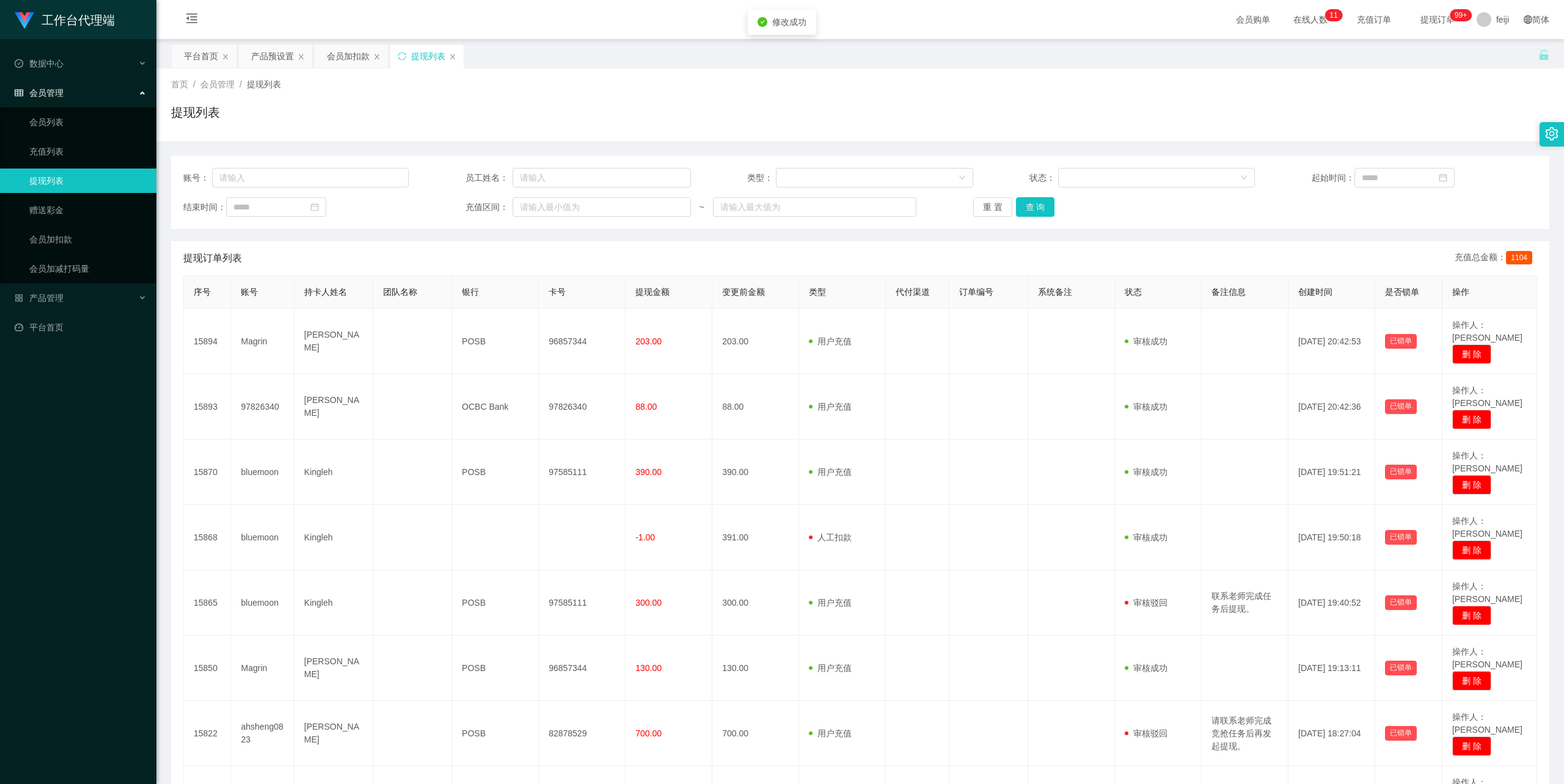
click at [839, 125] on div "提现列表" at bounding box center [861, 117] width 1379 height 28
click at [819, 93] on div "首页 / 会员管理 / 提现列表 / 提现列表" at bounding box center [861, 105] width 1379 height 53
click at [774, 130] on div "提现列表" at bounding box center [861, 117] width 1379 height 28
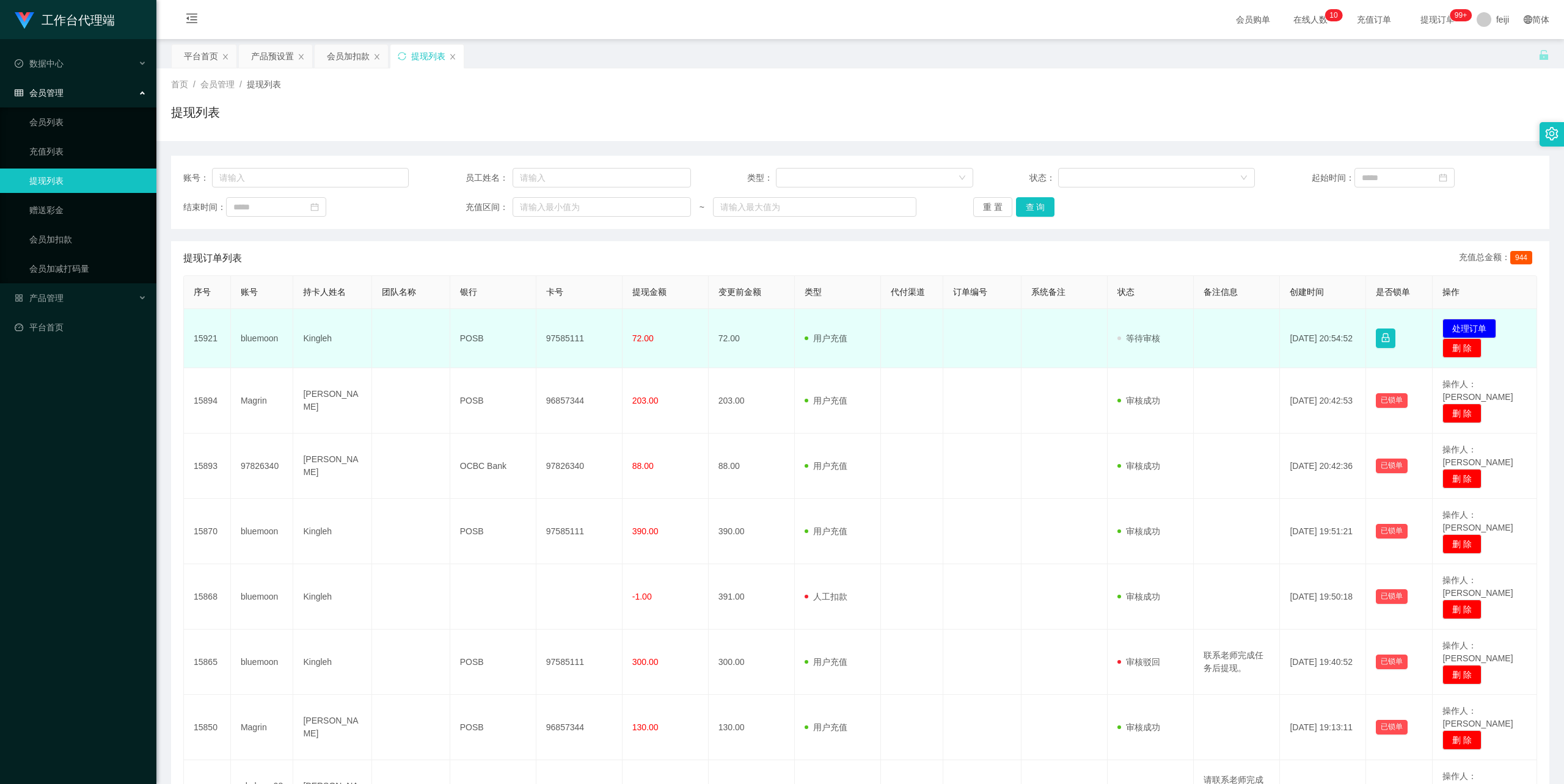
click at [312, 338] on td "Kingleh" at bounding box center [332, 339] width 79 height 60
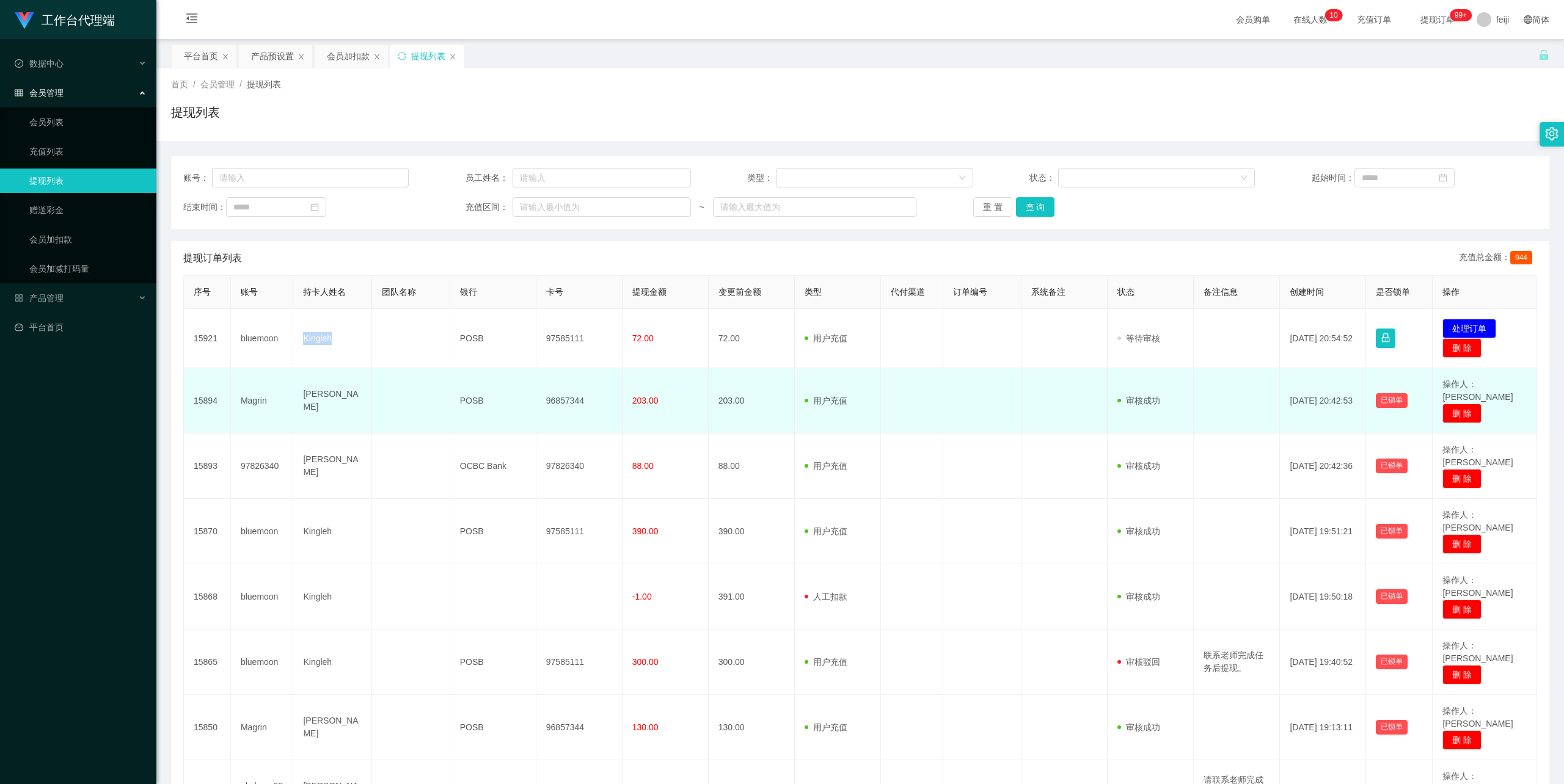
copy td "Kingleh"
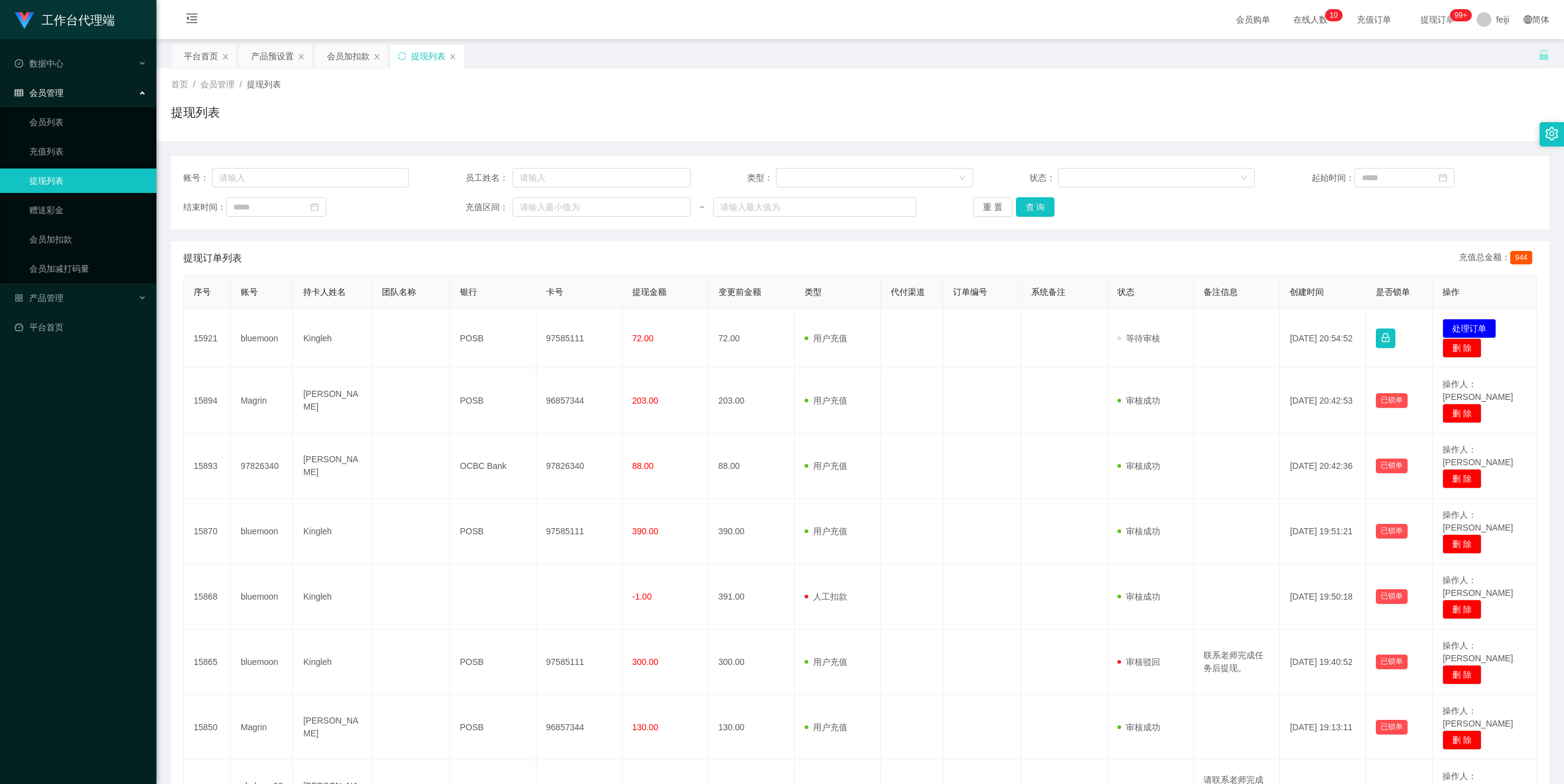
click at [1113, 91] on div "首页 / 会员管理 / 提现列表 / 提现列表" at bounding box center [861, 105] width 1379 height 53
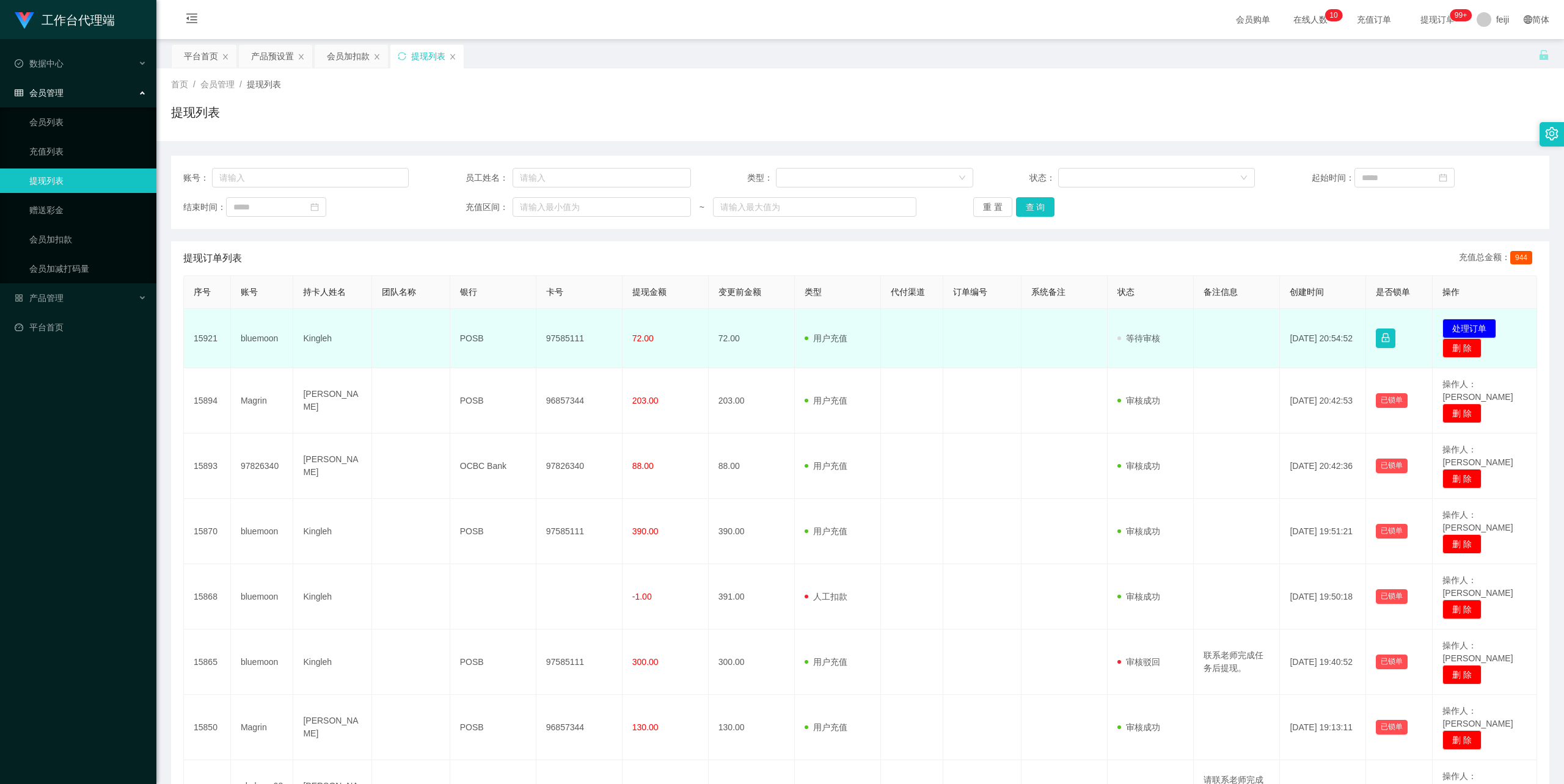
click at [553, 337] on td "97585111" at bounding box center [579, 339] width 86 height 60
copy td "97585111"
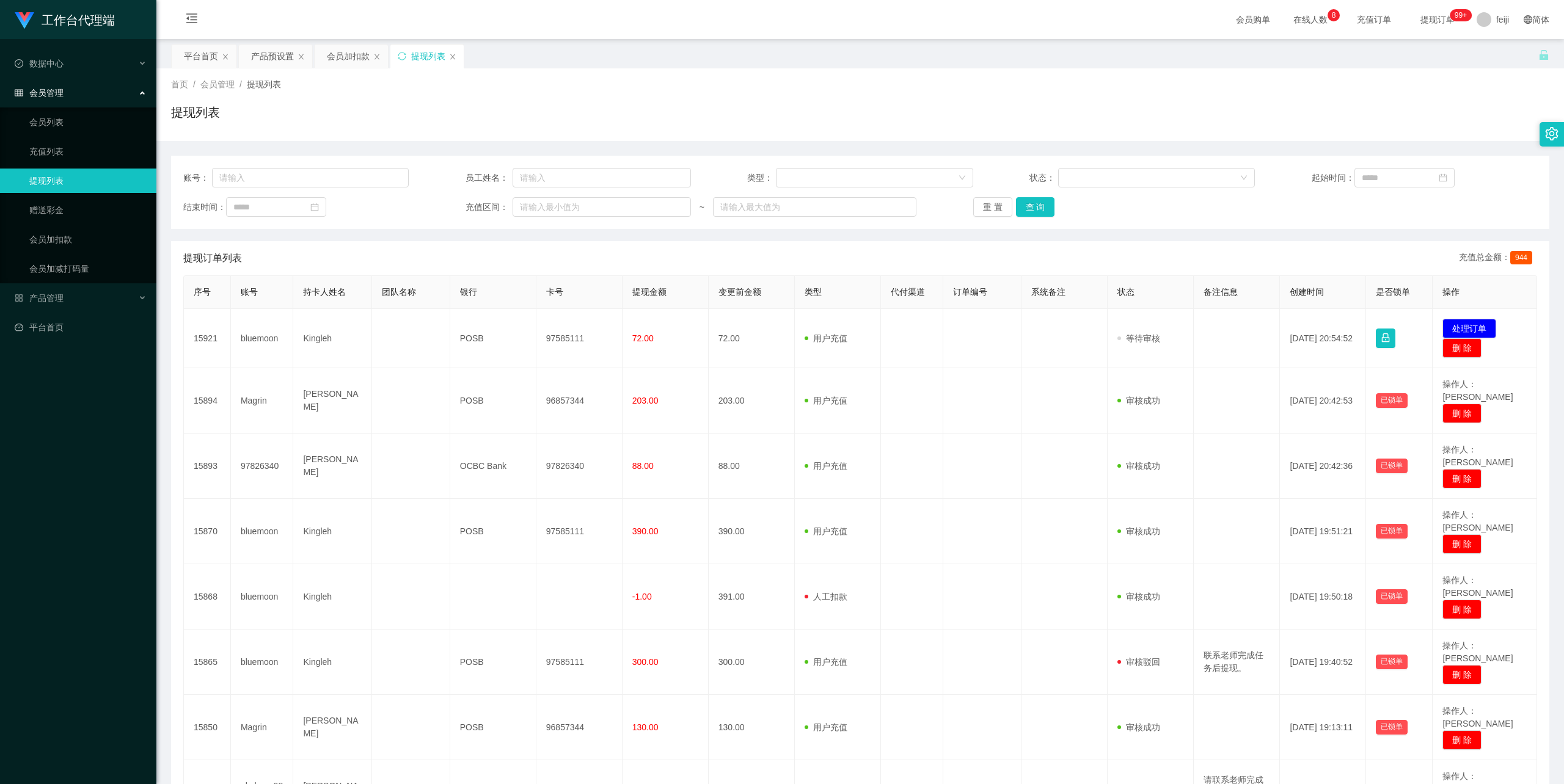
click at [1090, 112] on div "提现列表" at bounding box center [861, 117] width 1379 height 28
click at [954, 127] on div "提现列表" at bounding box center [861, 117] width 1379 height 28
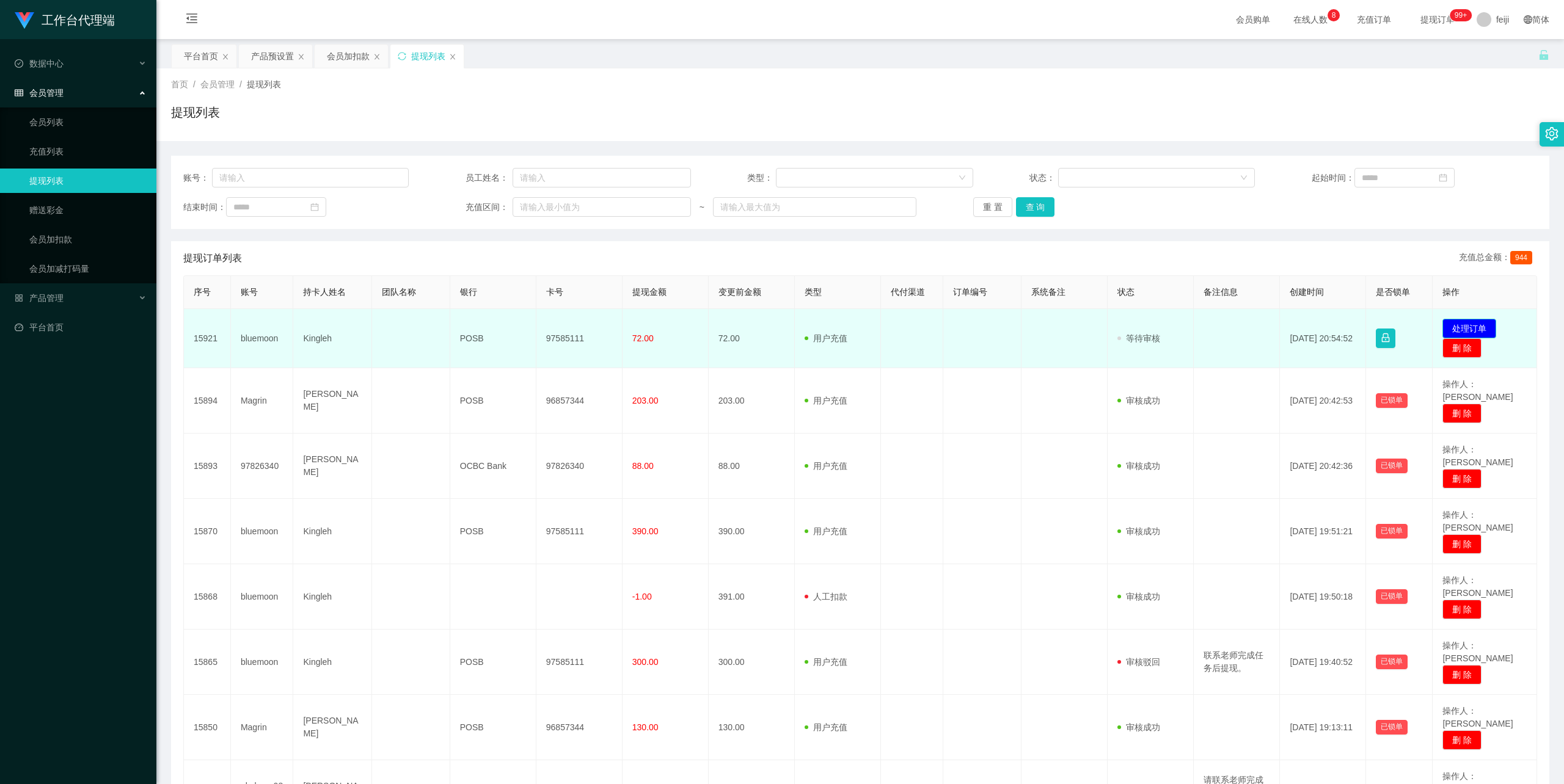
click at [1477, 325] on button "处理订单" at bounding box center [1469, 328] width 54 height 20
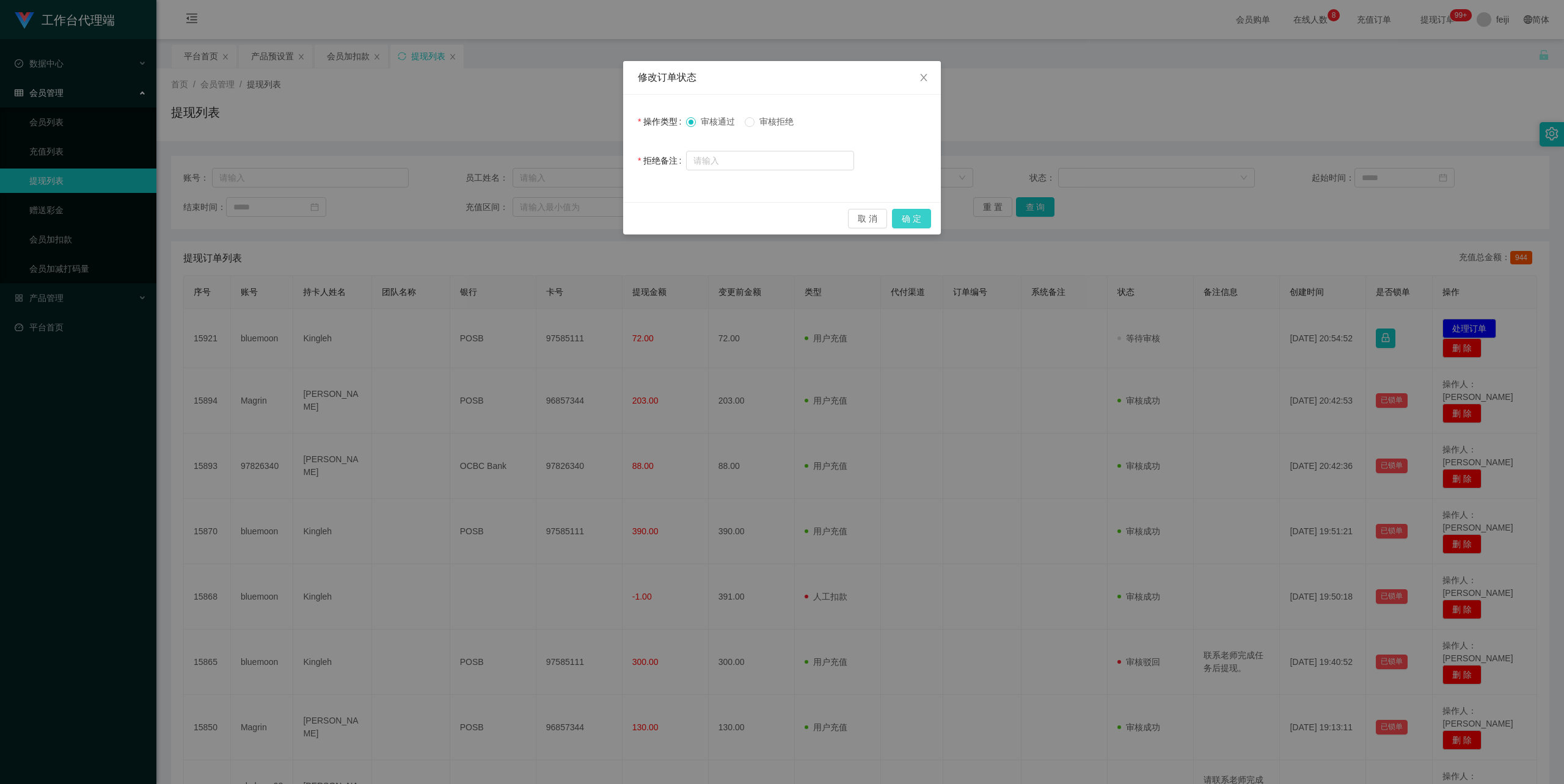
click at [900, 218] on button "确 定" at bounding box center [911, 219] width 39 height 20
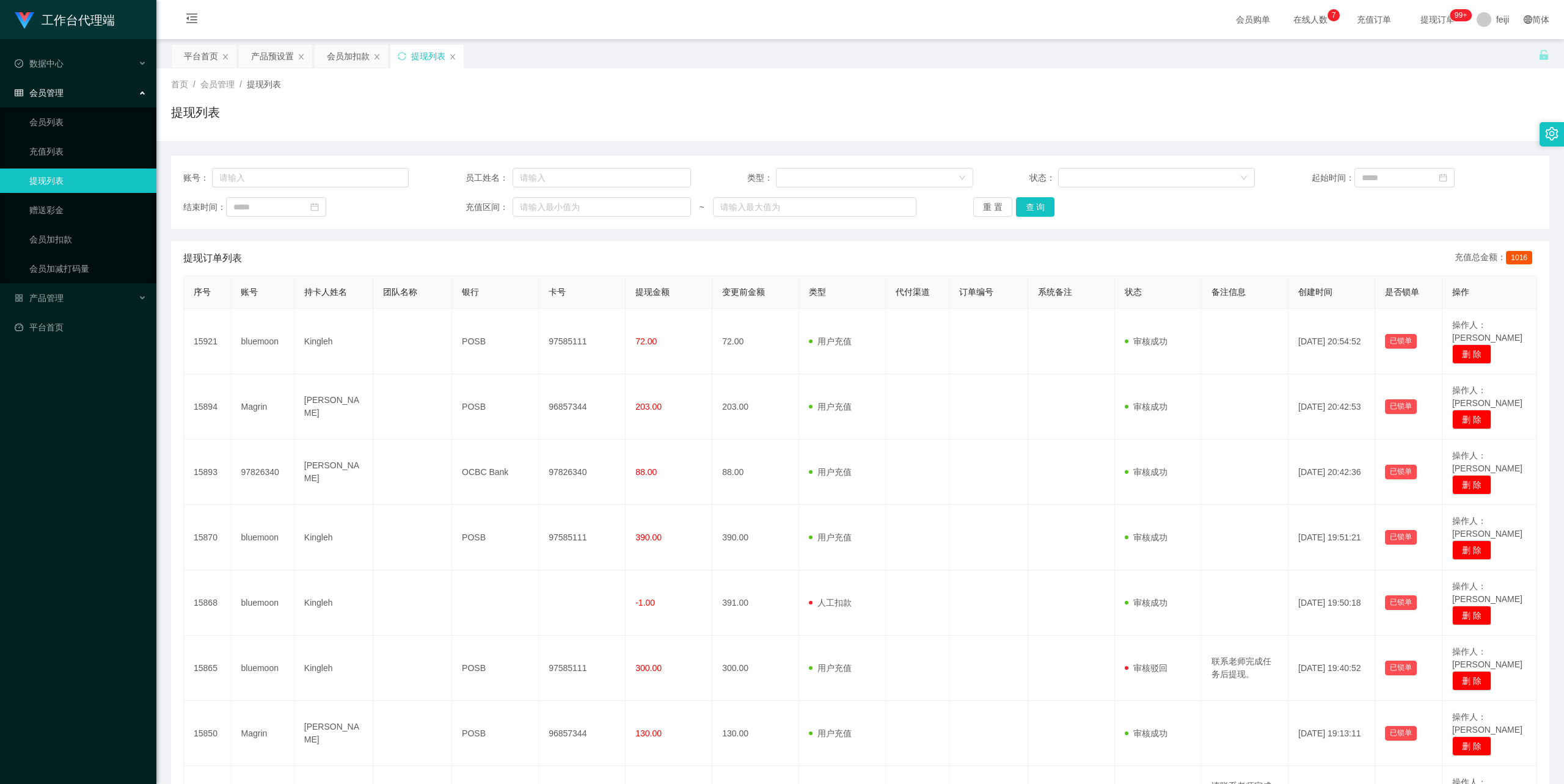
click at [889, 99] on div "首页 / 会员管理 / 提现列表 / 提现列表" at bounding box center [861, 105] width 1379 height 53
click at [348, 55] on div "会员加扣款" at bounding box center [348, 56] width 43 height 23
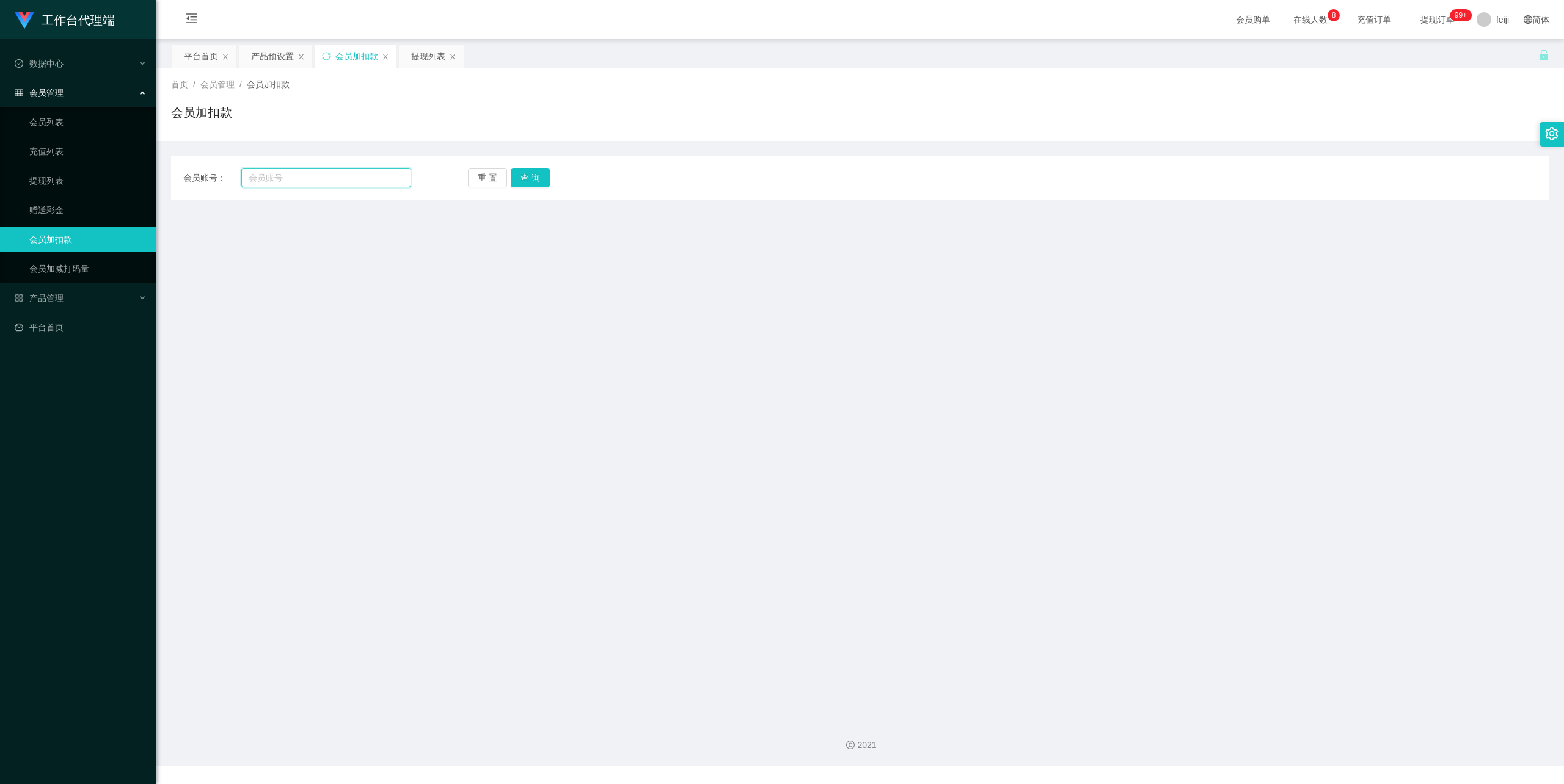
click at [346, 179] on input "text" at bounding box center [326, 178] width 170 height 20
paste input "Eric90"
type input "Eric90"
click at [519, 176] on button "查 询" at bounding box center [530, 178] width 39 height 20
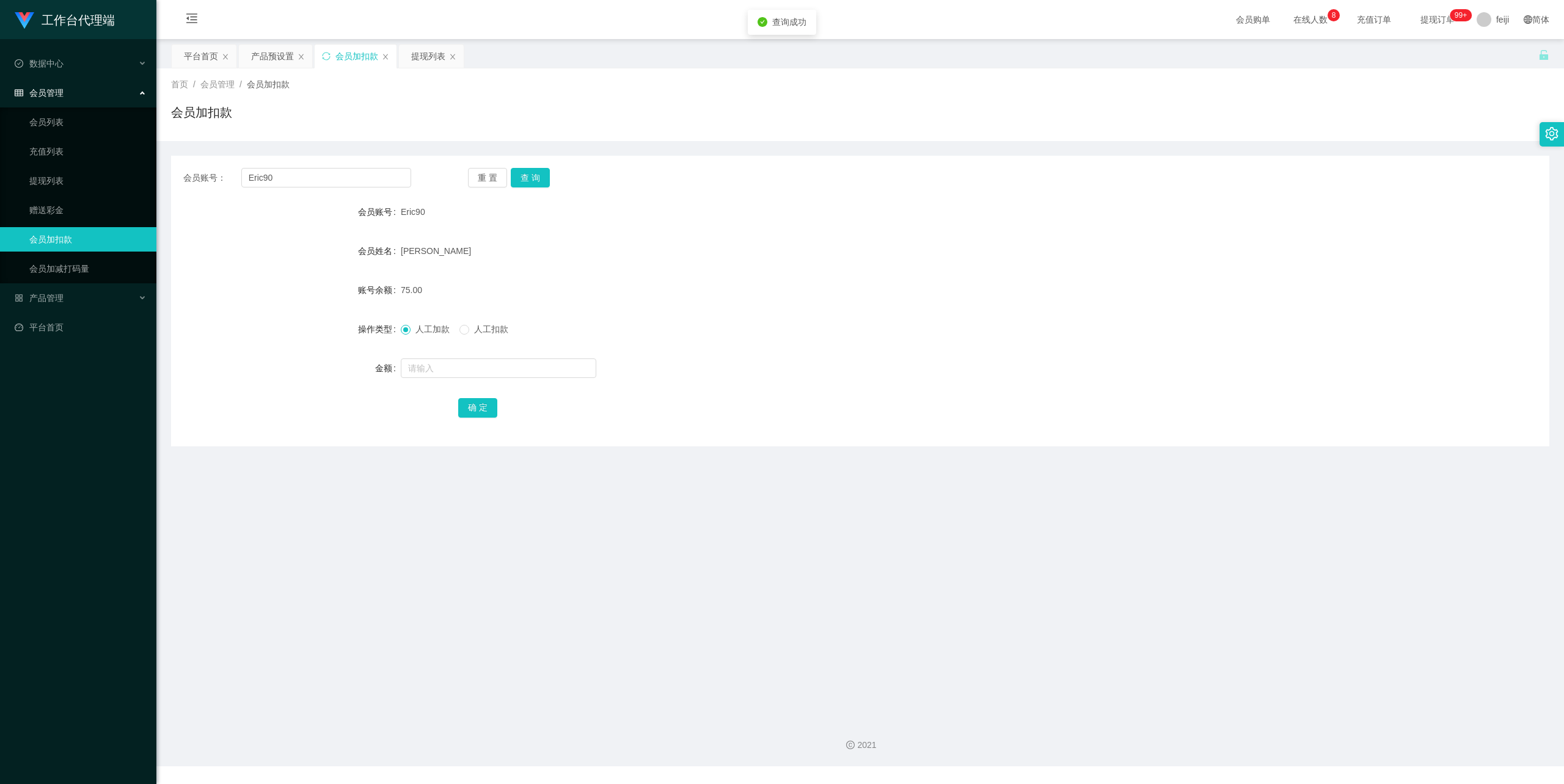
click at [685, 243] on div "Wong Kang Wern" at bounding box center [803, 251] width 804 height 25
click at [811, 247] on div "Wong Kang Wern" at bounding box center [803, 251] width 804 height 25
click at [424, 50] on div "提现列表" at bounding box center [428, 56] width 34 height 23
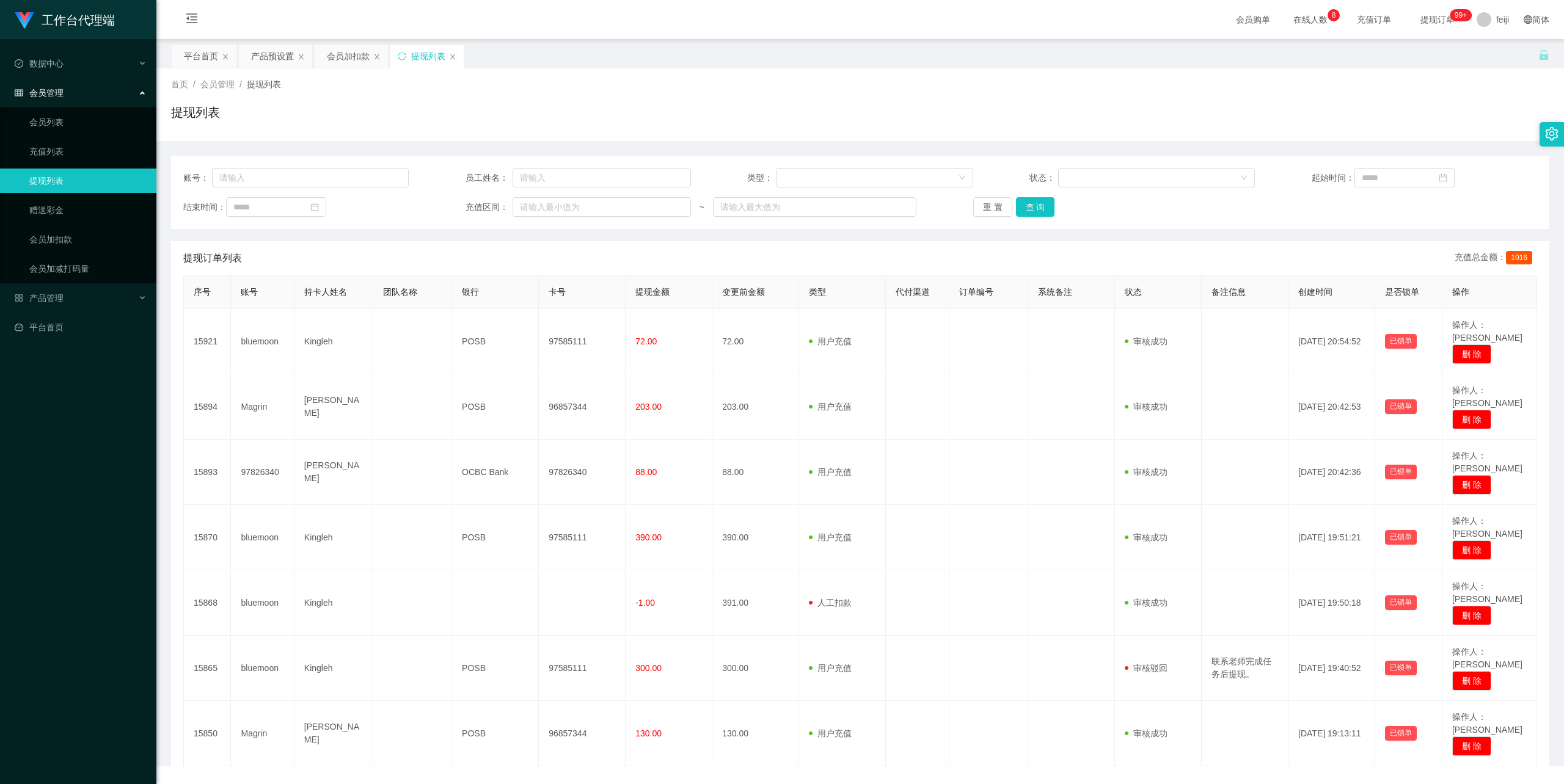
click at [724, 118] on div "提现列表" at bounding box center [861, 117] width 1379 height 28
click at [810, 108] on div "提现列表" at bounding box center [861, 117] width 1379 height 28
click at [871, 116] on div "提现列表" at bounding box center [861, 117] width 1379 height 28
click at [1203, 88] on div "首页 / 会员管理 / 提现列表 /" at bounding box center [861, 85] width 1379 height 13
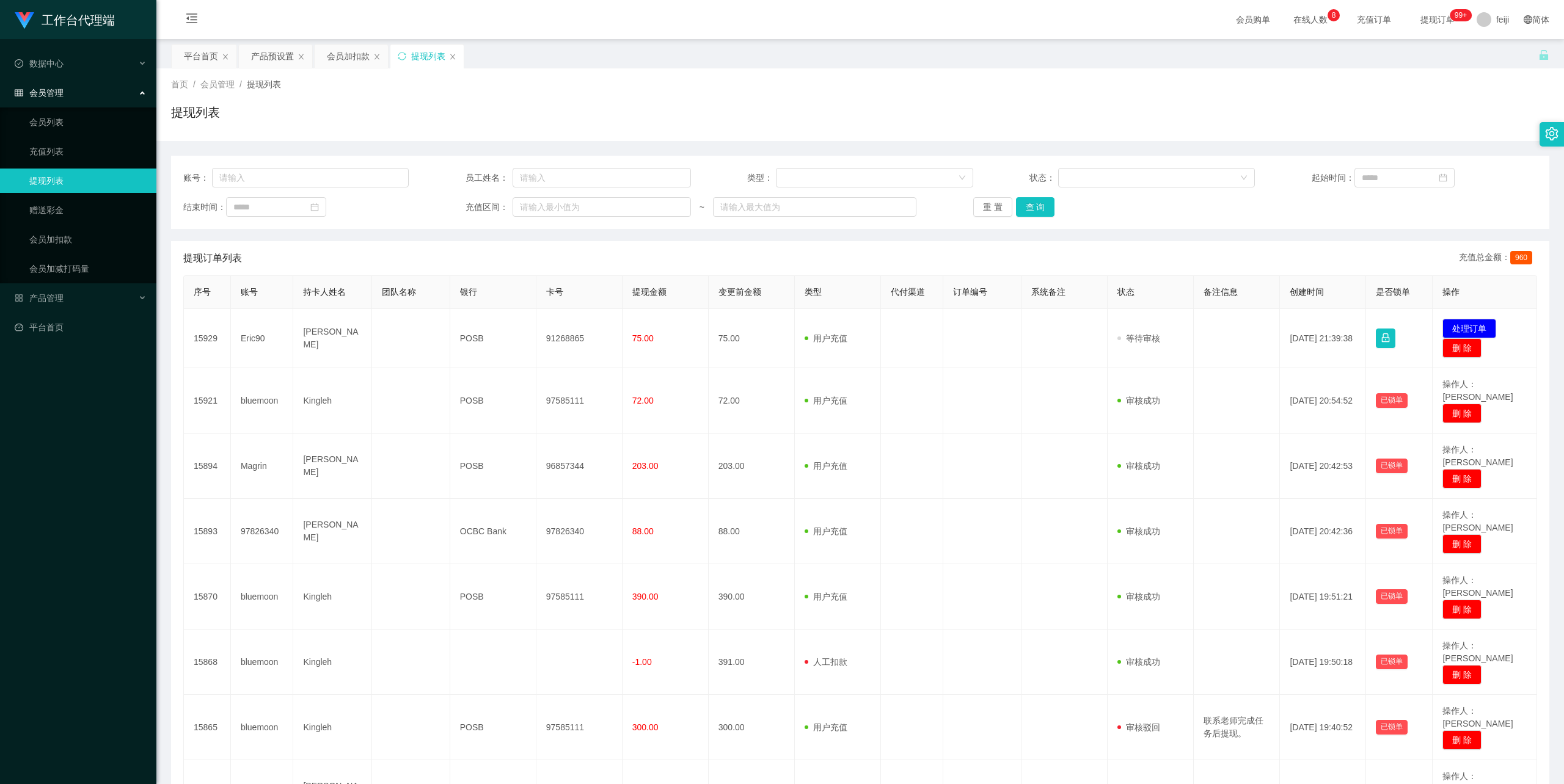
click at [1105, 108] on div "提现列表" at bounding box center [861, 117] width 1379 height 28
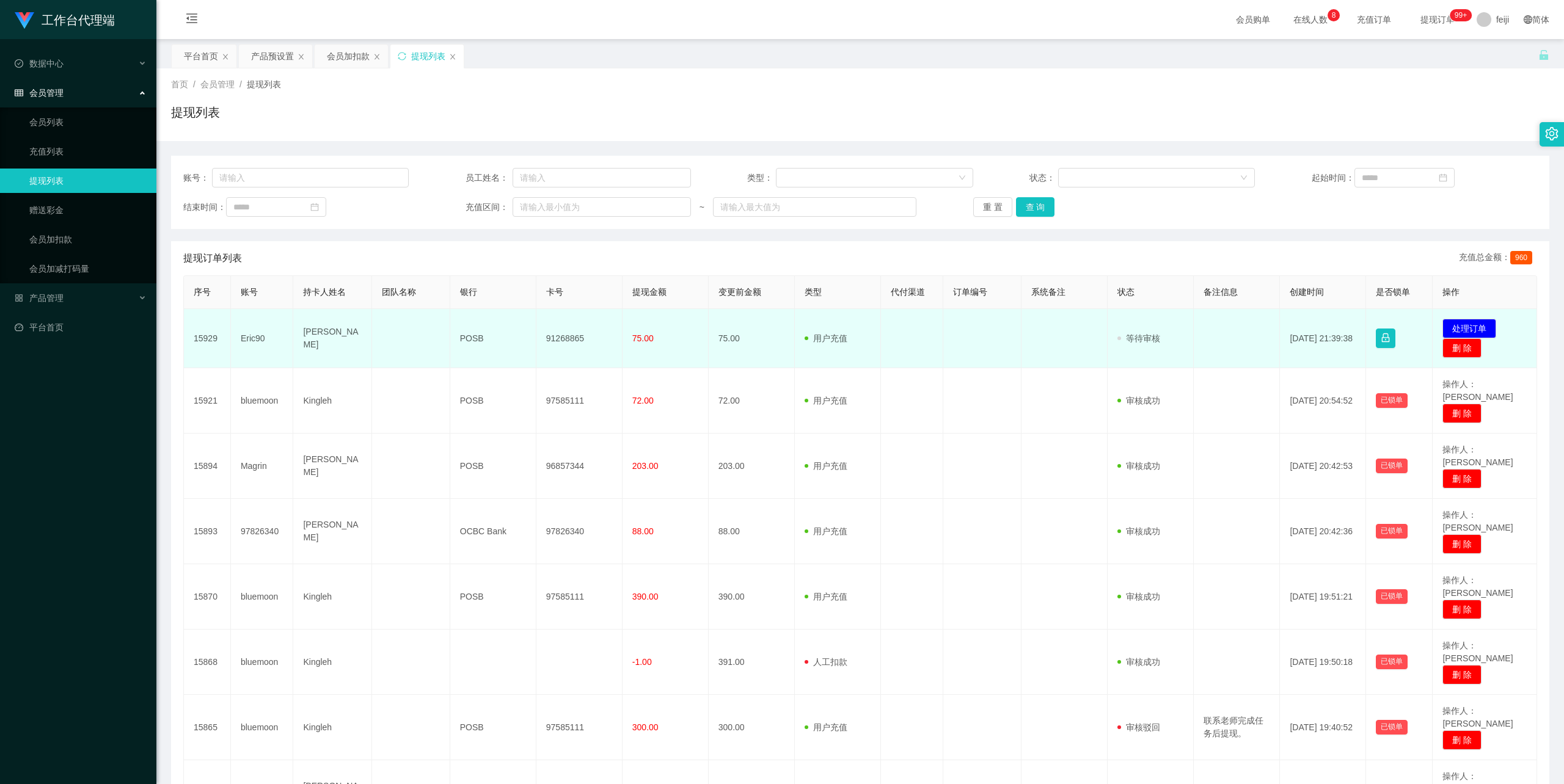
click at [563, 341] on td "91268865" at bounding box center [579, 339] width 86 height 60
copy td "91268865"
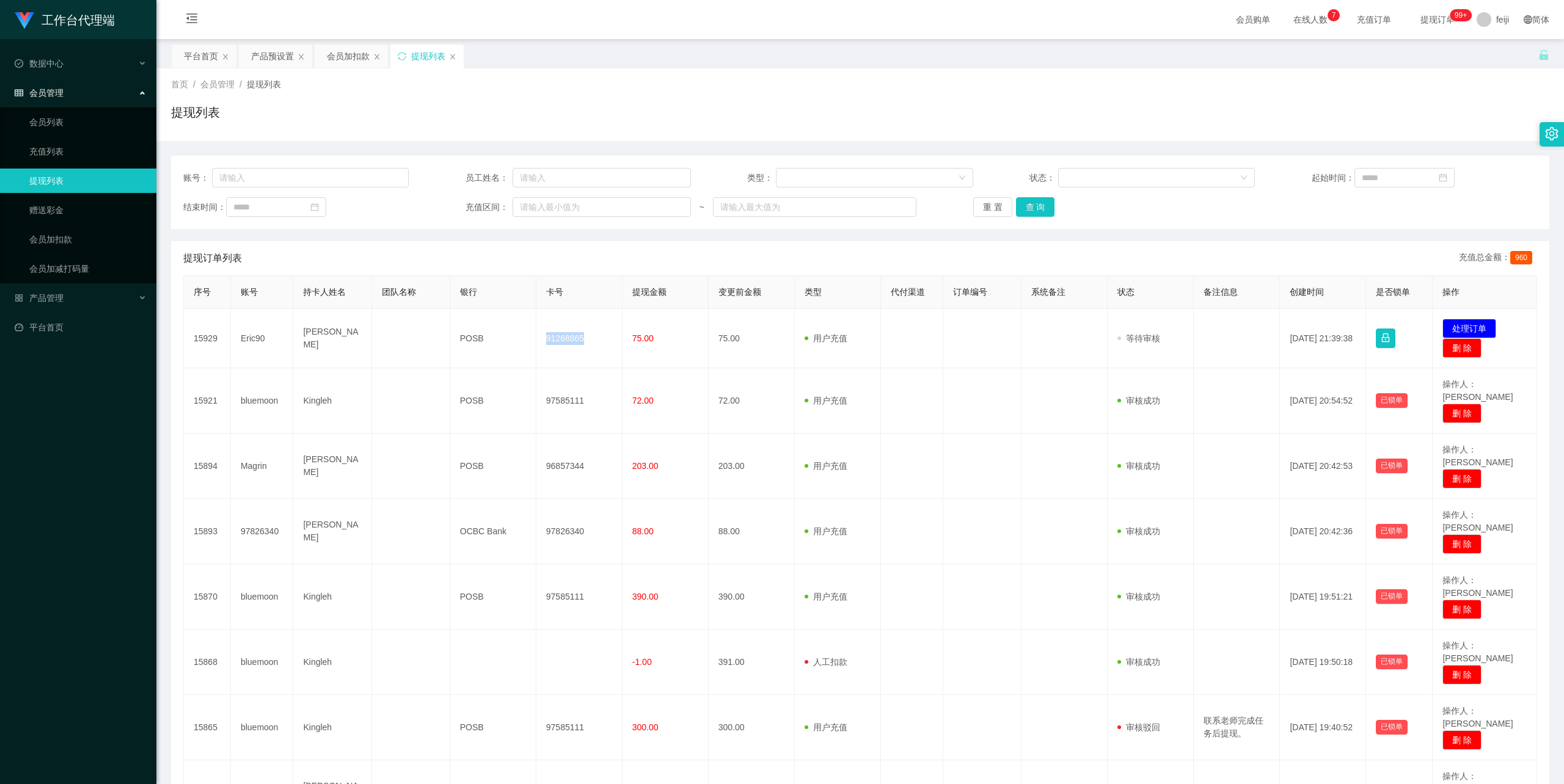
click at [1144, 93] on div "首页 / 会员管理 / 提现列表 / 提现列表" at bounding box center [861, 105] width 1379 height 53
drag, startPoint x: 1187, startPoint y: 127, endPoint x: 1307, endPoint y: 141, distance: 120.8
click at [1187, 127] on div "提现列表" at bounding box center [861, 117] width 1379 height 28
drag, startPoint x: 1472, startPoint y: 318, endPoint x: 1444, endPoint y: 305, distance: 30.9
click at [1471, 318] on td "发起代付 处理订单 删 除" at bounding box center [1485, 339] width 104 height 60
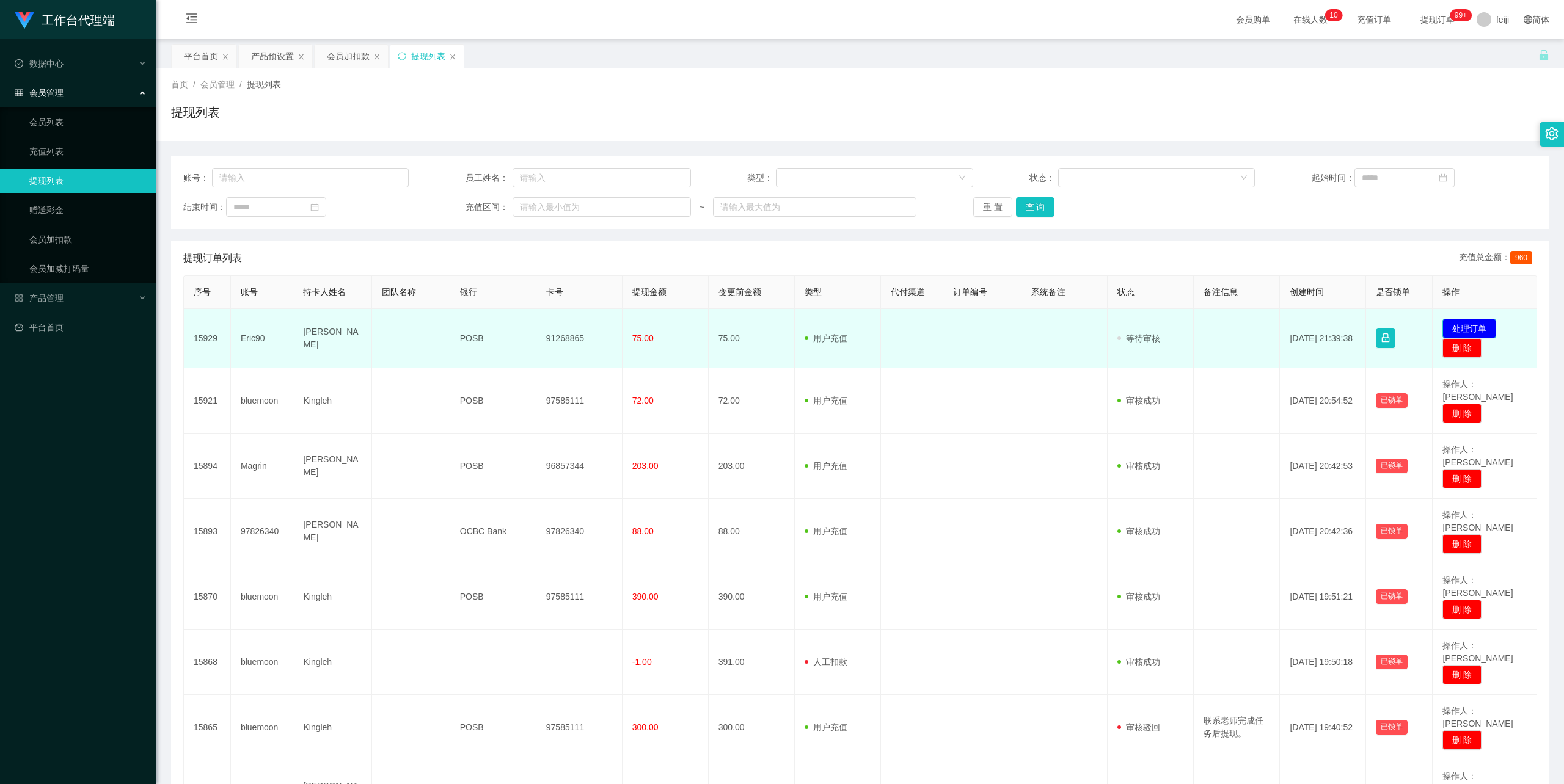
click at [1470, 326] on button "处理订单" at bounding box center [1469, 328] width 54 height 20
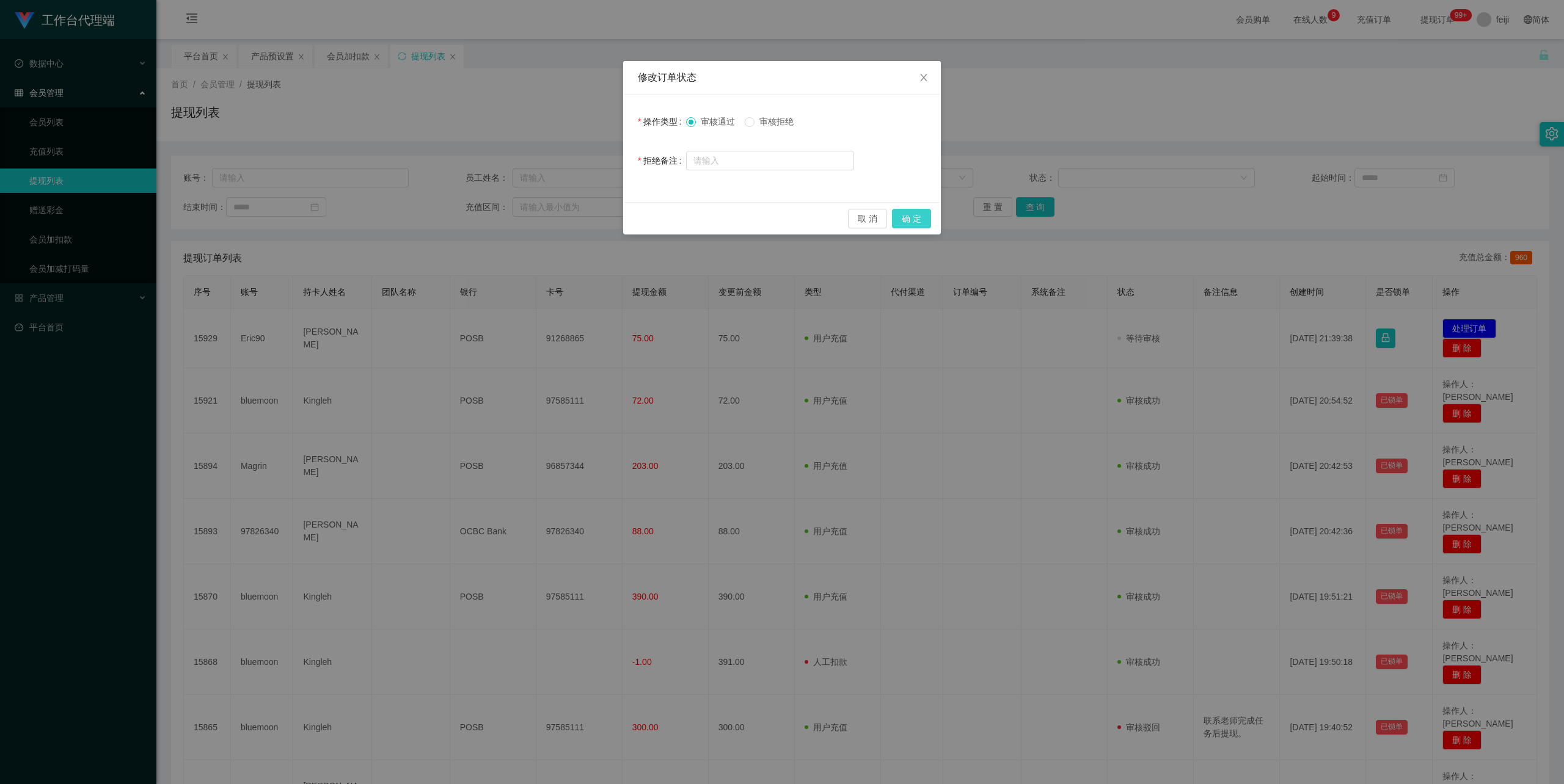
click at [918, 216] on button "确 定" at bounding box center [911, 219] width 39 height 20
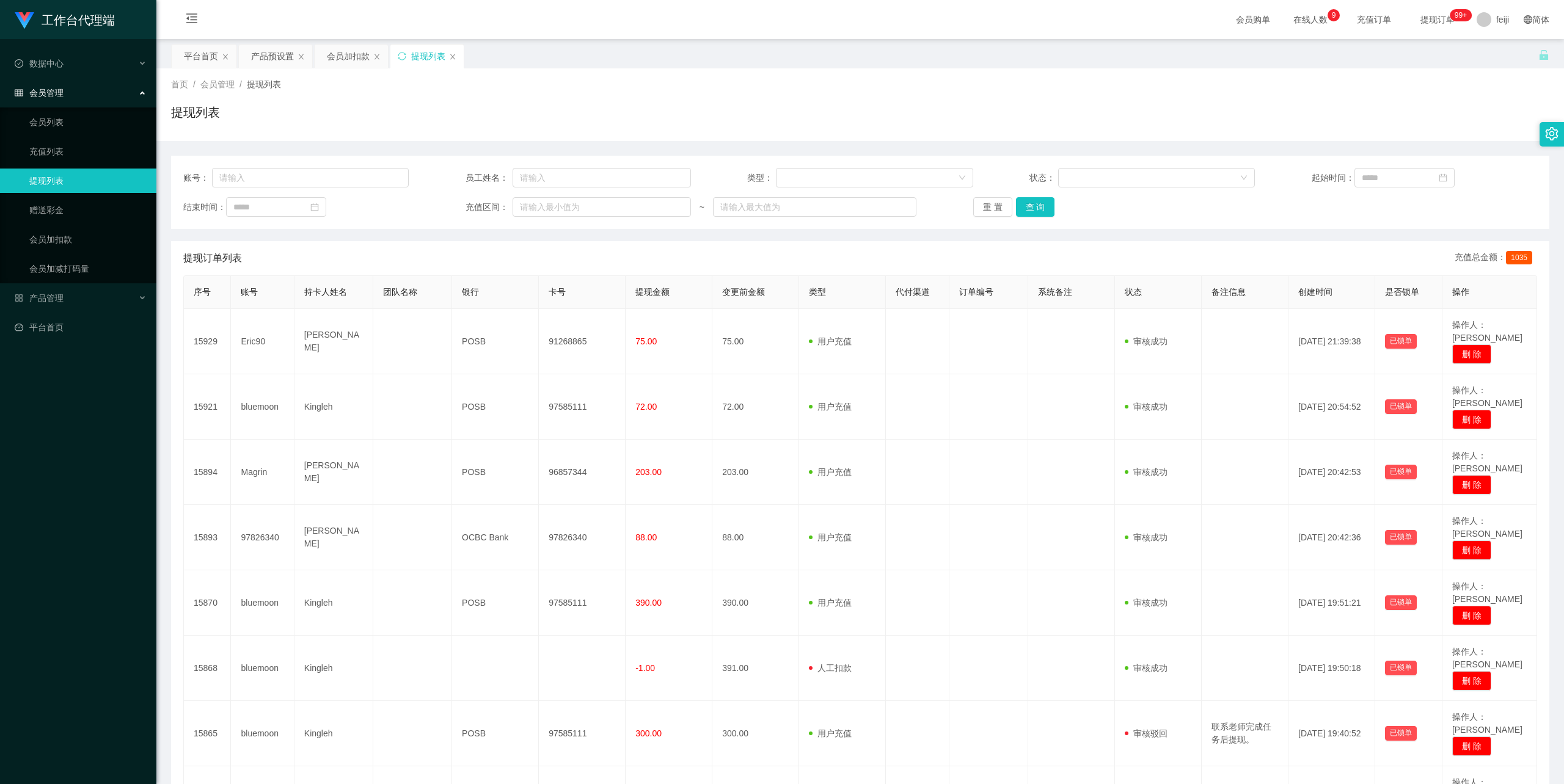
drag, startPoint x: 1000, startPoint y: 105, endPoint x: 1005, endPoint y: 100, distance: 7.1
click at [1000, 104] on div "提现列表" at bounding box center [861, 117] width 1379 height 28
